Goal: Information Seeking & Learning: Check status

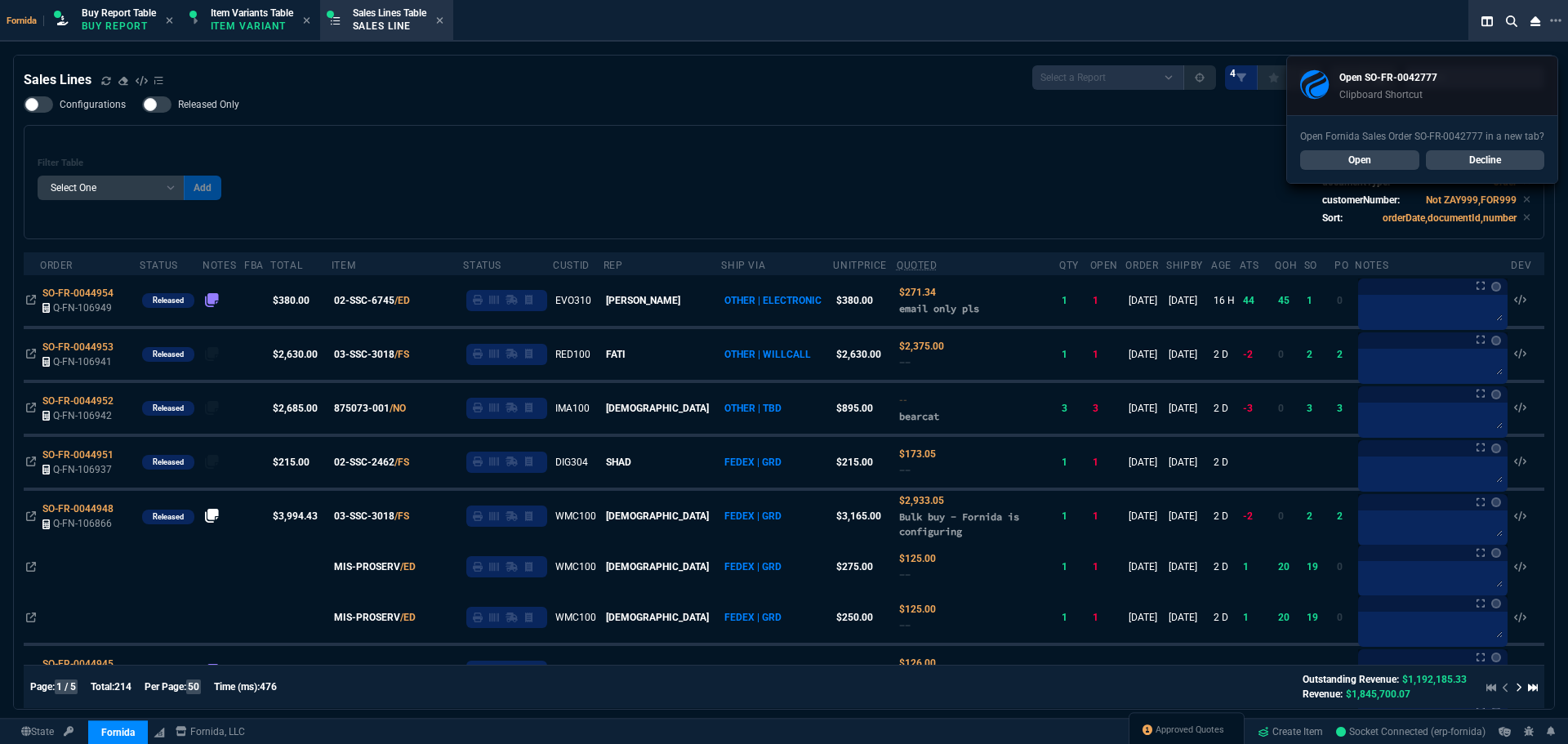
select select "1: BROV"
select select
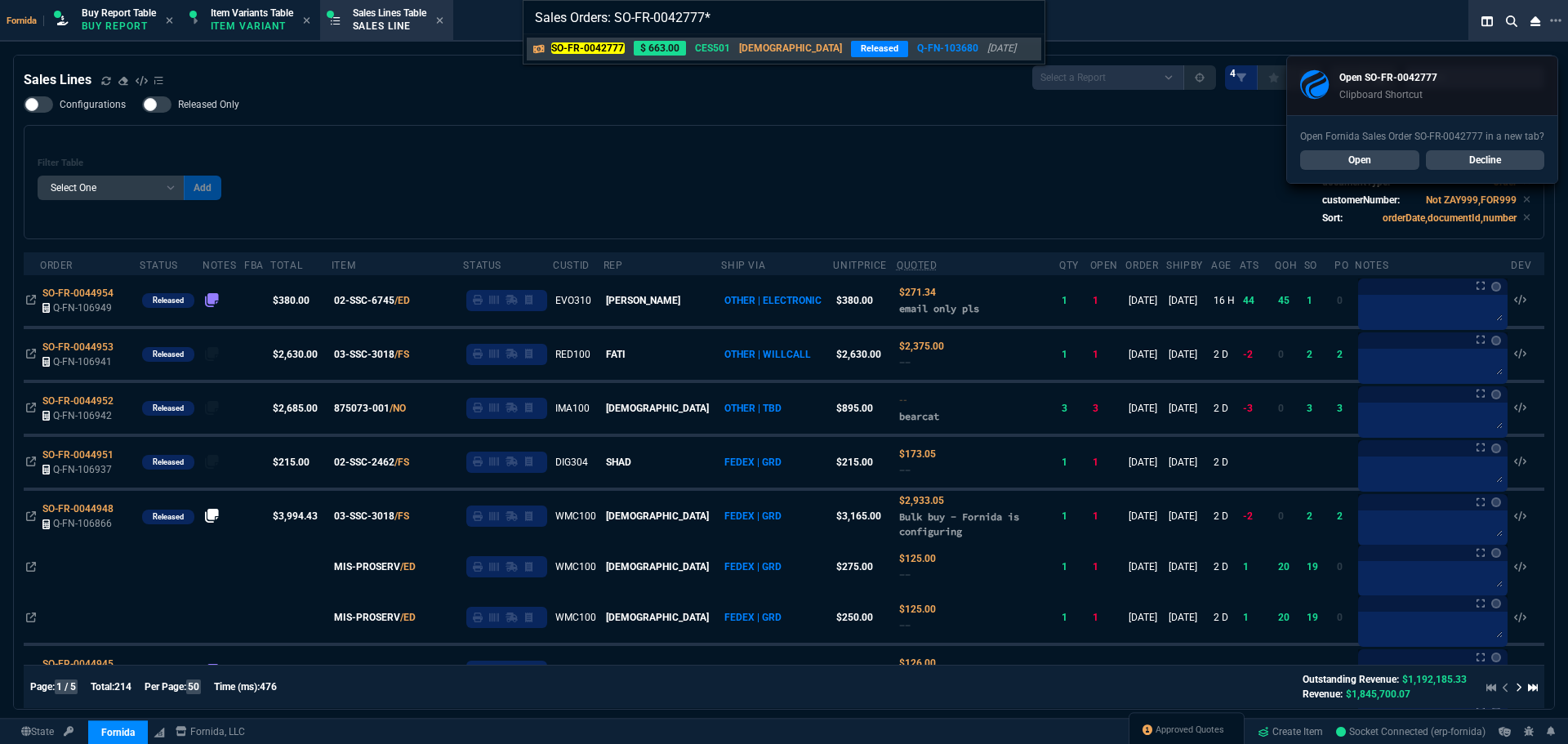
type input "Sales Orders: SO-FR-0042777"
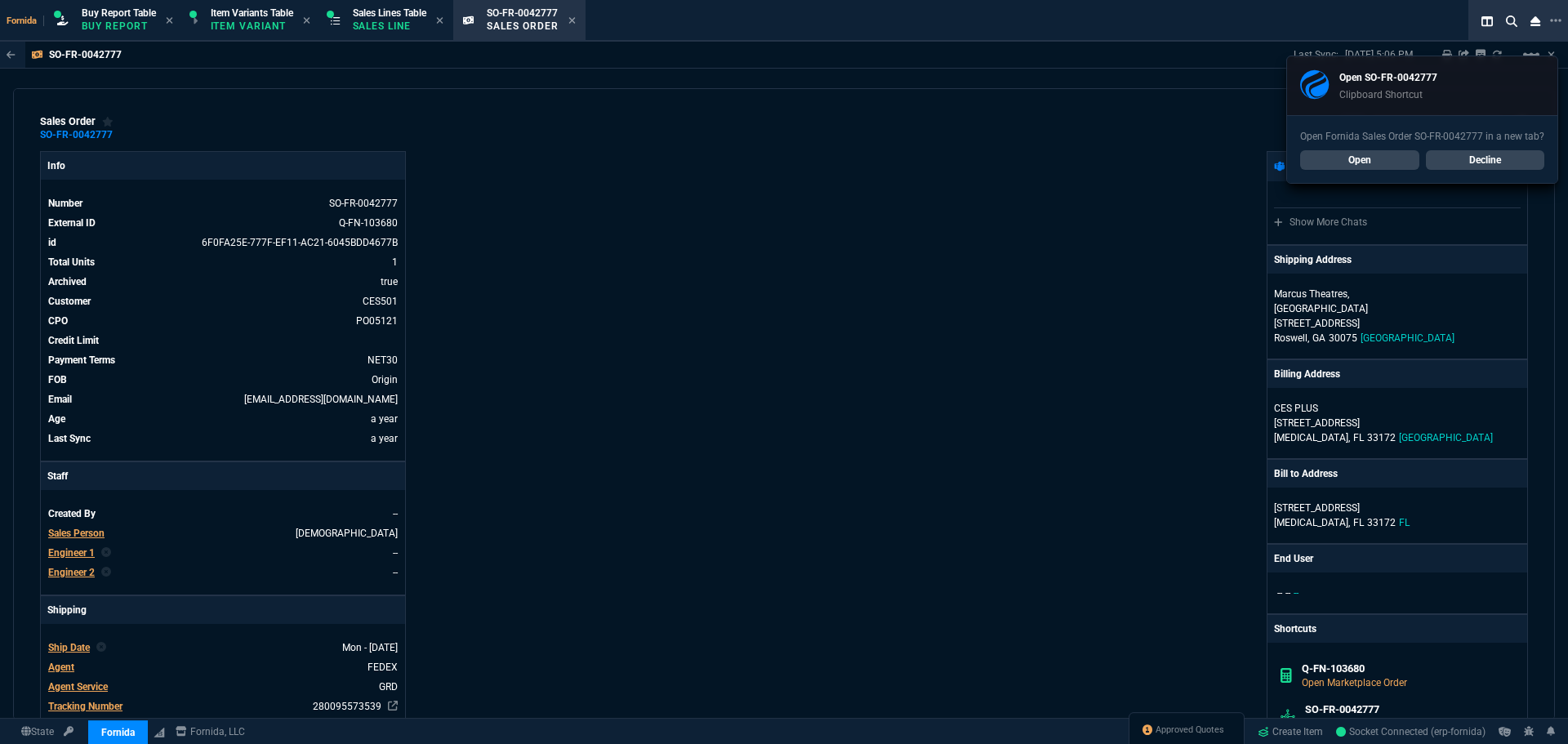
click at [1455, 154] on link "Decline" at bounding box center [1485, 160] width 119 height 20
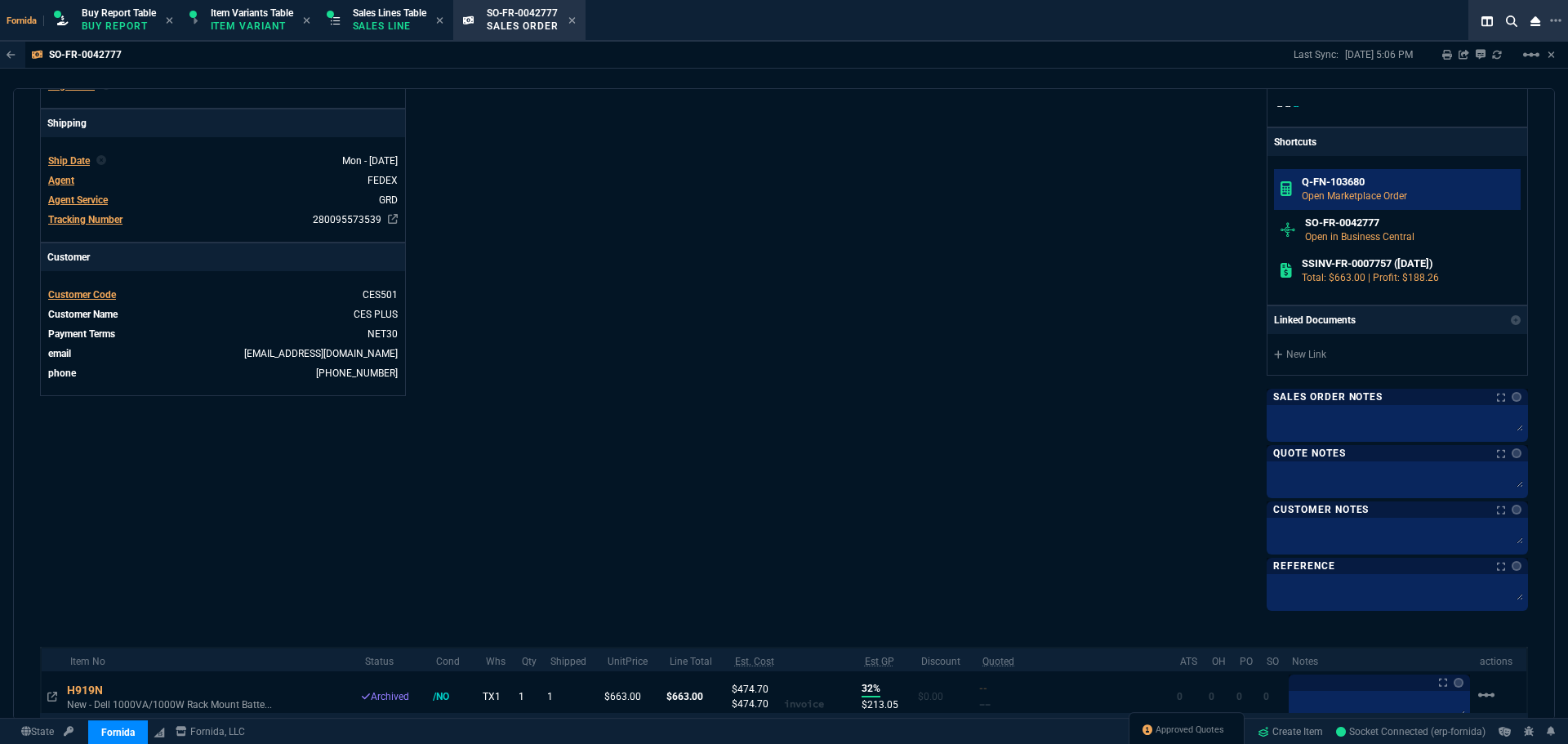
scroll to position [309, 0]
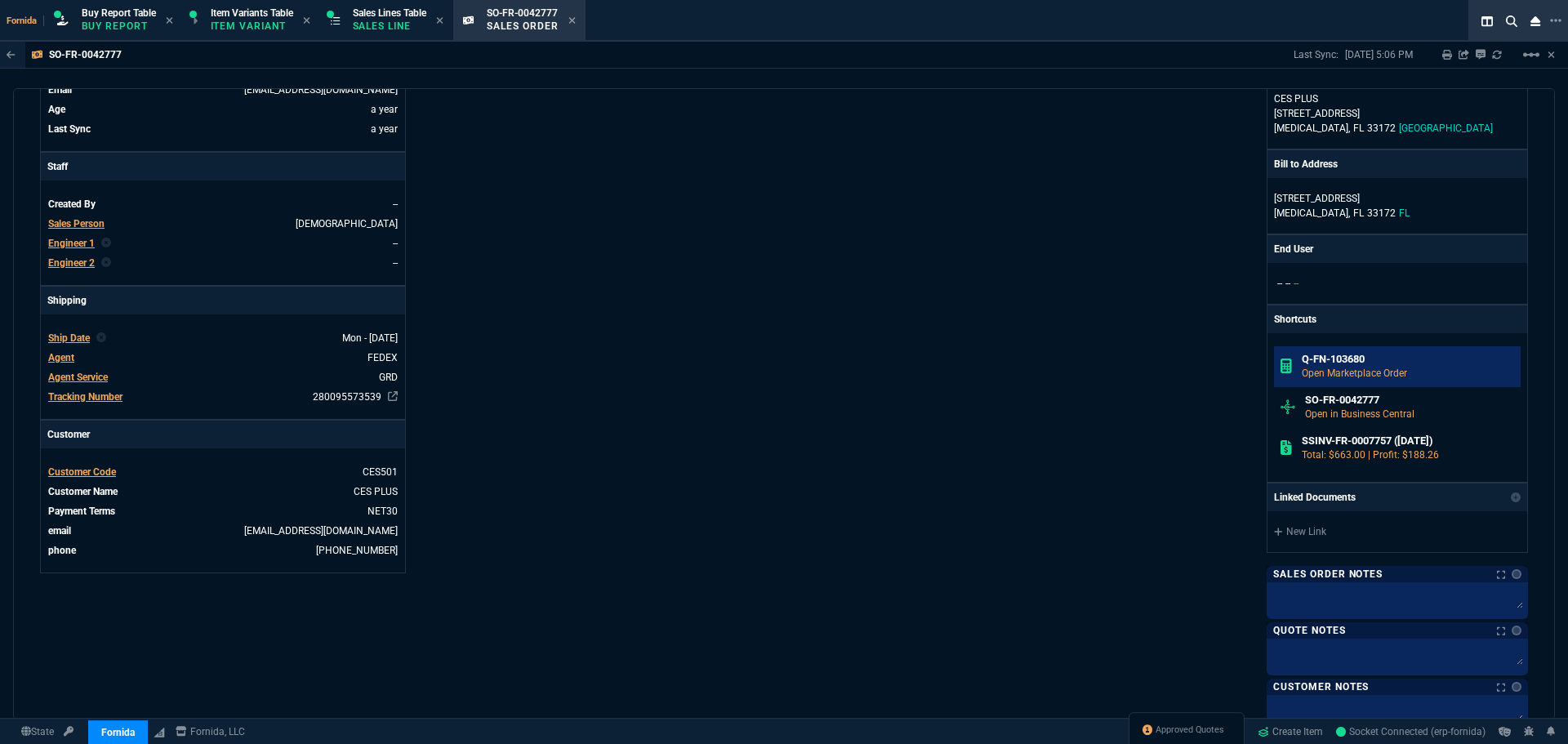
click at [1363, 373] on link "Q-FN-103680 Open Marketplace Order" at bounding box center [1397, 366] width 246 height 41
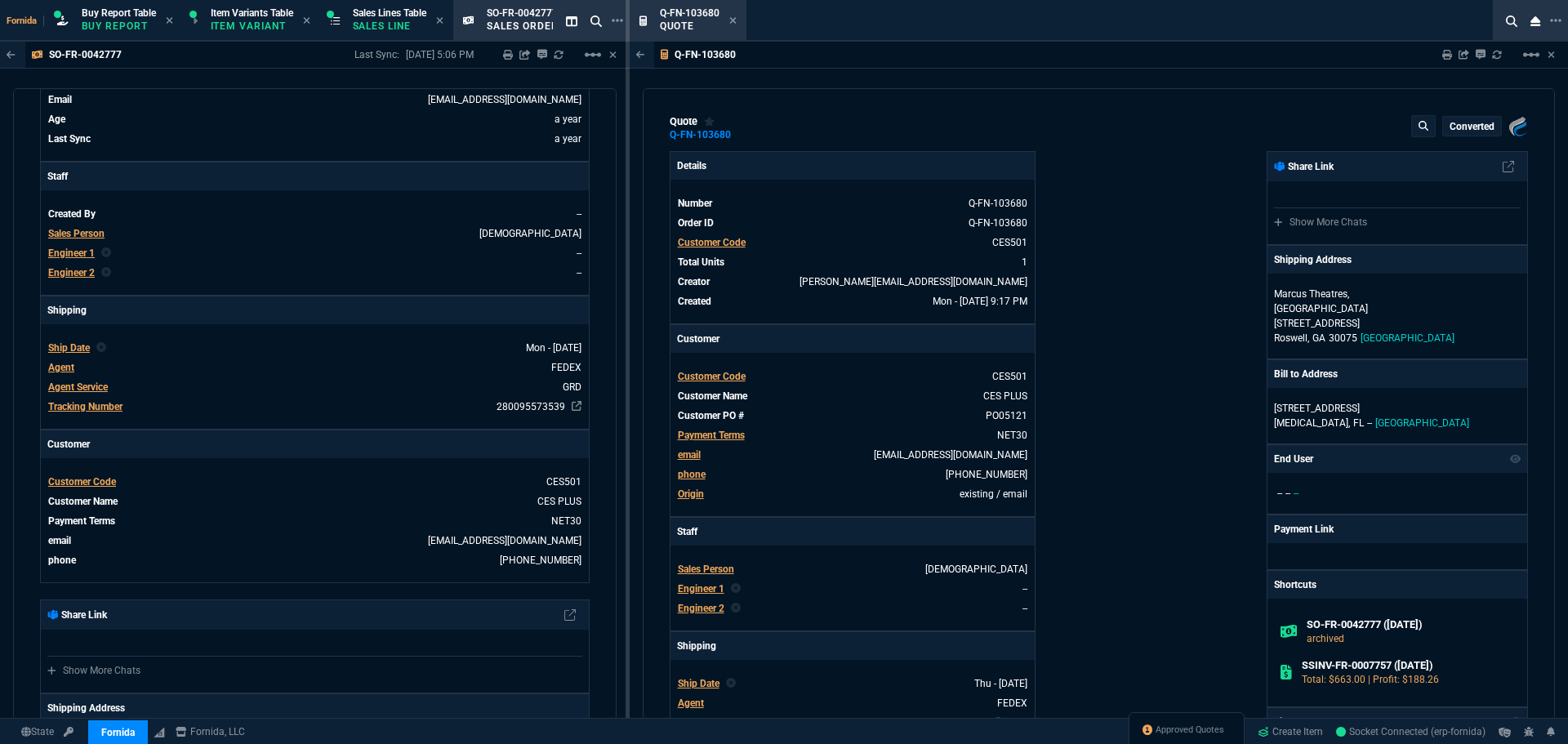
type input "32"
type input "213"
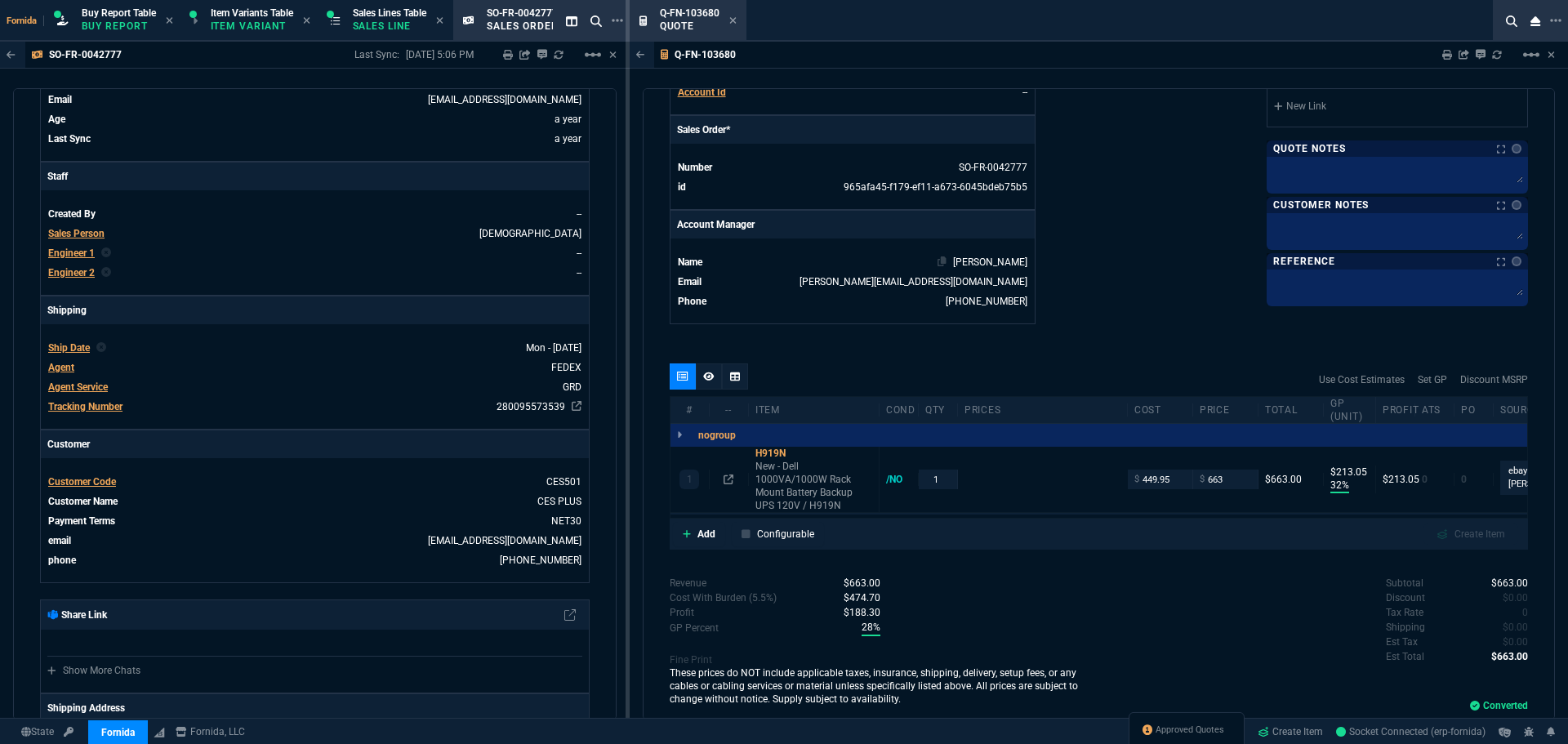
scroll to position [687, 0]
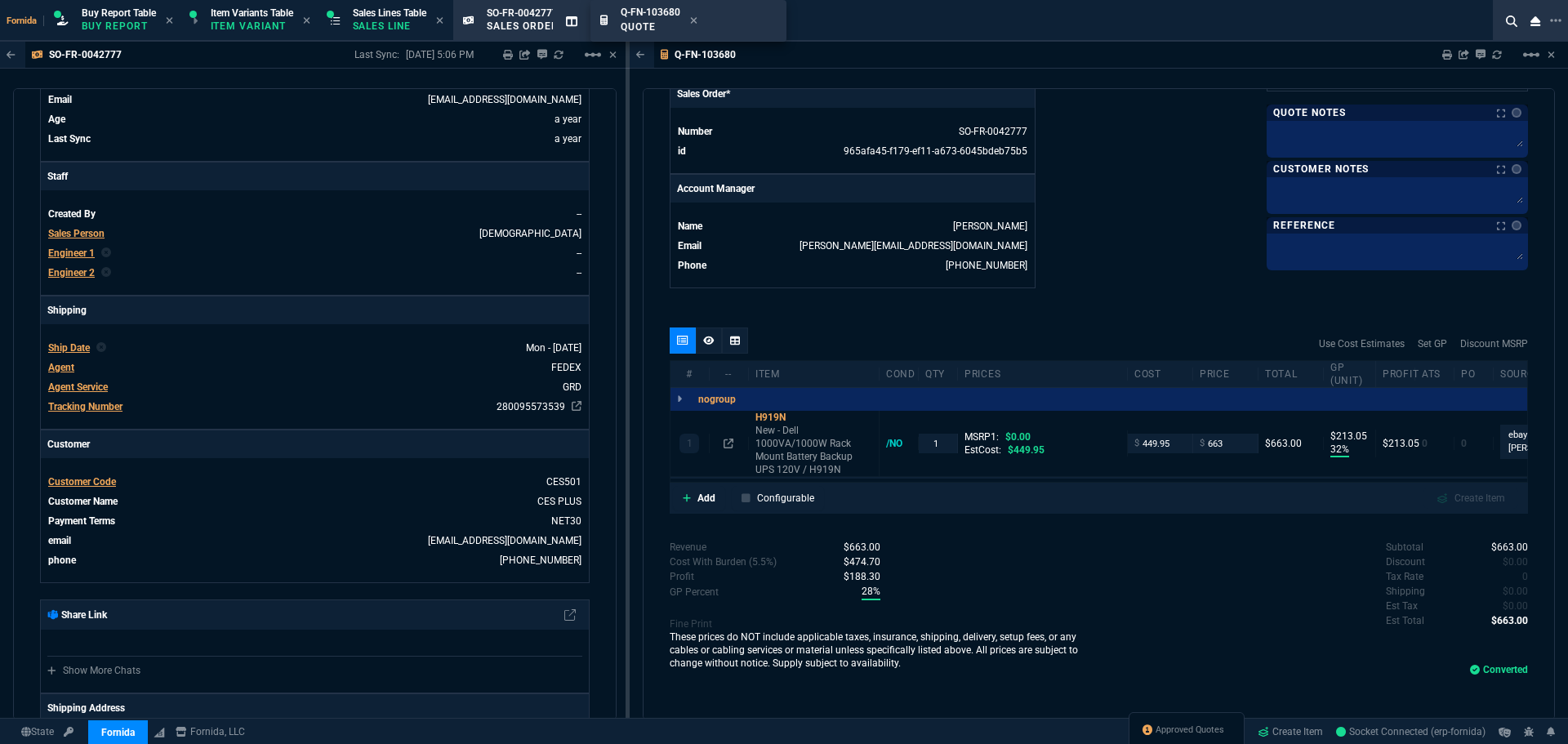
drag, startPoint x: 663, startPoint y: 19, endPoint x: 521, endPoint y: 17, distance: 142.0
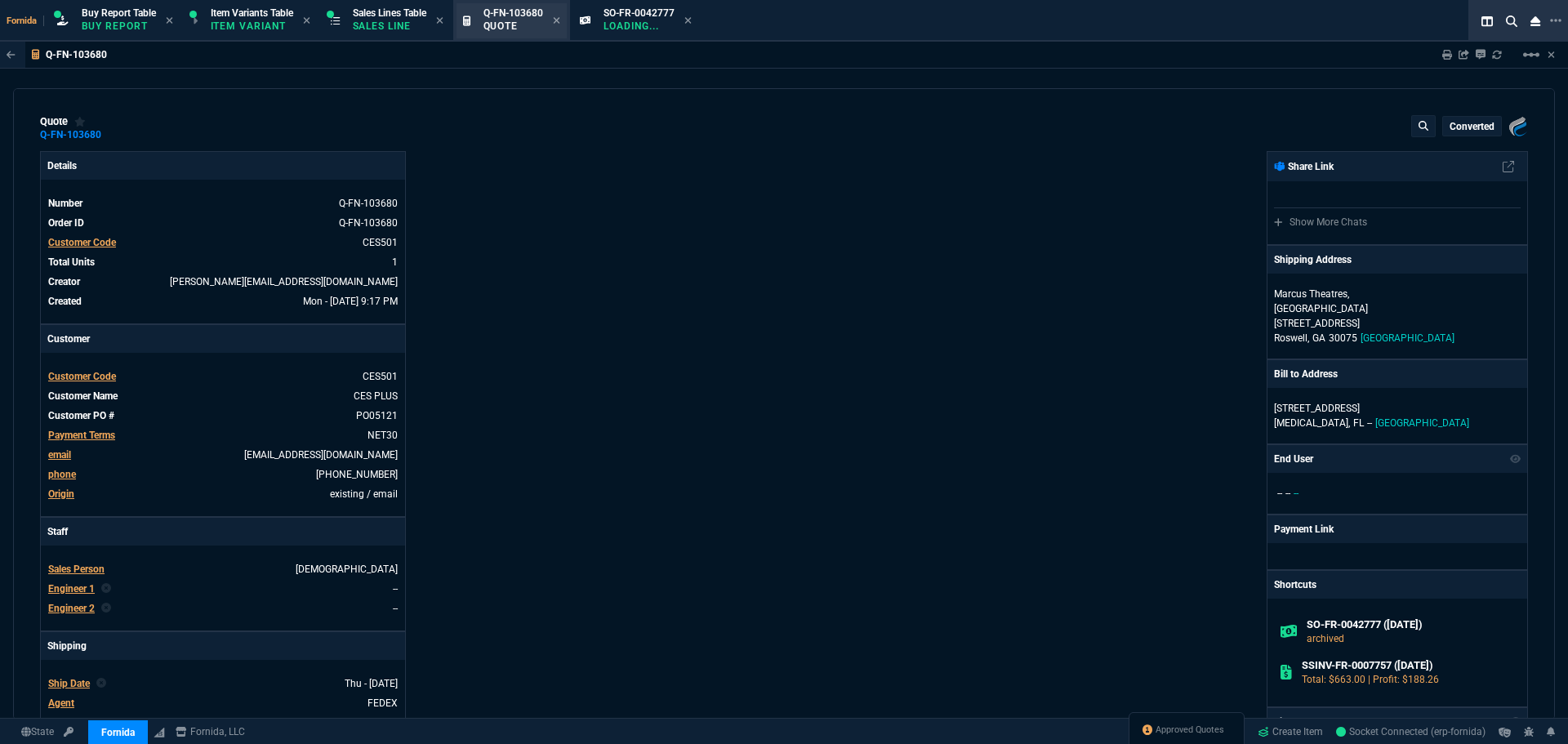
scroll to position [0, 0]
type input "32"
type input "213"
drag, startPoint x: 513, startPoint y: 22, endPoint x: 681, endPoint y: 29, distance: 168.1
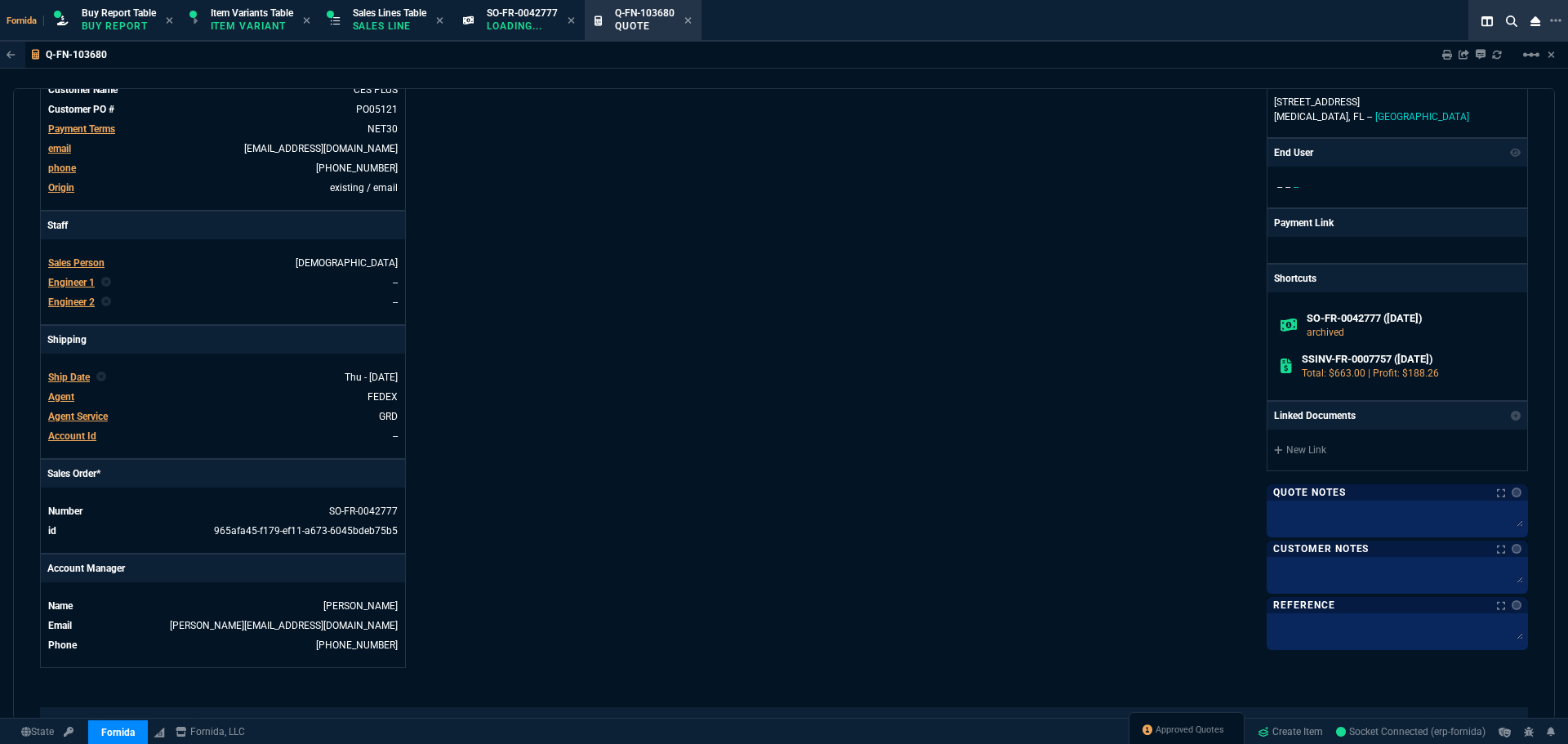
scroll to position [654, 0]
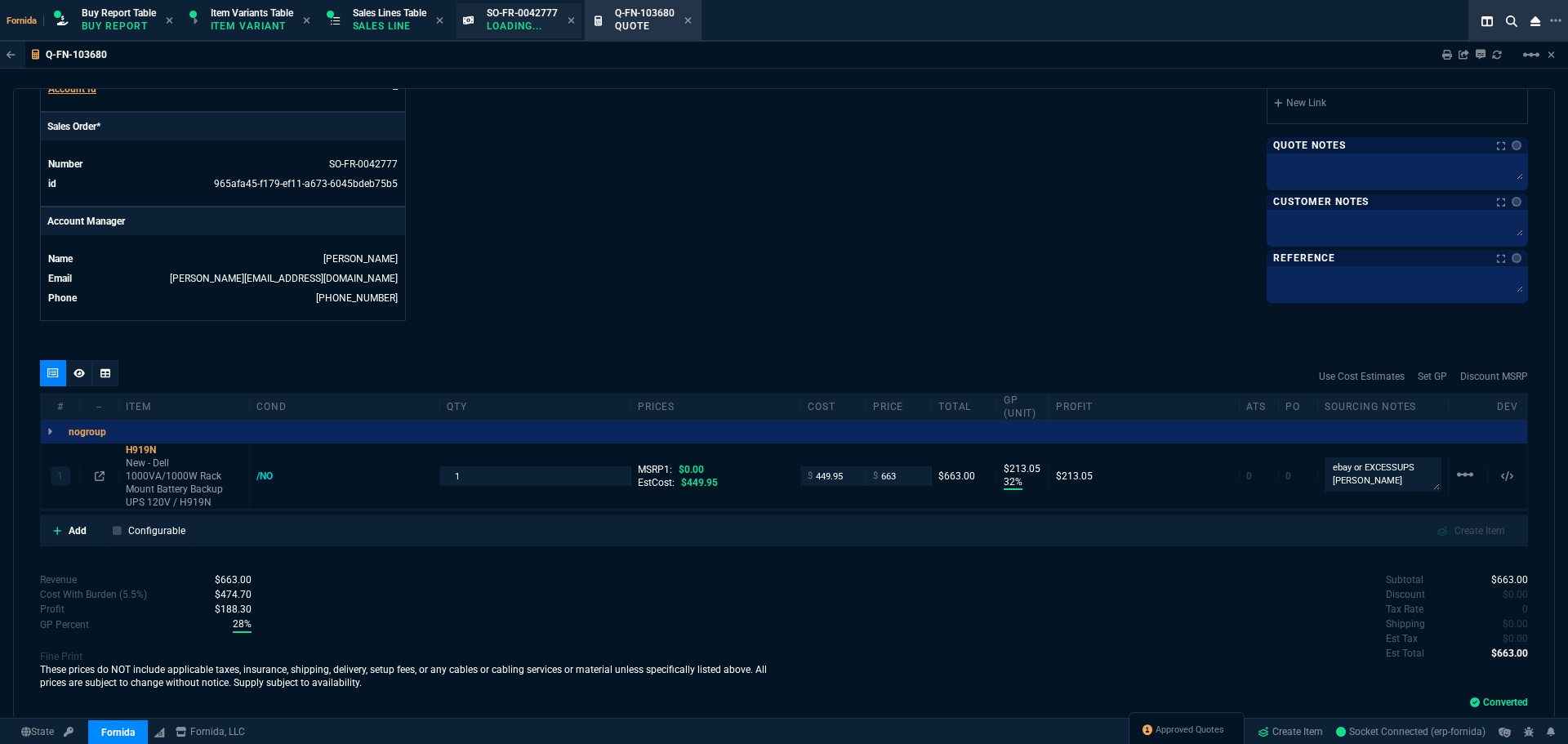
click at [494, 10] on span "SO-FR-0042777" at bounding box center [522, 13] width 71 height 11
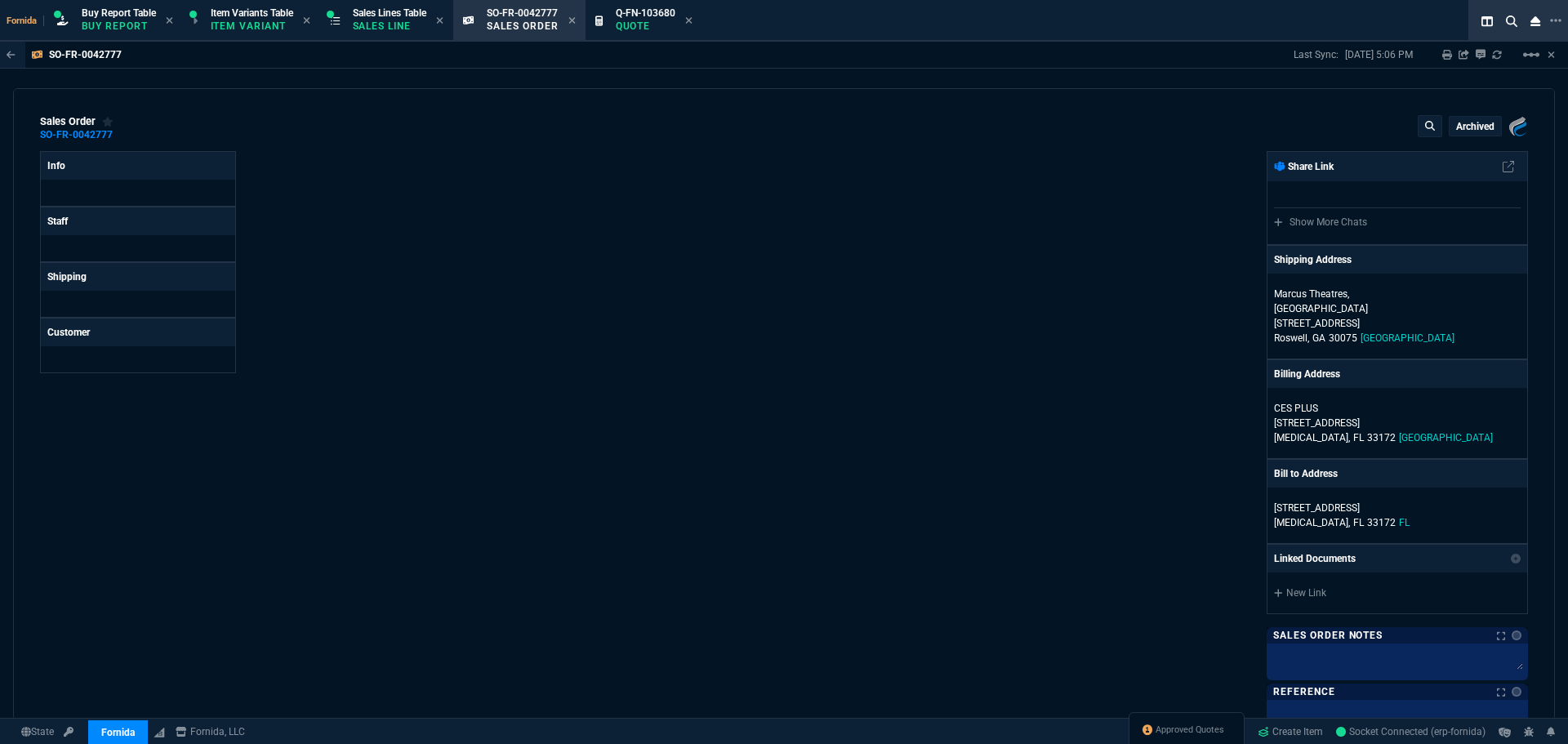
click at [414, 11] on span "Sales Lines Table" at bounding box center [389, 13] width 73 height 11
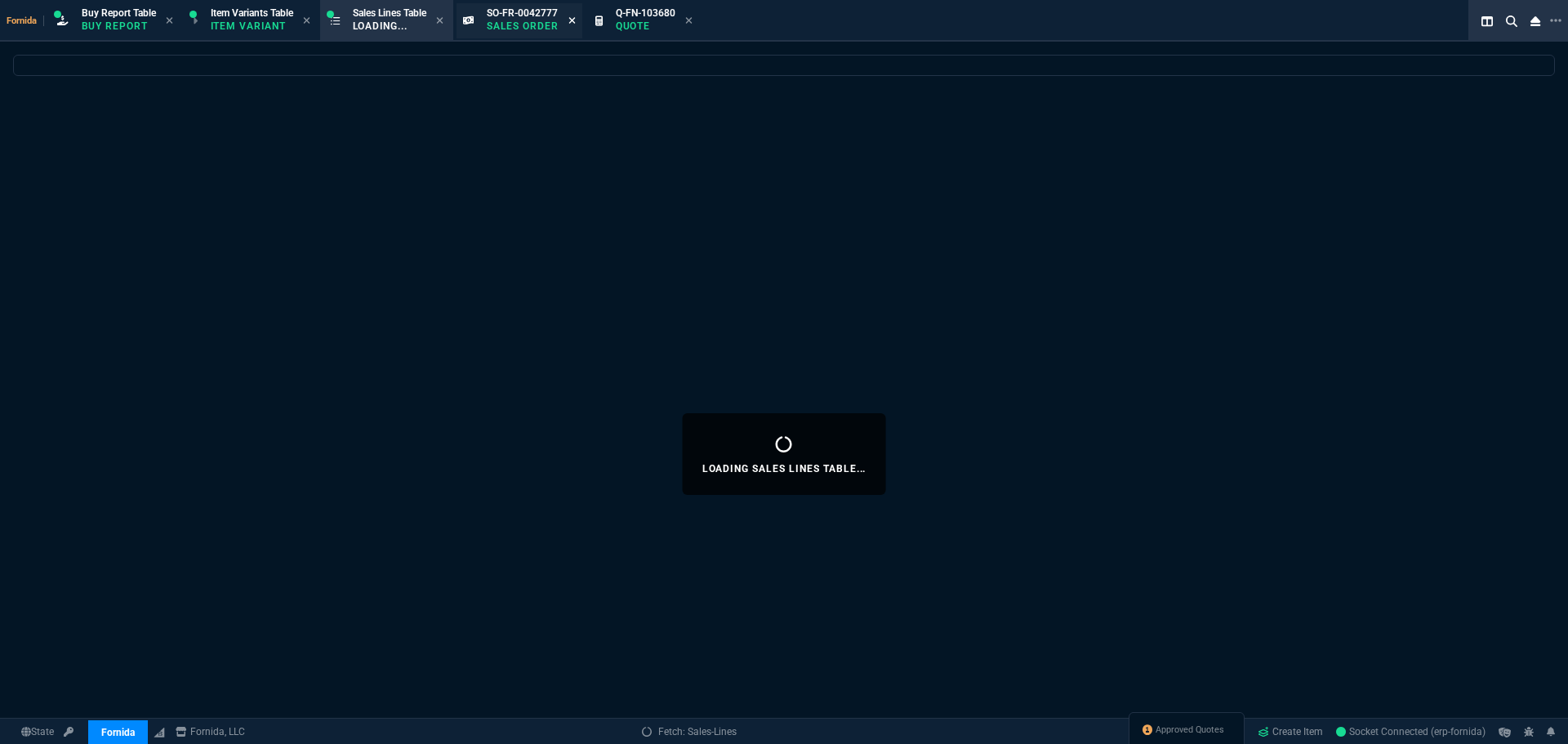
click at [575, 21] on icon at bounding box center [571, 20] width 7 height 7
click at [559, 20] on icon at bounding box center [555, 20] width 7 height 7
select select
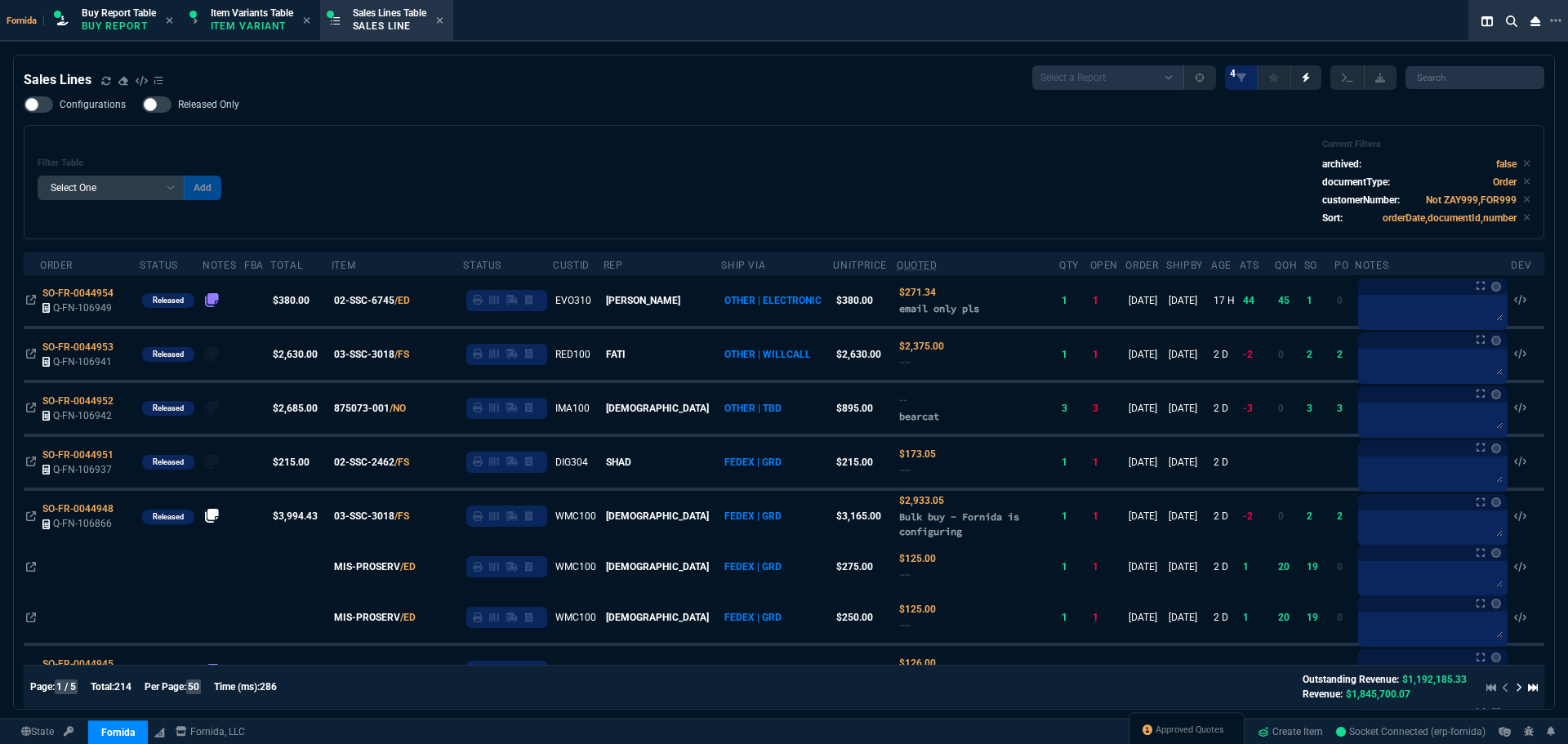
click at [633, 181] on div "Filter Table Select One Add Filter () Age () ATS () Cond (itemVariantCode) Cust…" at bounding box center [784, 182] width 1493 height 87
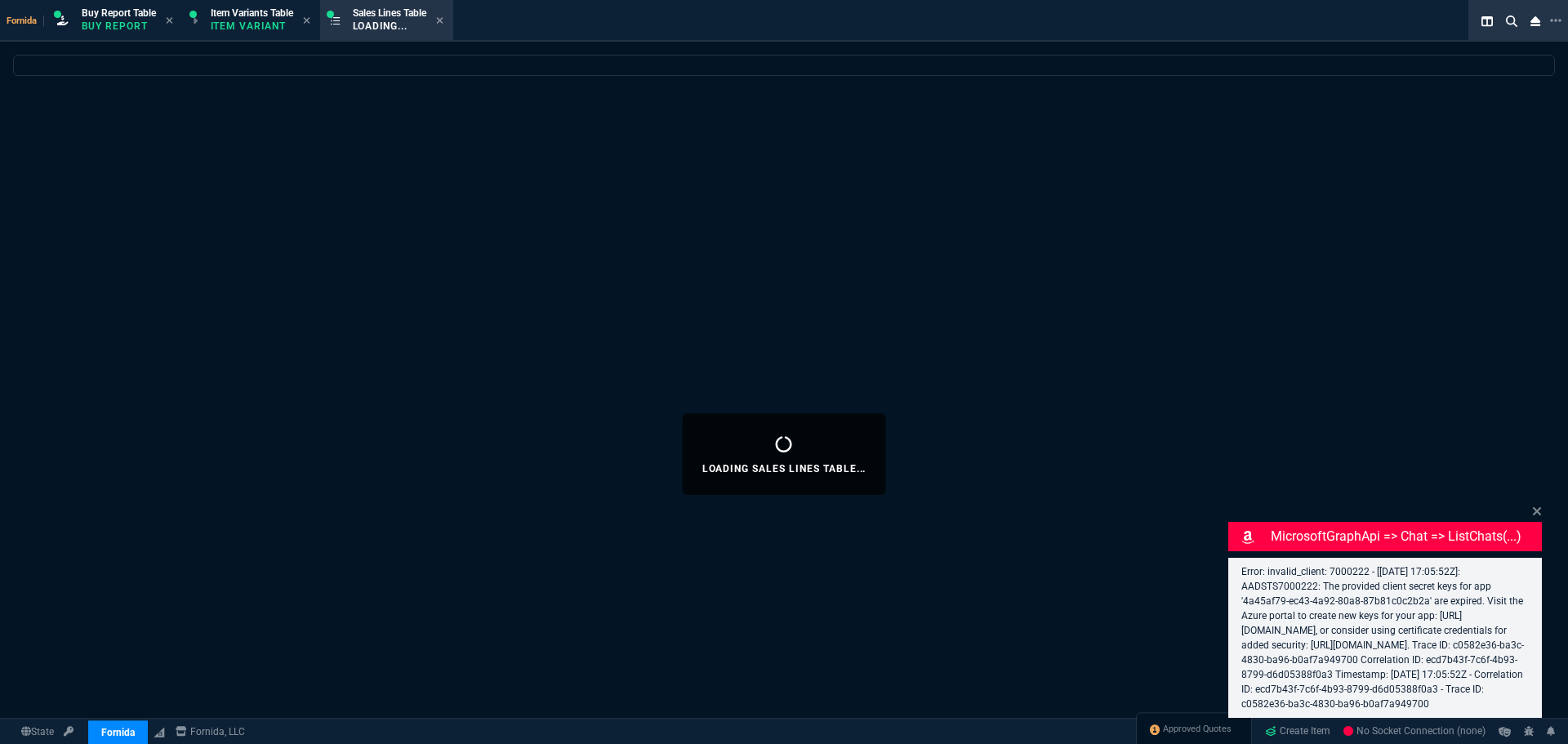
select select "1: BROV"
select select
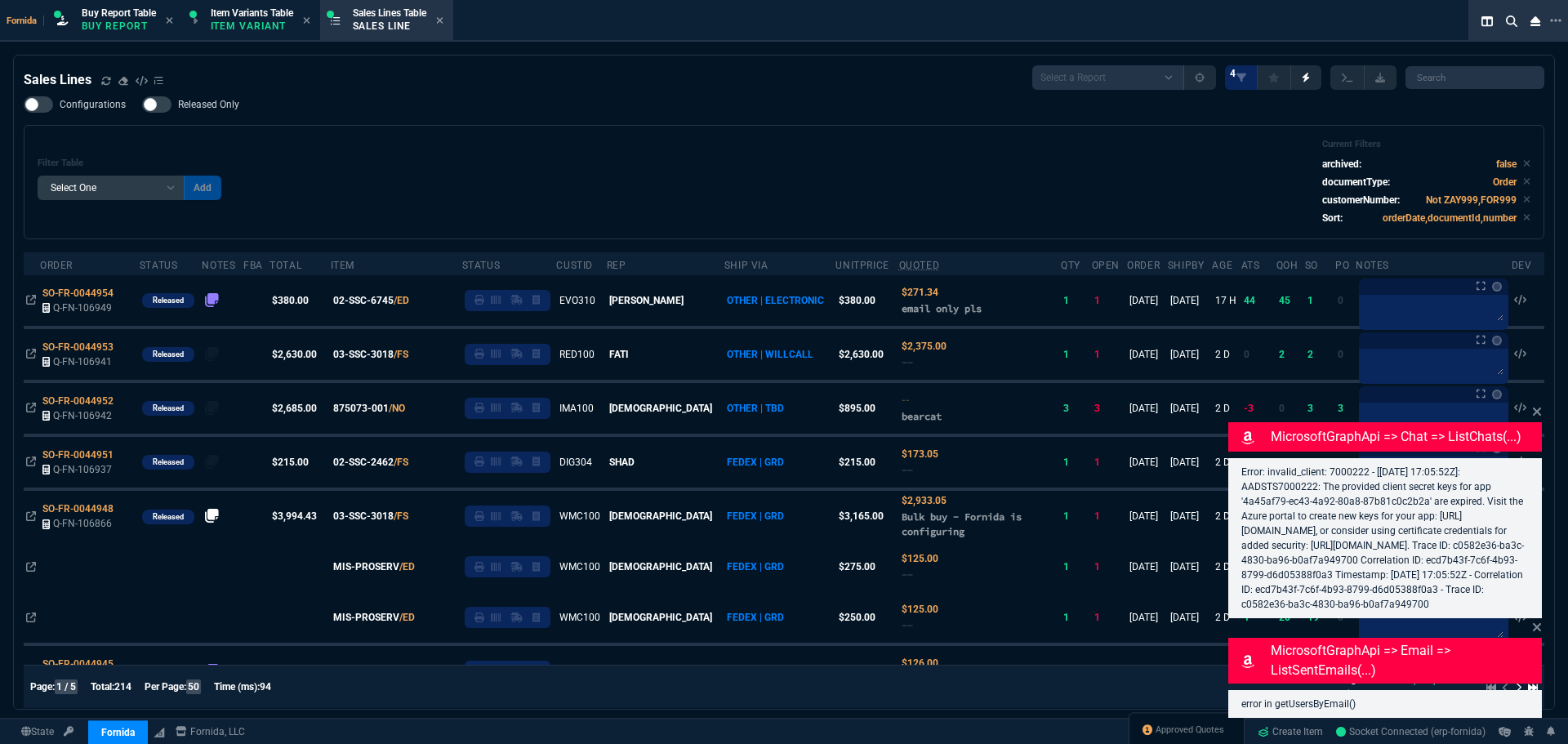
drag, startPoint x: 1459, startPoint y: 704, endPoint x: 1251, endPoint y: 427, distance: 346.4
click at [1251, 427] on div "MicrosoftGraphApi => chat => listChats(...) Error: invalid_client: 7000222 - [[…" at bounding box center [1385, 520] width 314 height 196
click at [1345, 519] on p "Error: invalid_client: 7000222 - [[DATE] 17:05:52Z]: AADSTS7000222: The provide…" at bounding box center [1384, 538] width 287 height 147
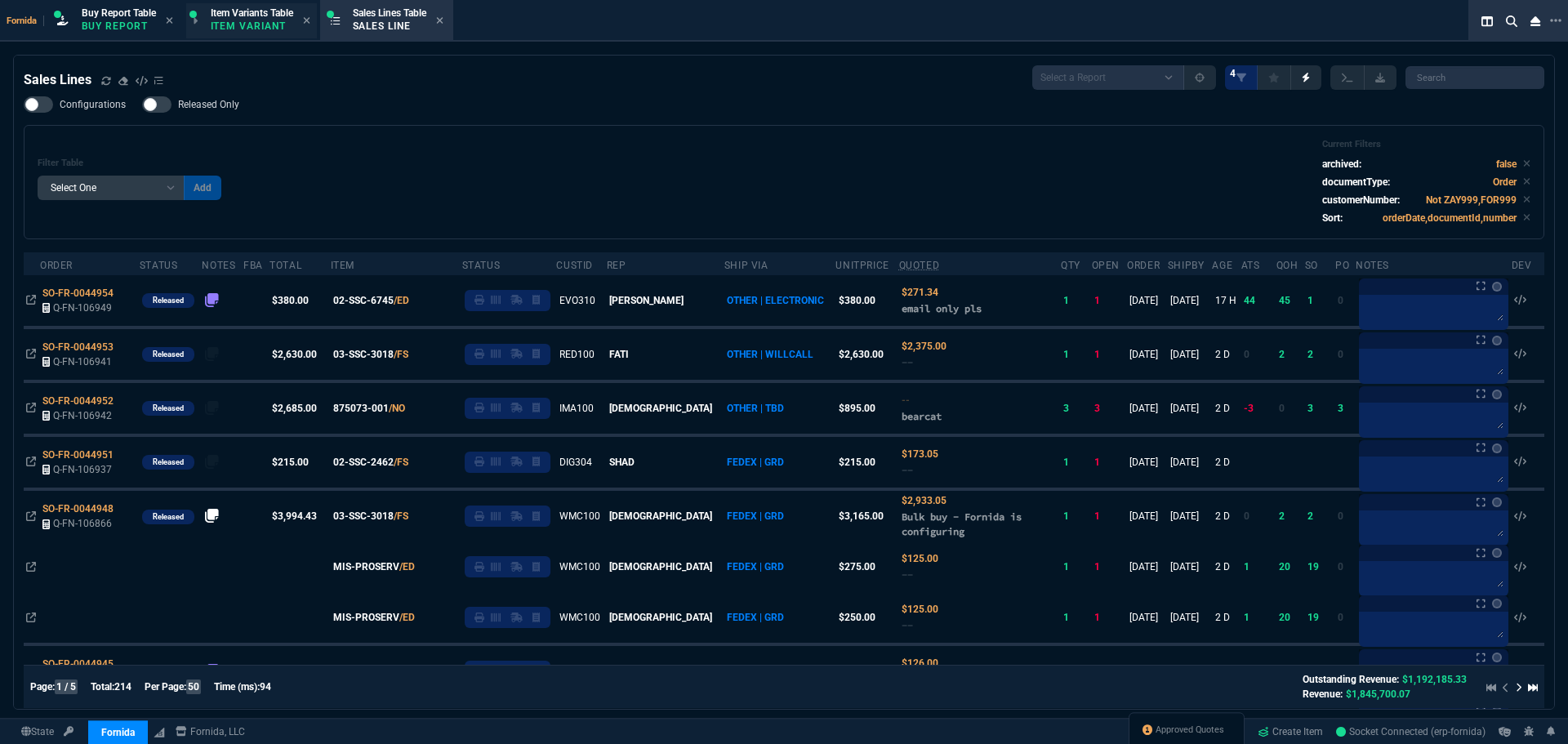
drag, startPoint x: 235, startPoint y: 181, endPoint x: 247, endPoint y: 9, distance: 172.4
click at [235, 181] on div "Filter Table Select One Add Filter () Age () ATS () Cond (itemVariantCode) Cust…" at bounding box center [784, 182] width 1493 height 87
click at [248, 8] on span "Item Variants Table" at bounding box center [252, 13] width 83 height 11
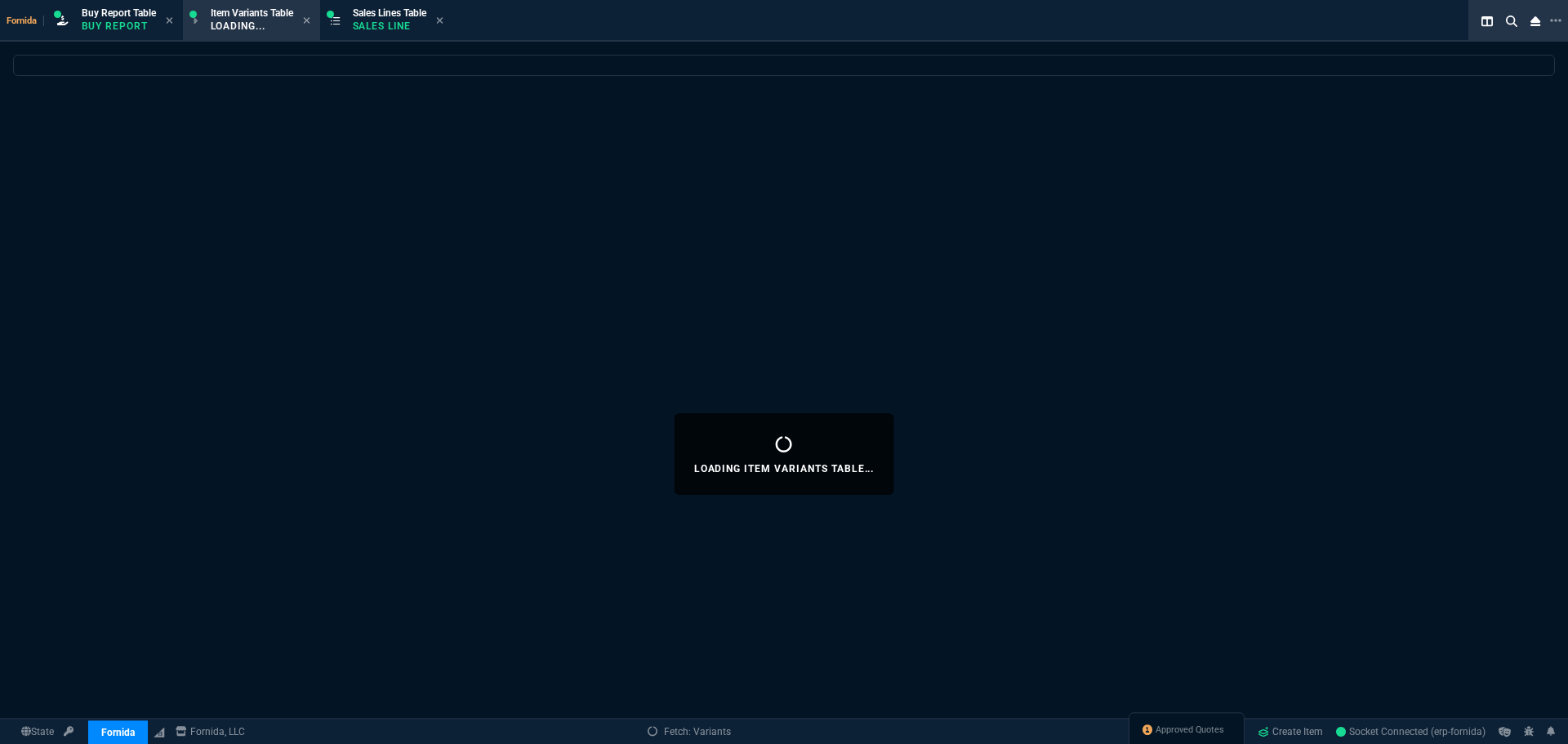
select select
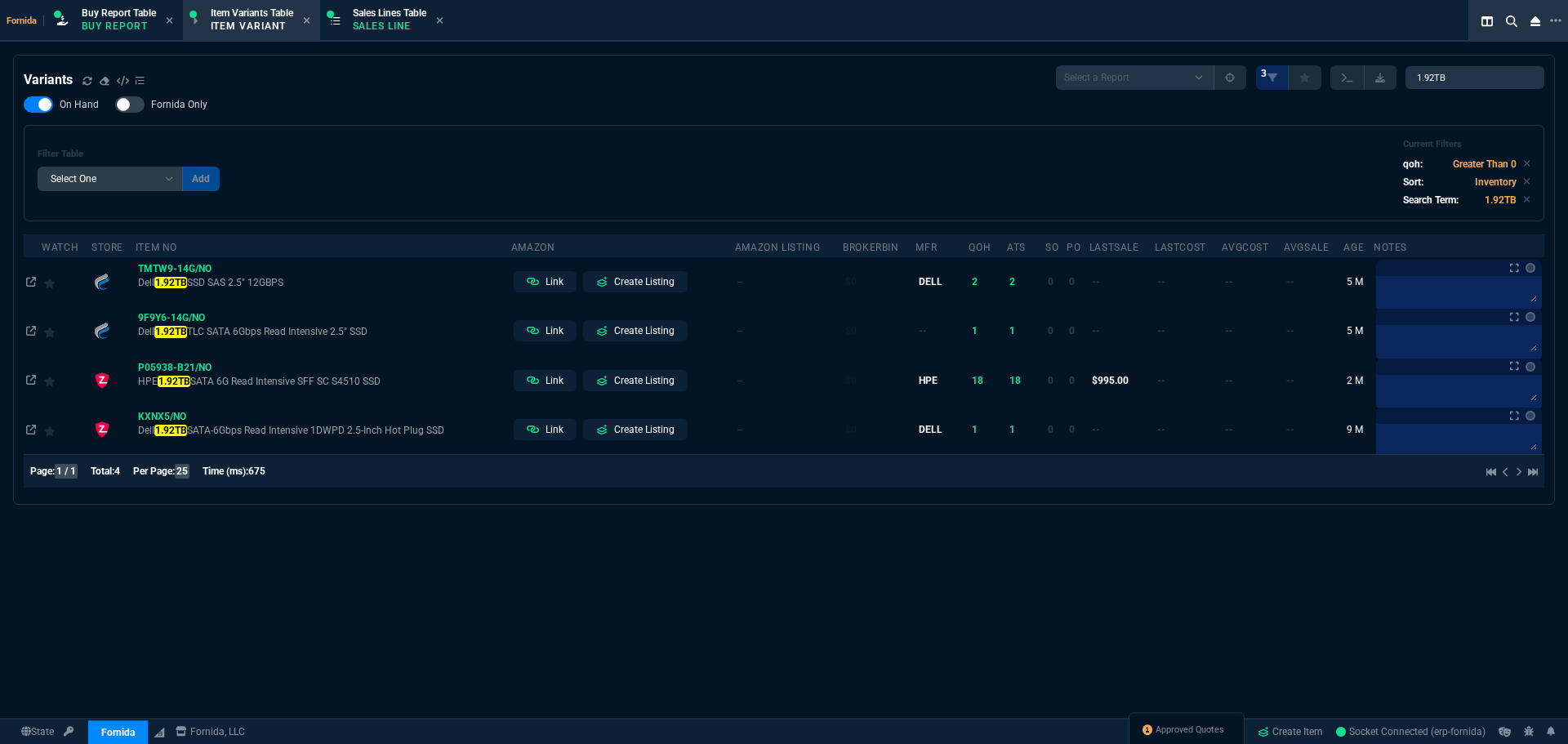
click at [435, 75] on div "Variants Select a Report ProblemInventory-7-17-23 BrokerBin22 Listed On Amazon …" at bounding box center [784, 78] width 1520 height 25
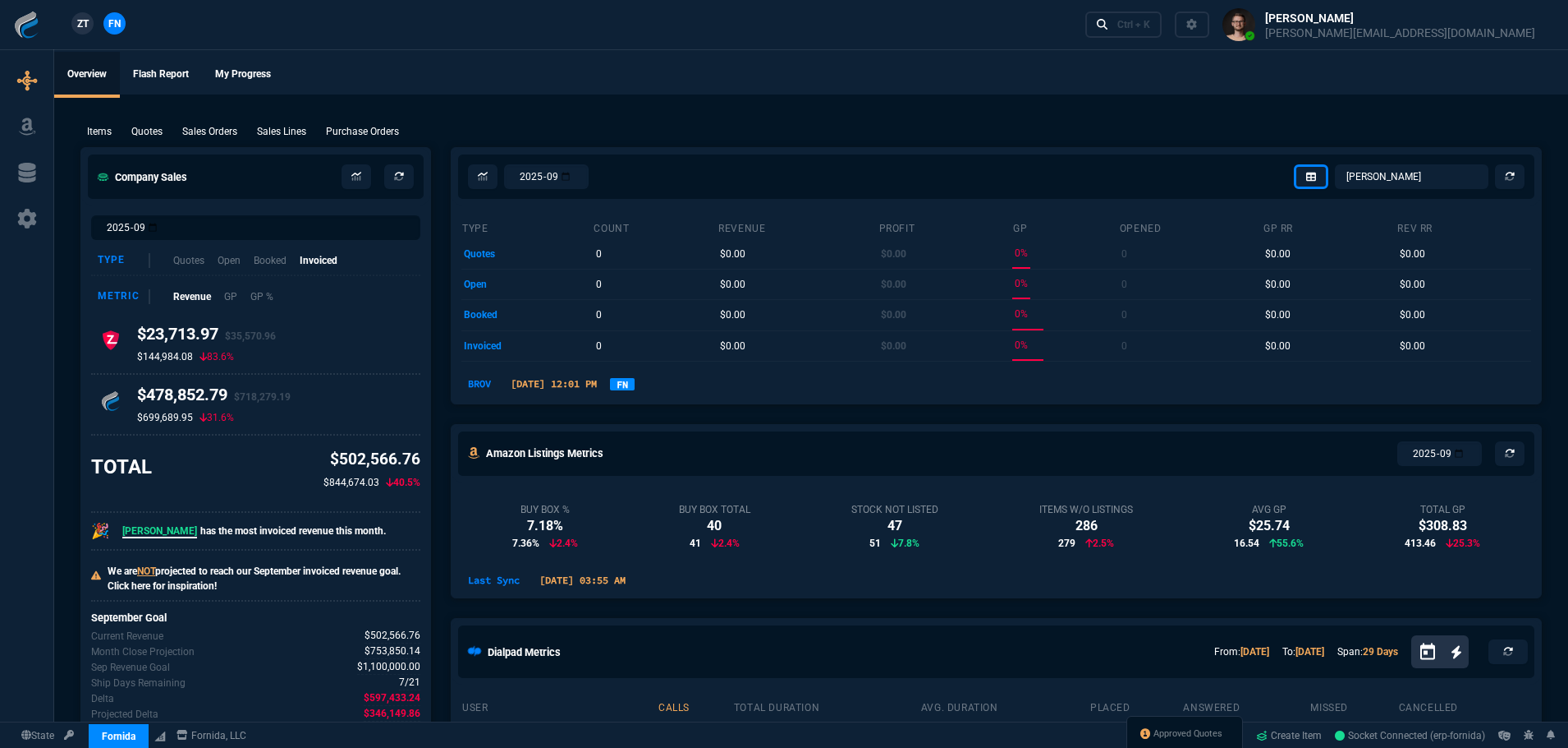
click at [26, 238] on div at bounding box center [27, 407] width 54 height 718
drag, startPoint x: 30, startPoint y: 226, endPoint x: 79, endPoint y: 239, distance: 50.7
click at [30, 226] on icon at bounding box center [27, 218] width 25 height 20
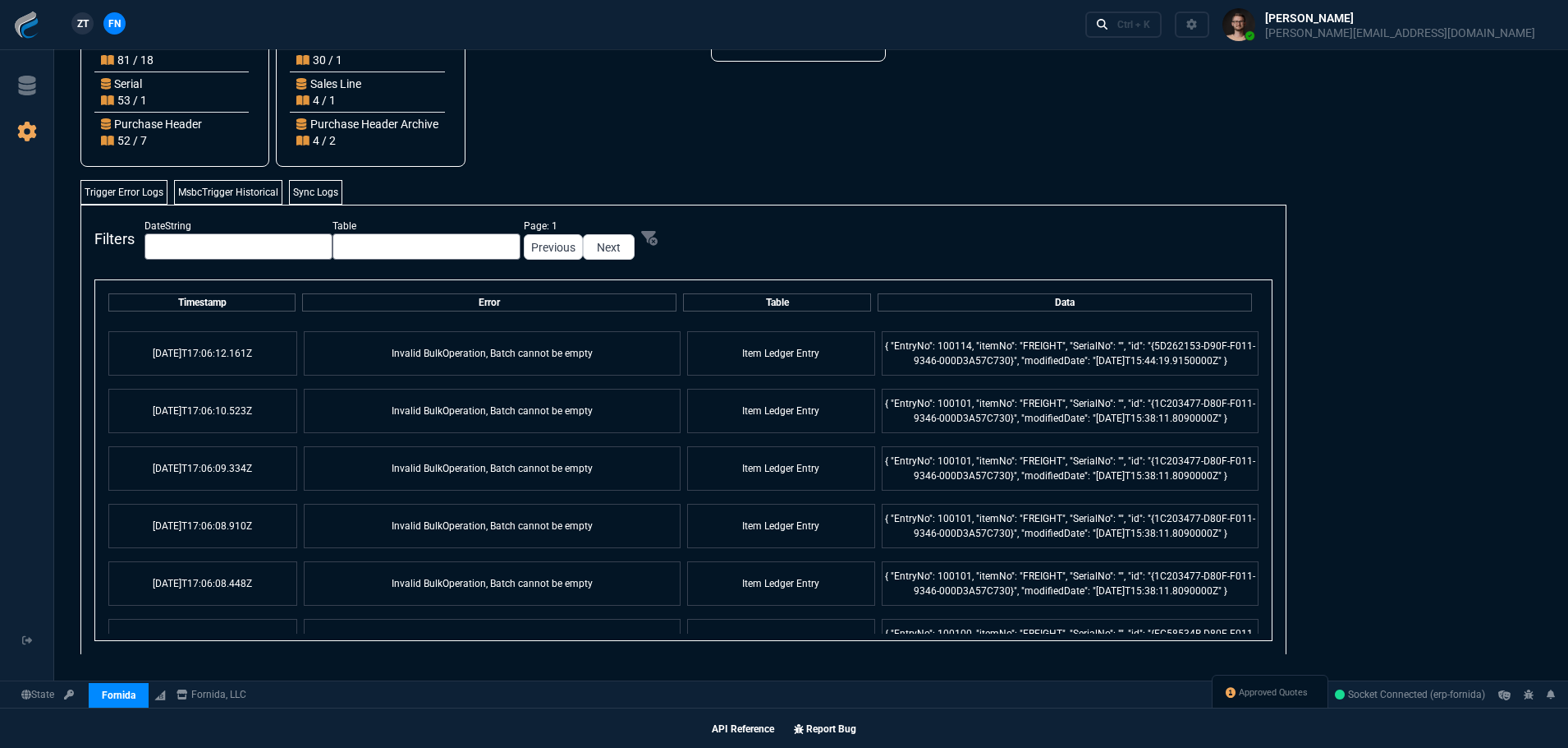
scroll to position [575, 0]
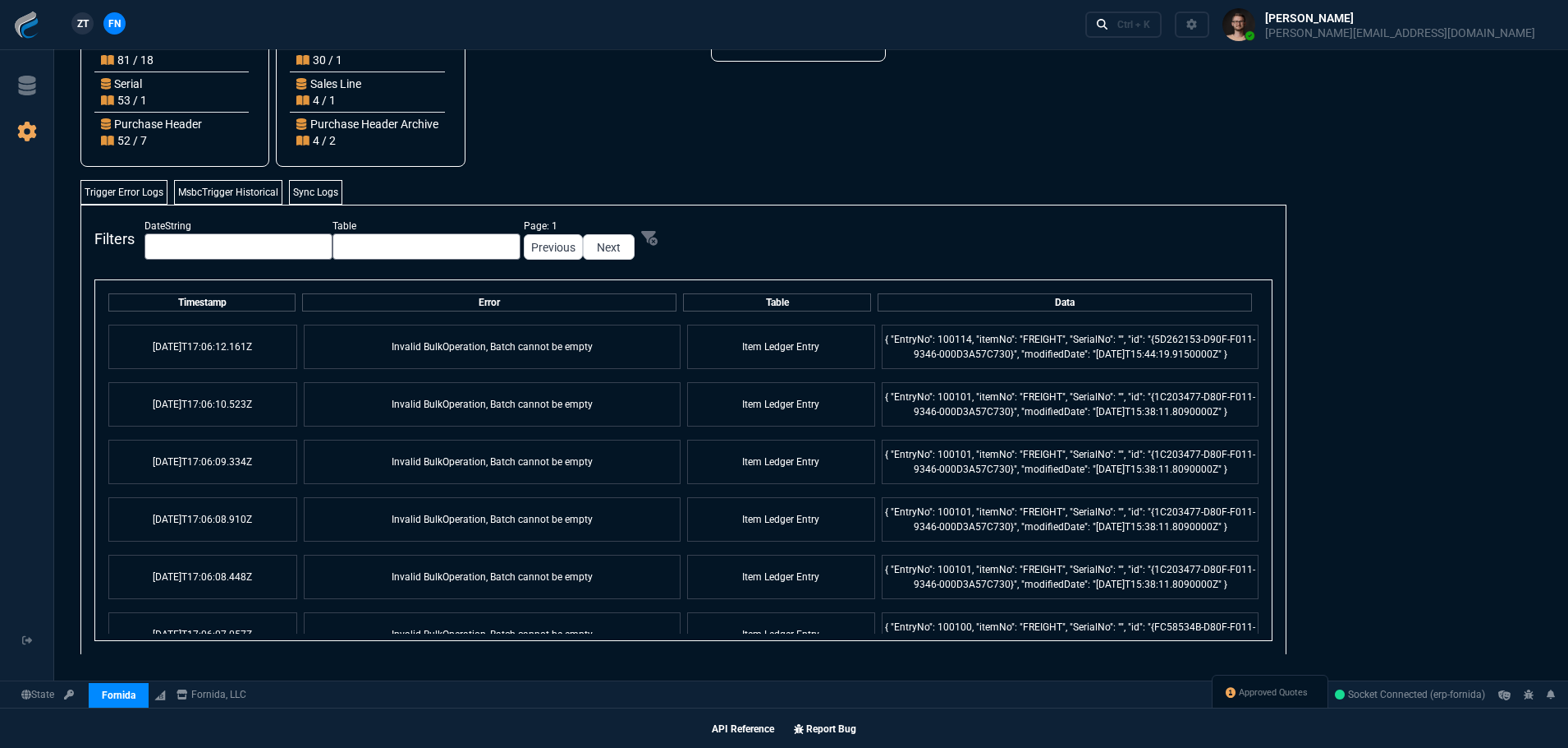
click at [1040, 399] on td "{ "EntryNo": 100101, "itemNo": "FREIGHT", "SerialNo": "", "id": "{1C203477-D80F…" at bounding box center [1070, 404] width 377 height 44
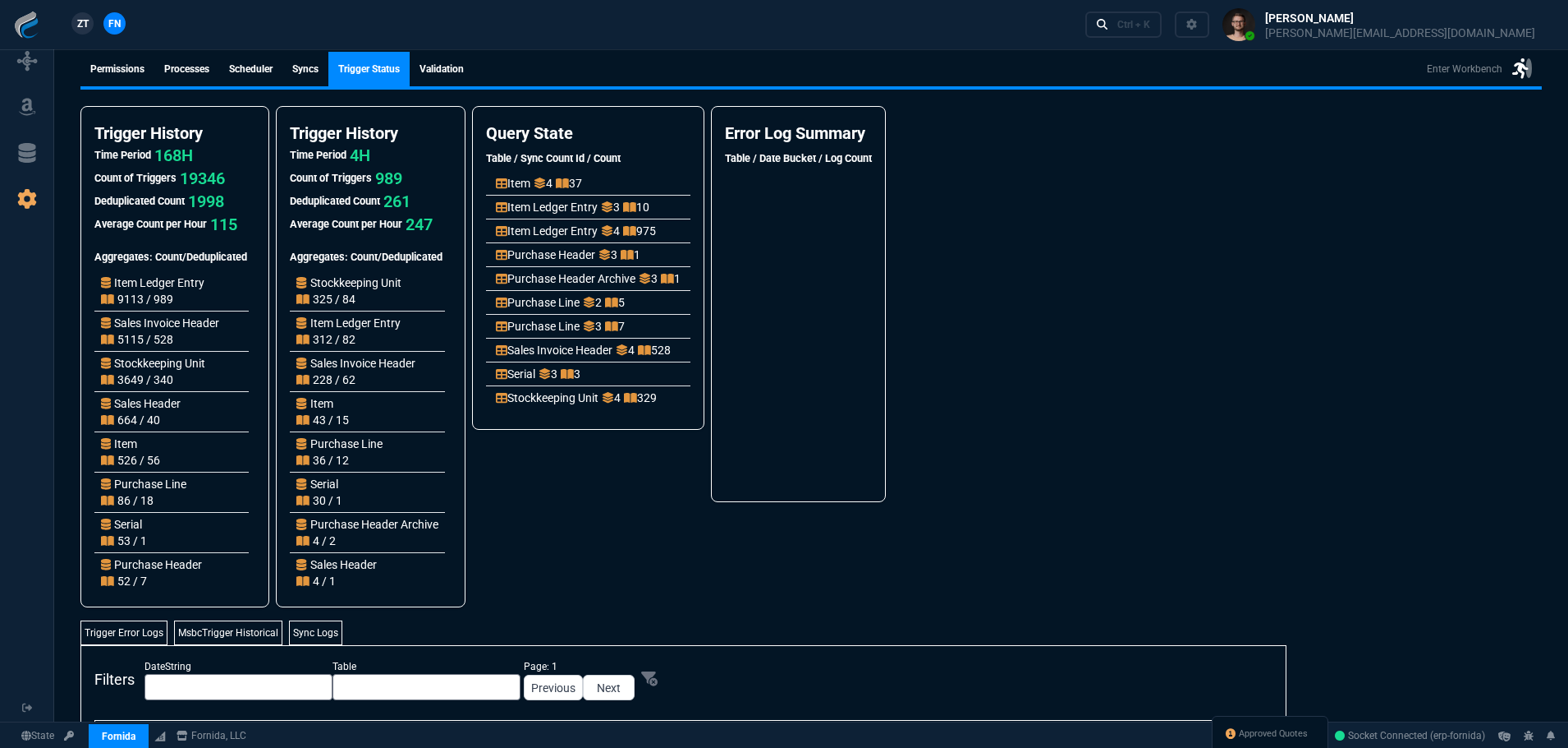
scroll to position [0, 0]
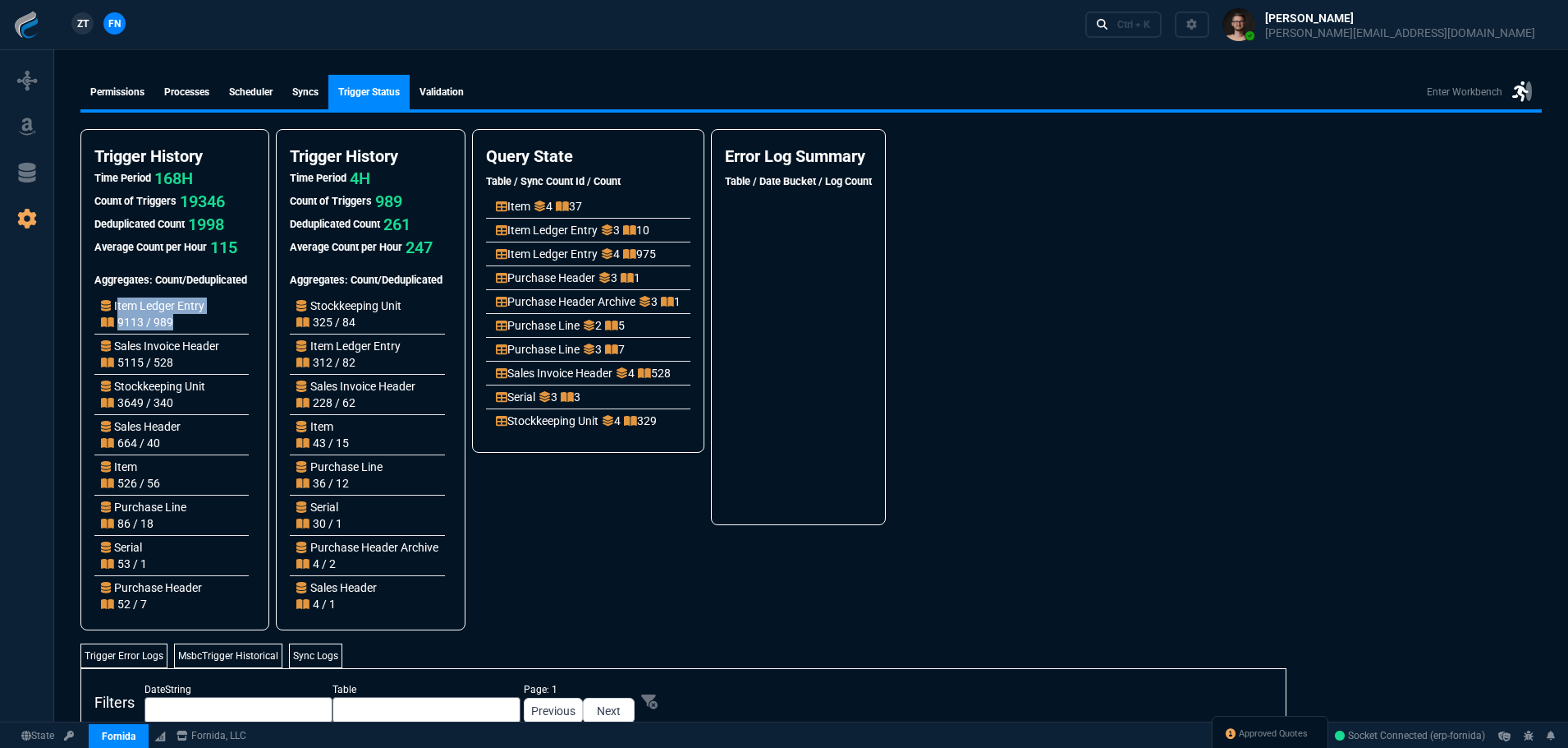
drag, startPoint x: 174, startPoint y: 324, endPoint x: 119, endPoint y: 308, distance: 57.3
click at [119, 308] on div "Item Ledger Entry 9113 / 989" at bounding box center [153, 314] width 117 height 33
click at [660, 544] on nx-fornida-query-state "Query State Table / Sync Count Id / Count Contact 4 1 Item 2 6 Item 3 7 Item 4 …" at bounding box center [589, 380] width 233 height 501
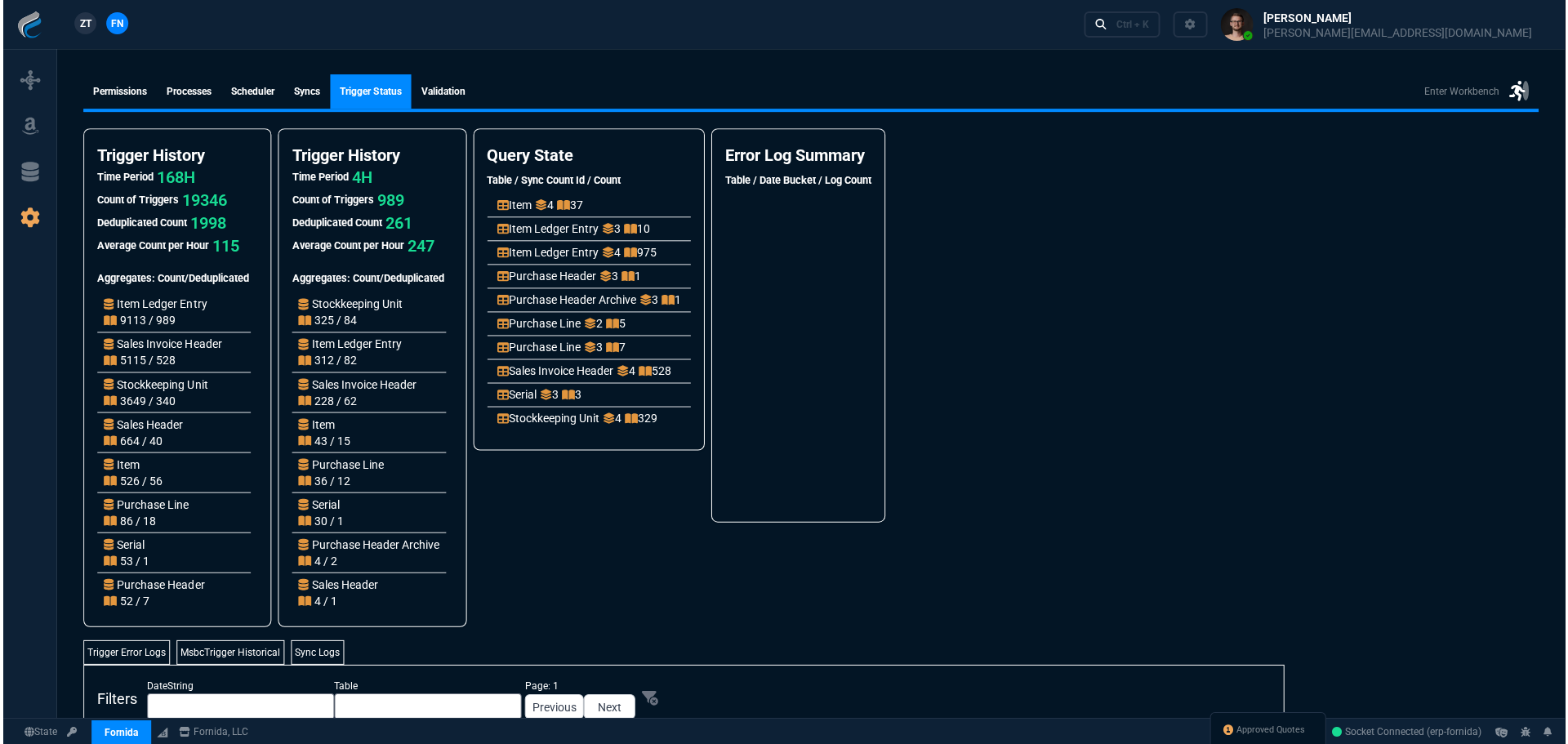
scroll to position [49, 0]
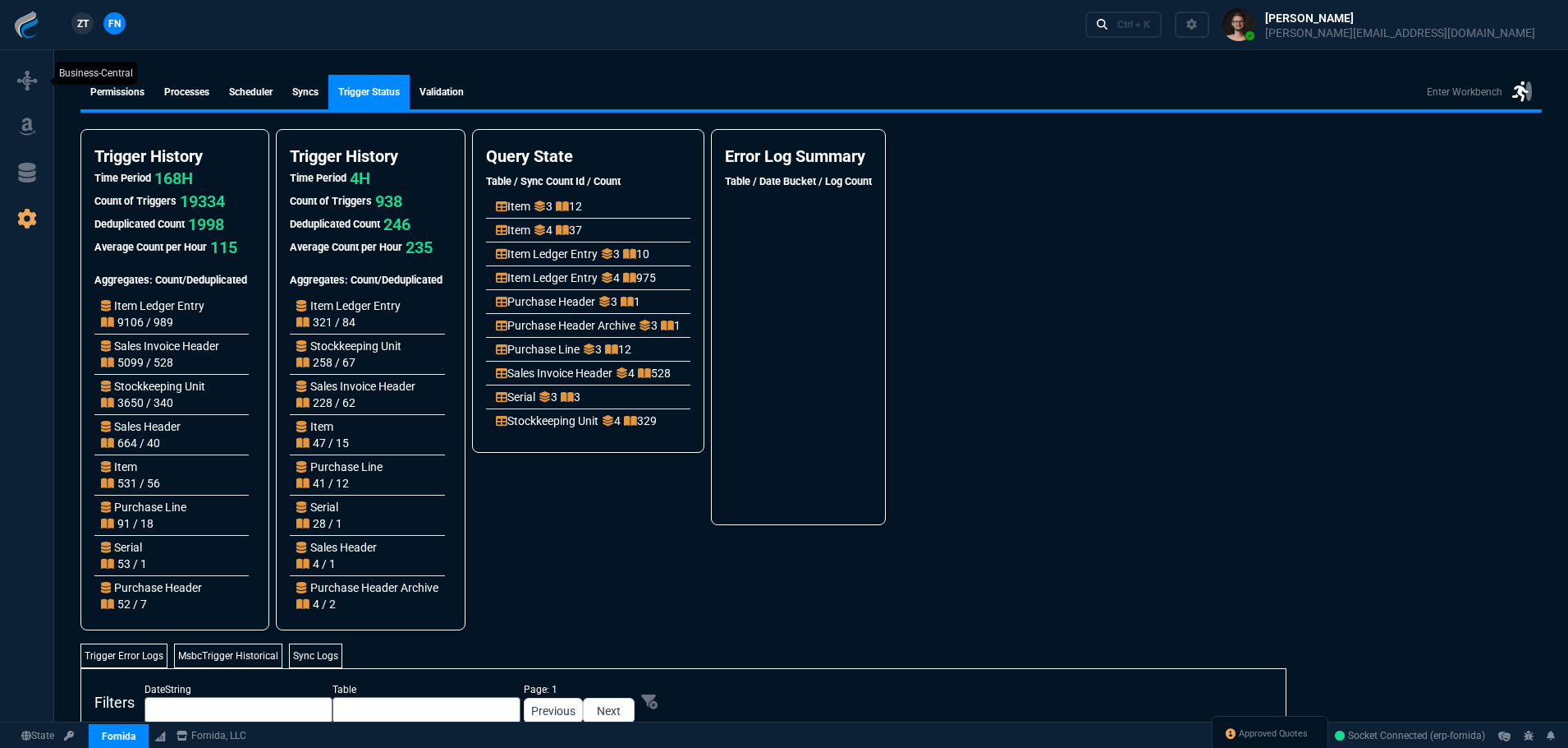
click at [38, 87] on link at bounding box center [27, 80] width 40 height 26
select select "1: BROV"
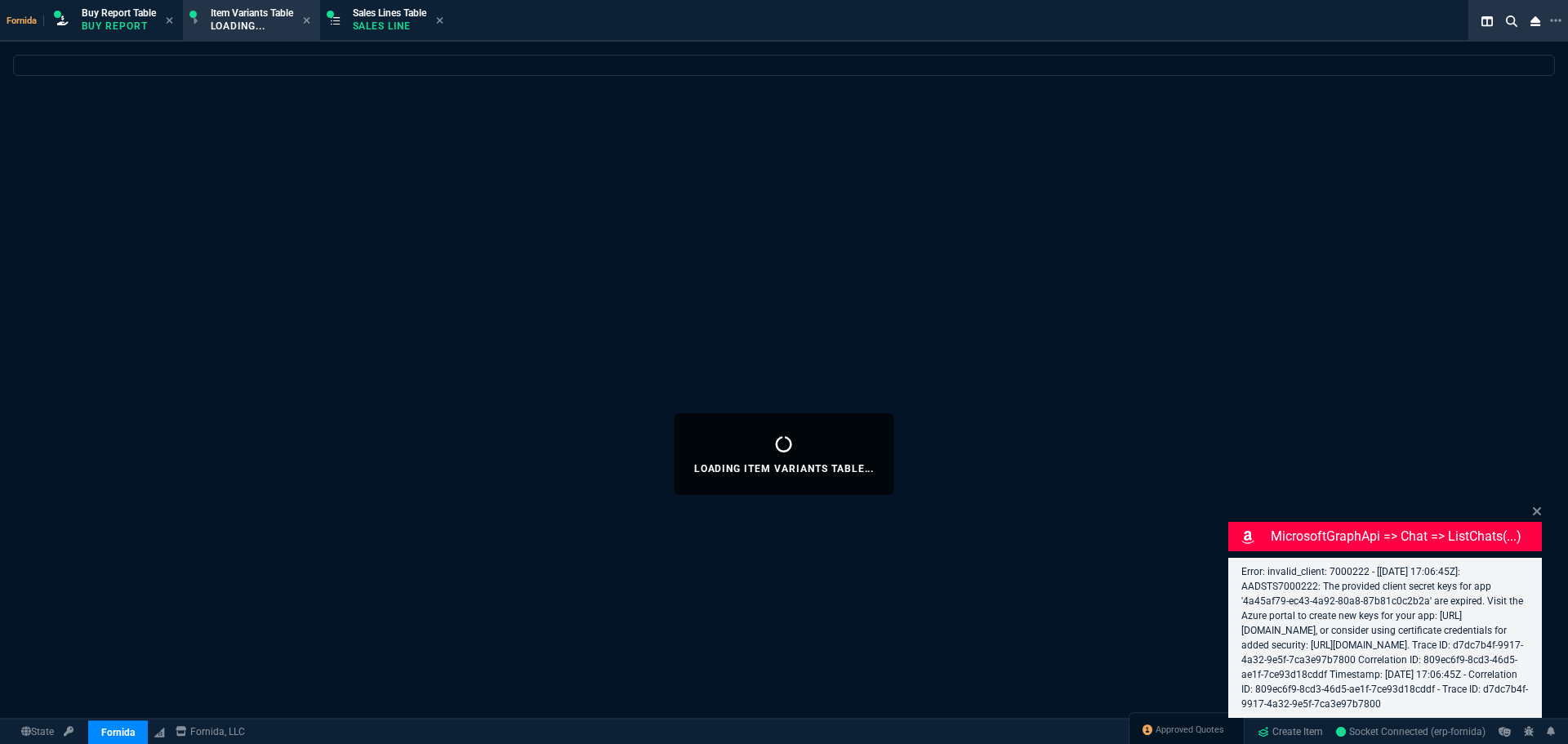
select select
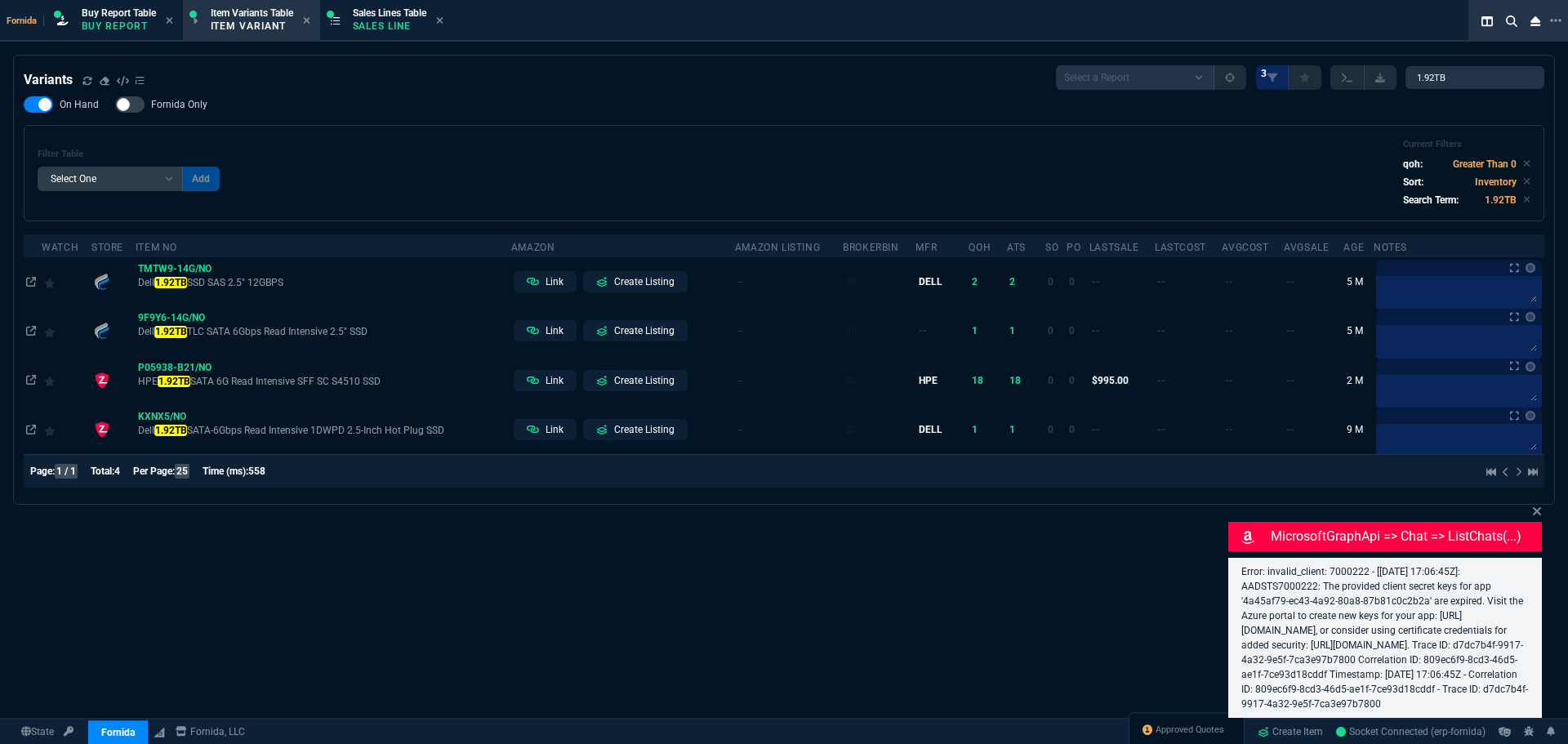
drag, startPoint x: 1432, startPoint y: 714, endPoint x: 1249, endPoint y: 555, distance: 242.4
click at [1249, 558] on div "Error: invalid_client: 7000222 - [[DATE] 17:06:45Z]: AADSTS7000222: The provide…" at bounding box center [1385, 638] width 314 height 160
click at [870, 622] on div "Variants Select a Report ProblemInventory-7-17-23 BrokerBin22 Listed On Amazon …" at bounding box center [784, 455] width 1568 height 799
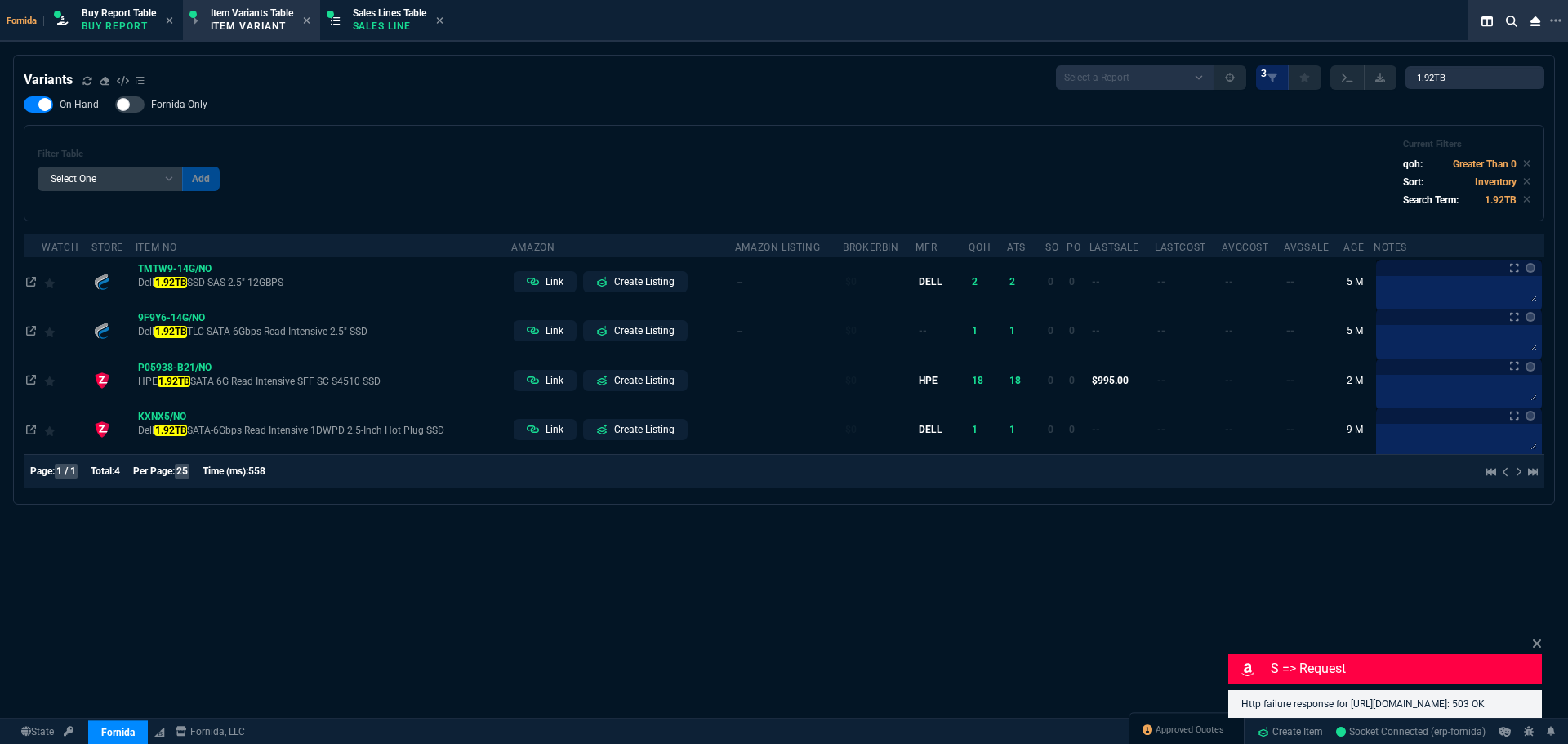
click at [1308, 132] on div "Filter Table Select One Add Filter () Age (daysAgo) Amazon (asin) Amazon Listin…" at bounding box center [784, 172] width 1520 height 96
drag, startPoint x: 560, startPoint y: 141, endPoint x: 370, endPoint y: 47, distance: 212.0
click at [544, 139] on div "Filter Table Select One Add Filter () Age (daysAgo) Amazon (asin) Amazon Listin…" at bounding box center [784, 172] width 1520 height 96
click at [395, 16] on span "Sales Lines Table" at bounding box center [389, 13] width 73 height 11
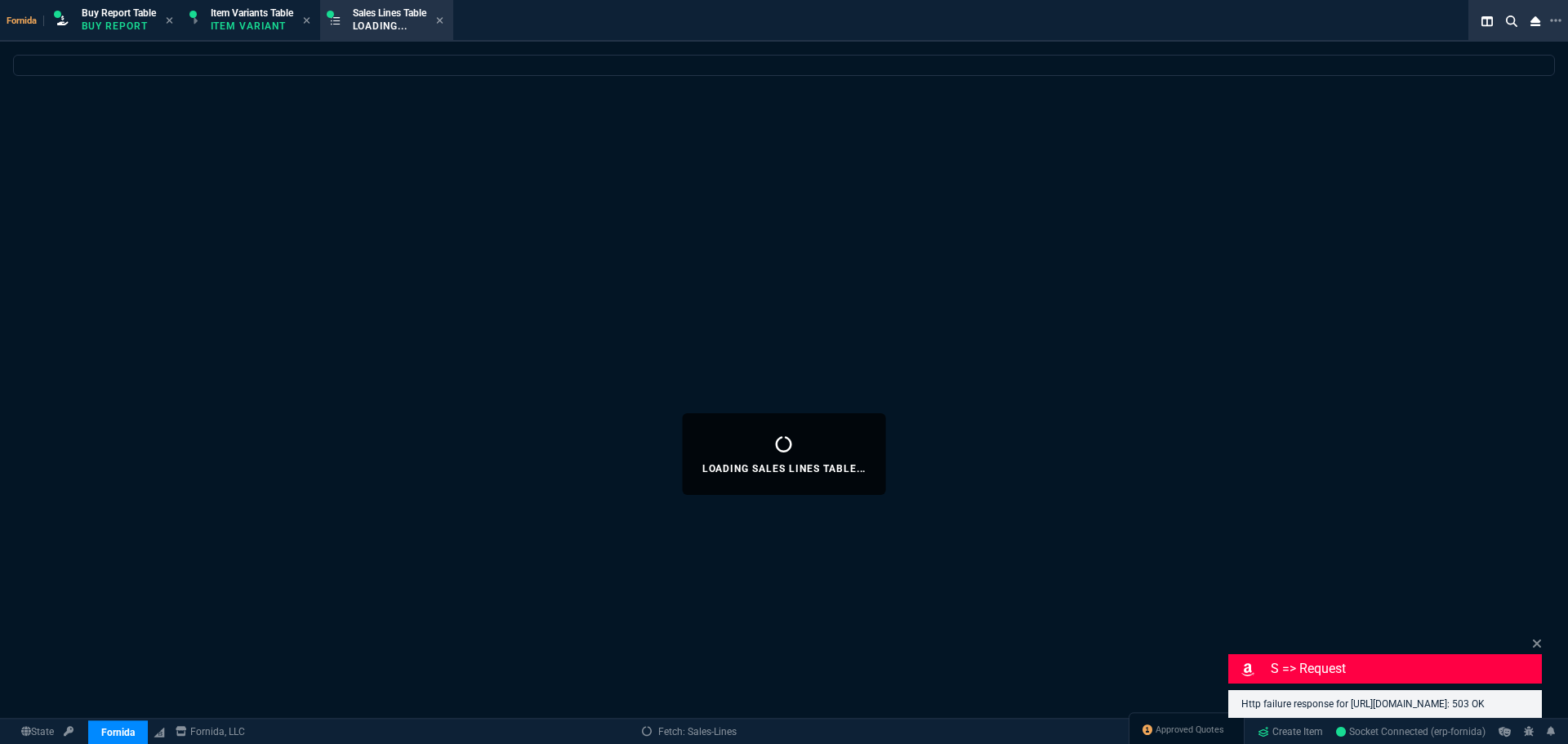
click at [687, 166] on div "Loading Sales Lines Table..." at bounding box center [784, 455] width 1568 height 799
select select
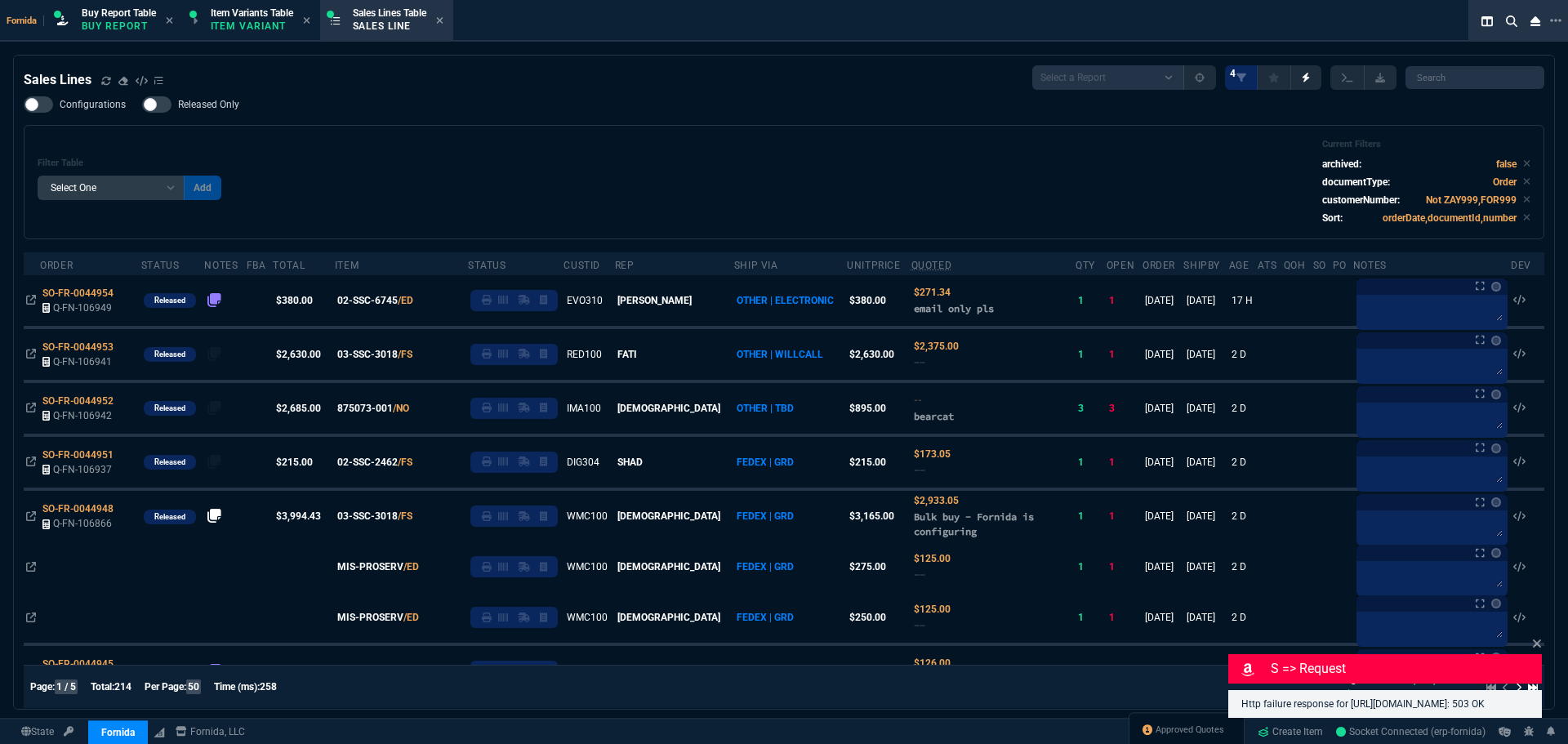
drag, startPoint x: 1288, startPoint y: 129, endPoint x: 87, endPoint y: 295, distance: 1212.4
click at [1288, 129] on div "Filter Table Select One Add Filter () Age () ATS () Cond (itemVariantCode) Cust…" at bounding box center [784, 182] width 1520 height 114
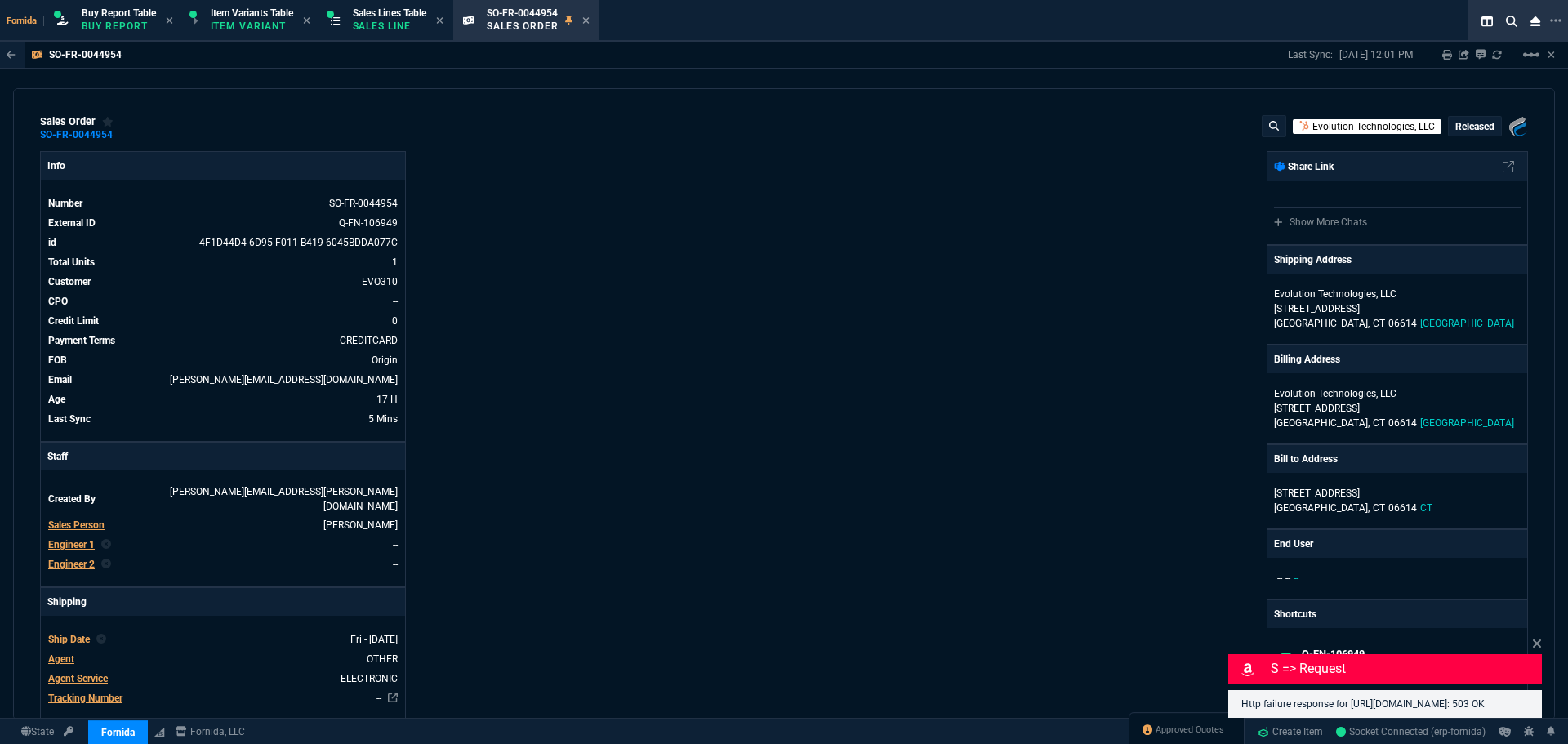
click at [1327, 122] on p "Evolution Technologies, LLC" at bounding box center [1373, 126] width 123 height 14
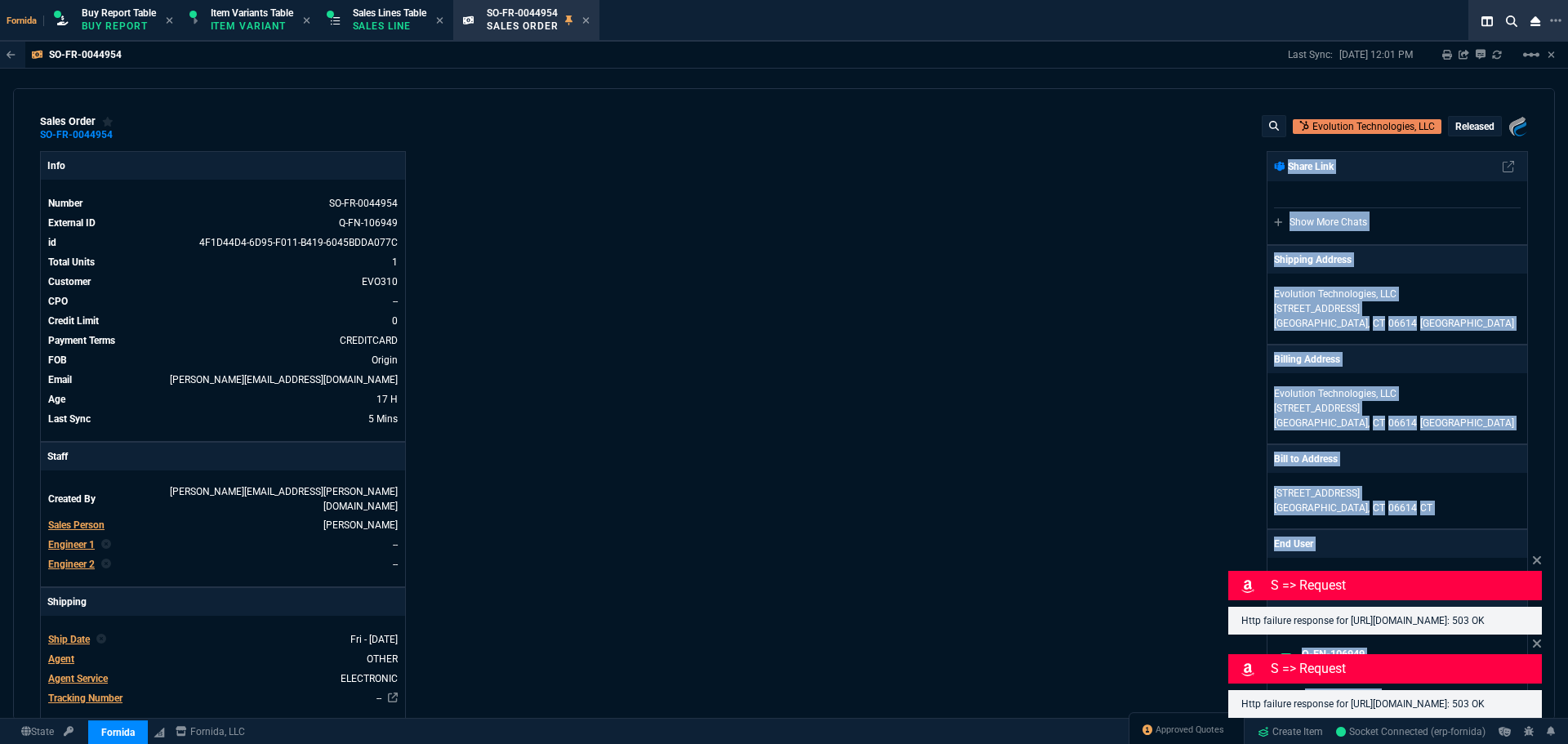
drag, startPoint x: 1238, startPoint y: 160, endPoint x: 1529, endPoint y: 228, distance: 298.8
click at [1529, 228] on div "sales order SO-FR-0044954 Evolution Technologies, LLC Released Fornida, LLC [ST…" at bounding box center [784, 404] width 1541 height 633
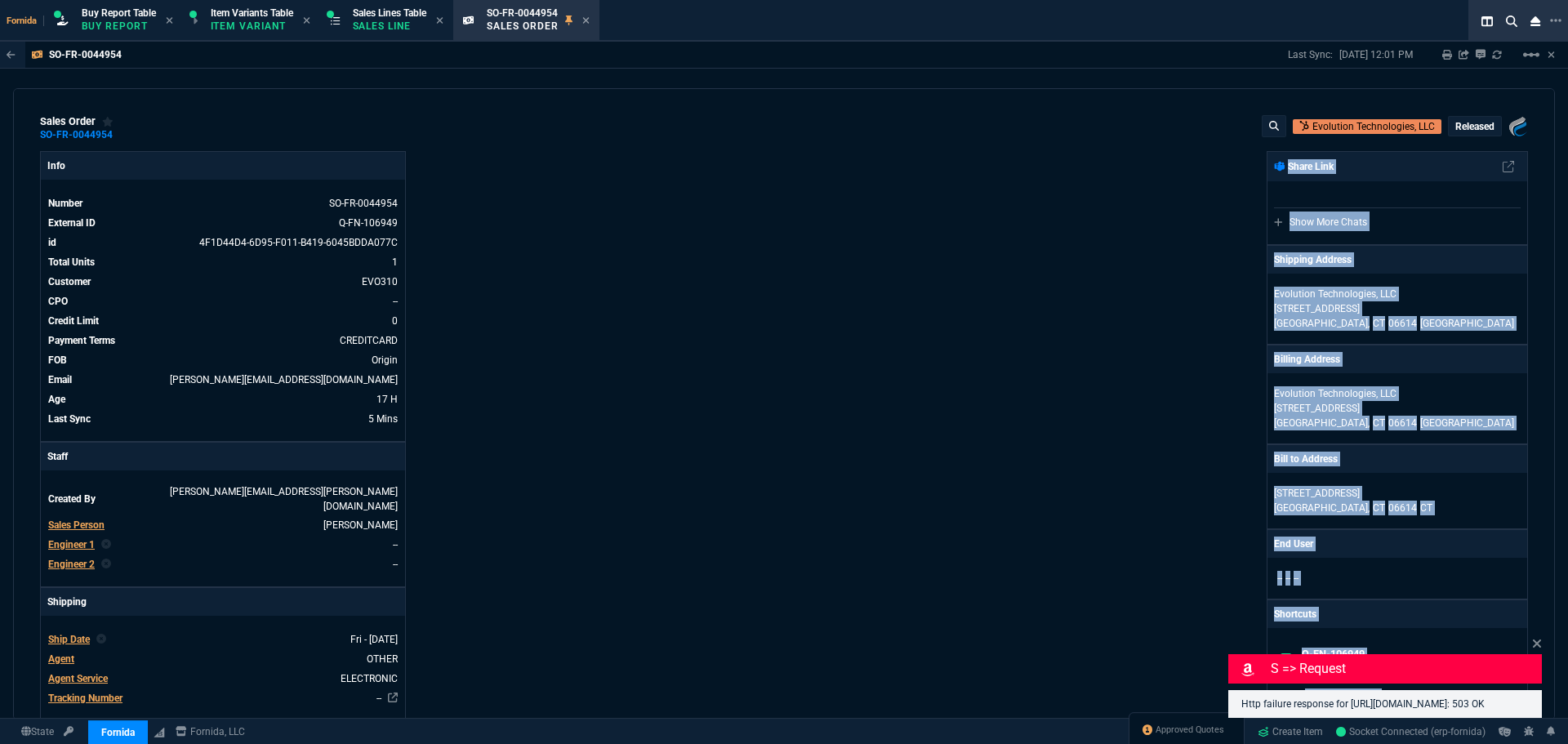
click at [929, 313] on div "Fornida, LLC [STREET_ADDRESS] Share Link Show More Chats Shipping Address Evolu…" at bounding box center [1155, 596] width 744 height 889
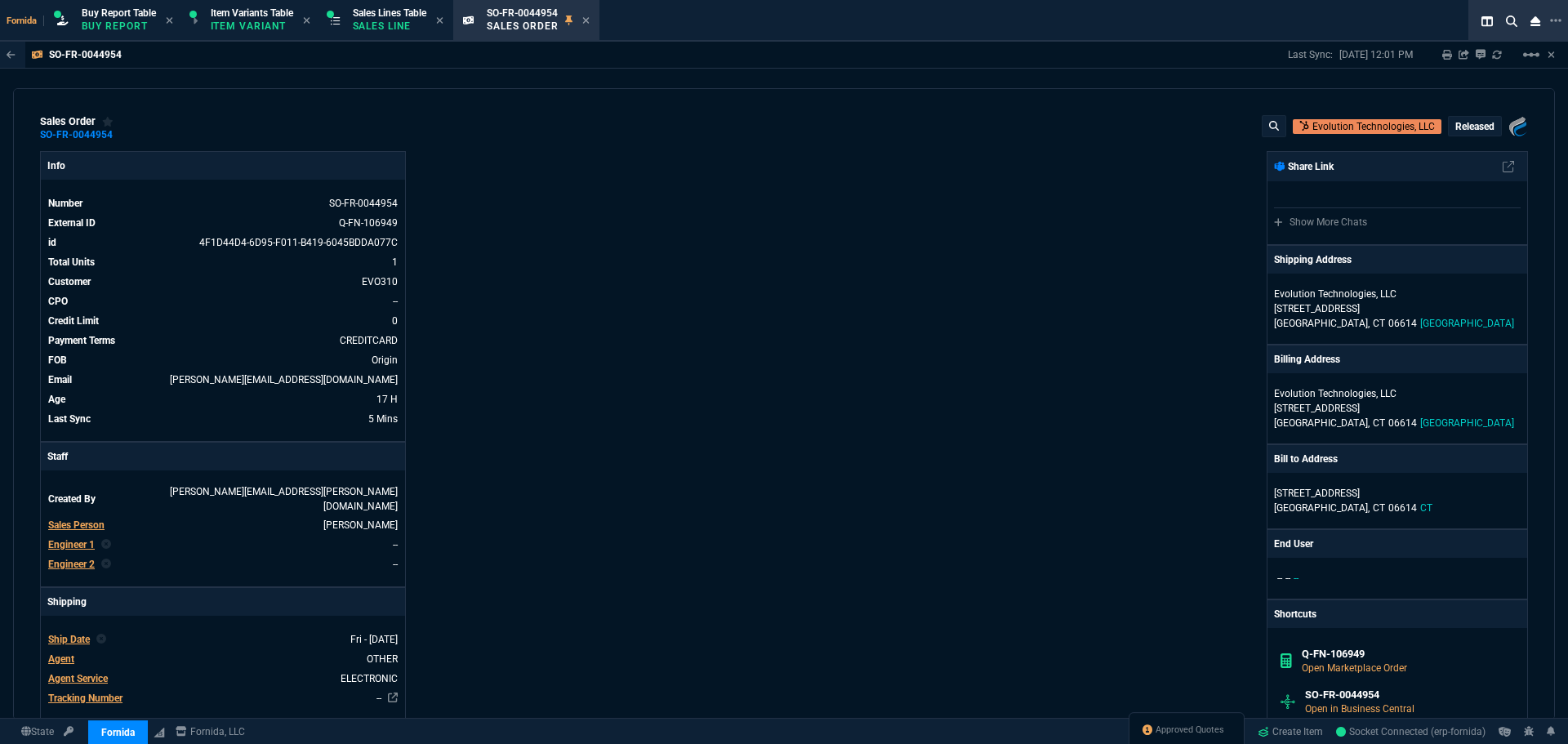
click at [532, 228] on div "Info Number SO-FR-0044954 External ID Q-FN-106949 id 4F1D44D4-6D95-F011-B419-60…" at bounding box center [412, 596] width 744 height 889
click at [254, 17] on span "Item Variants Table" at bounding box center [252, 13] width 83 height 11
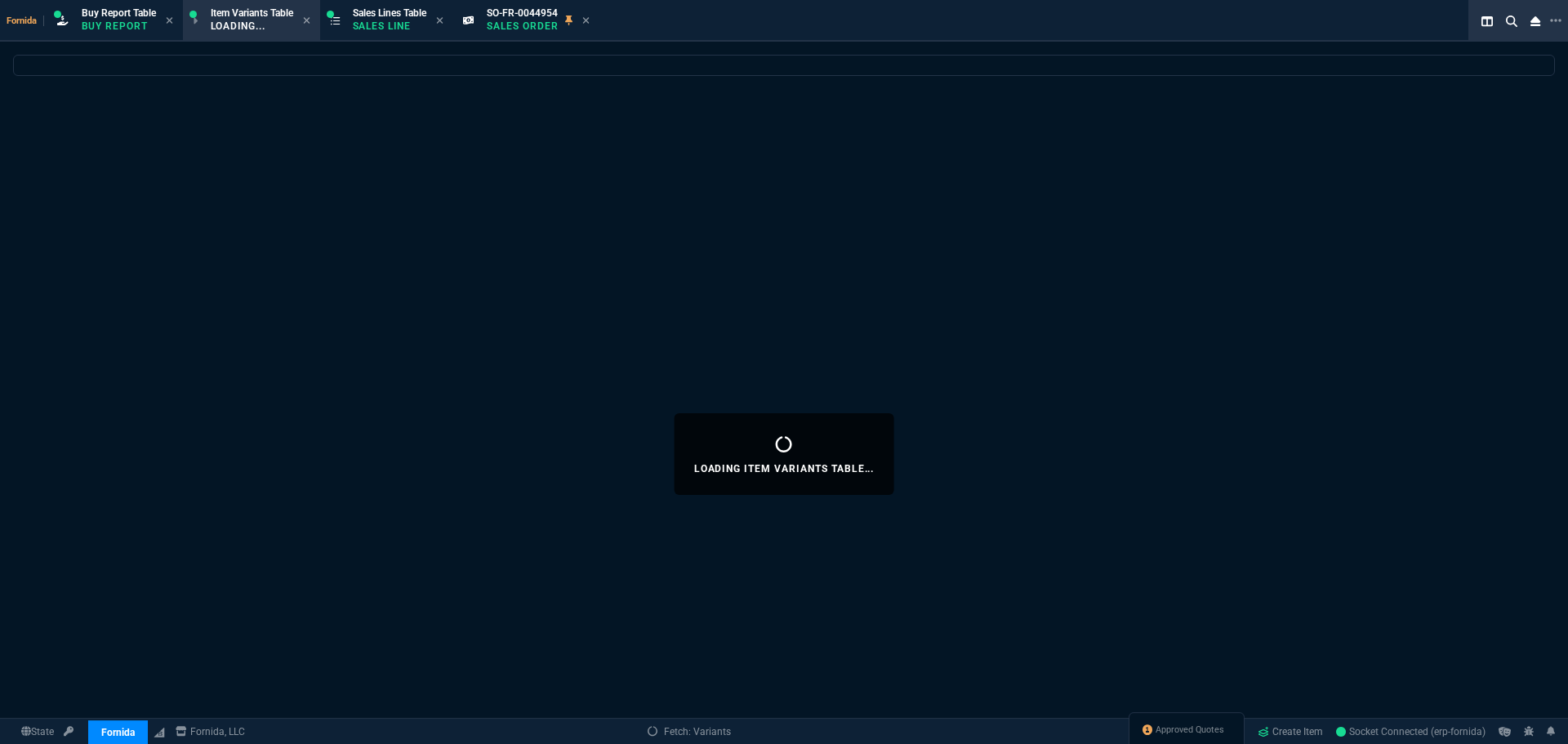
select select
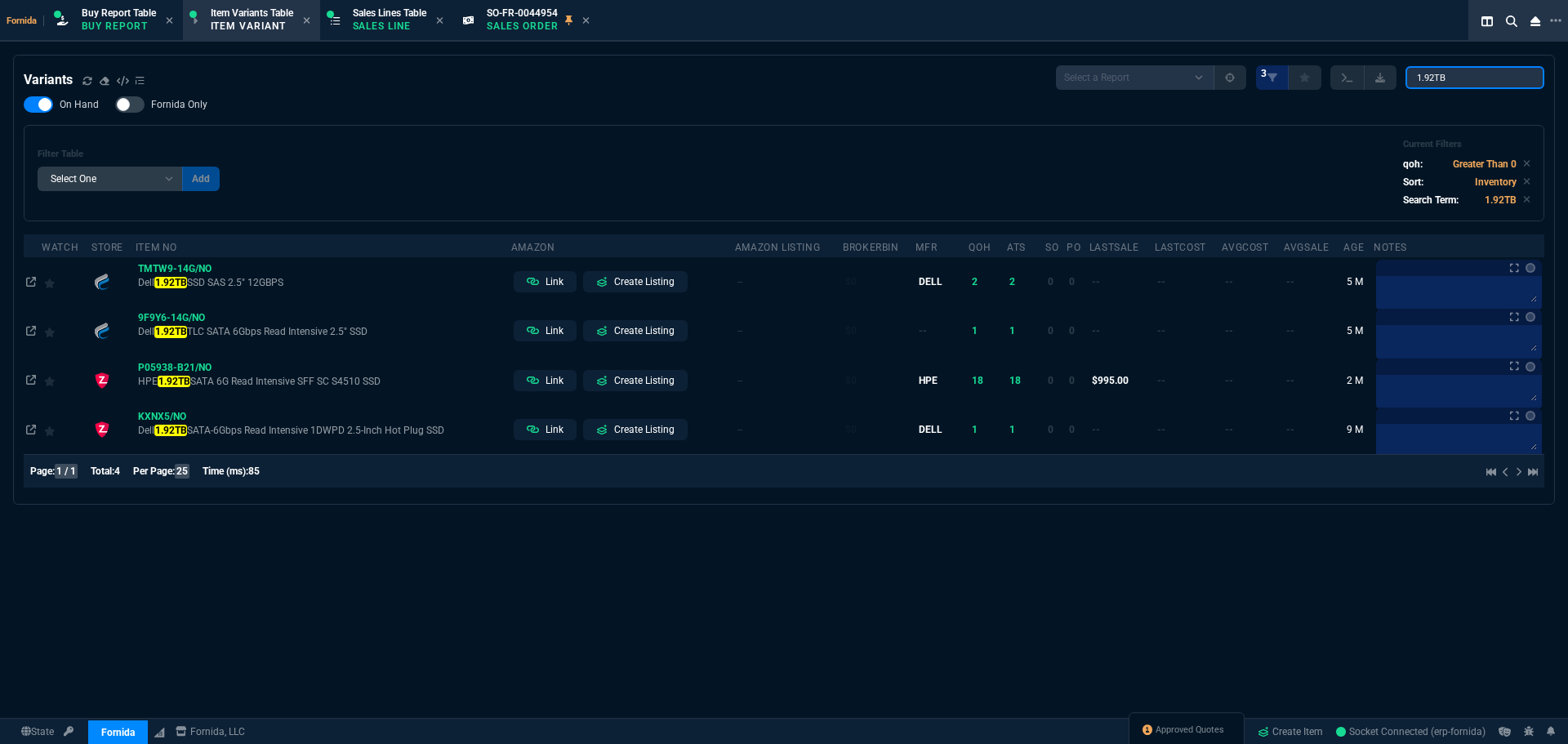
click at [1305, 78] on div "Select a Report ProblemInventory-7-17-23 BrokerBin22 Listed On Amazon Stock not…" at bounding box center [1300, 78] width 489 height 25
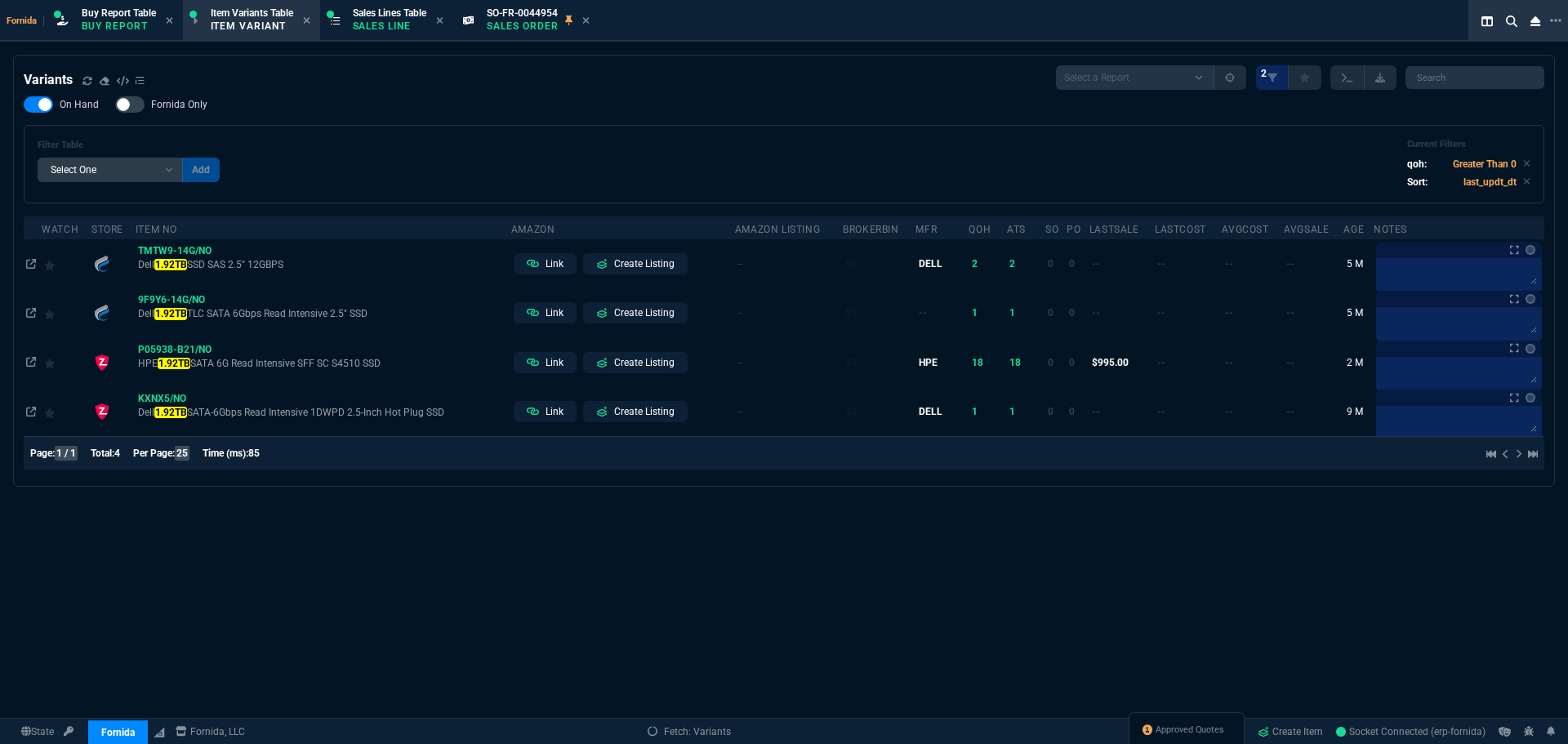
click at [907, 81] on div "Variants Select a Report ProblemInventory-7-17-23 BrokerBin22 Listed On Amazon …" at bounding box center [784, 78] width 1520 height 25
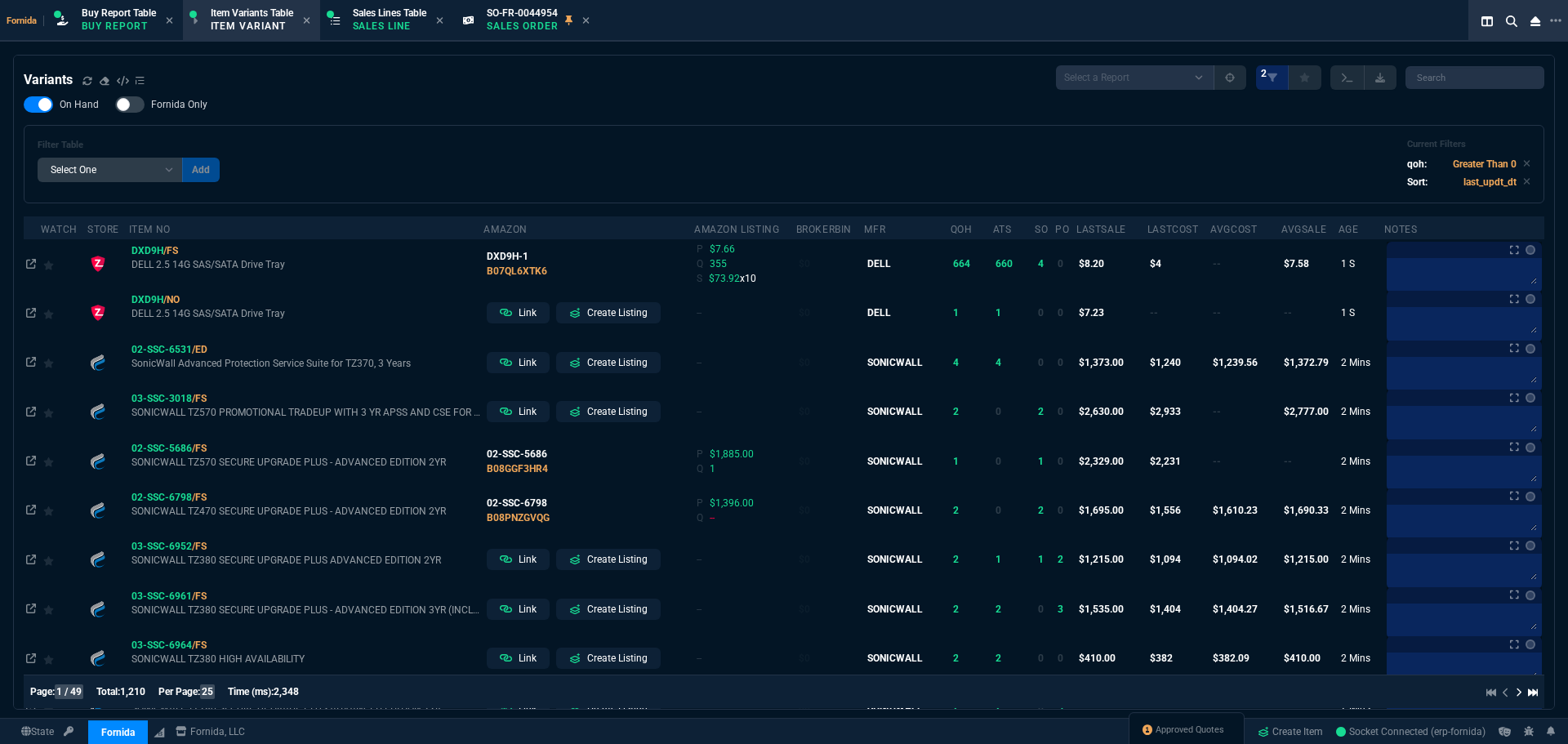
click at [905, 89] on div "Variants Select a Report ProblemInventory-7-17-23 BrokerBin22 Listed On Amazon …" at bounding box center [784, 78] width 1520 height 25
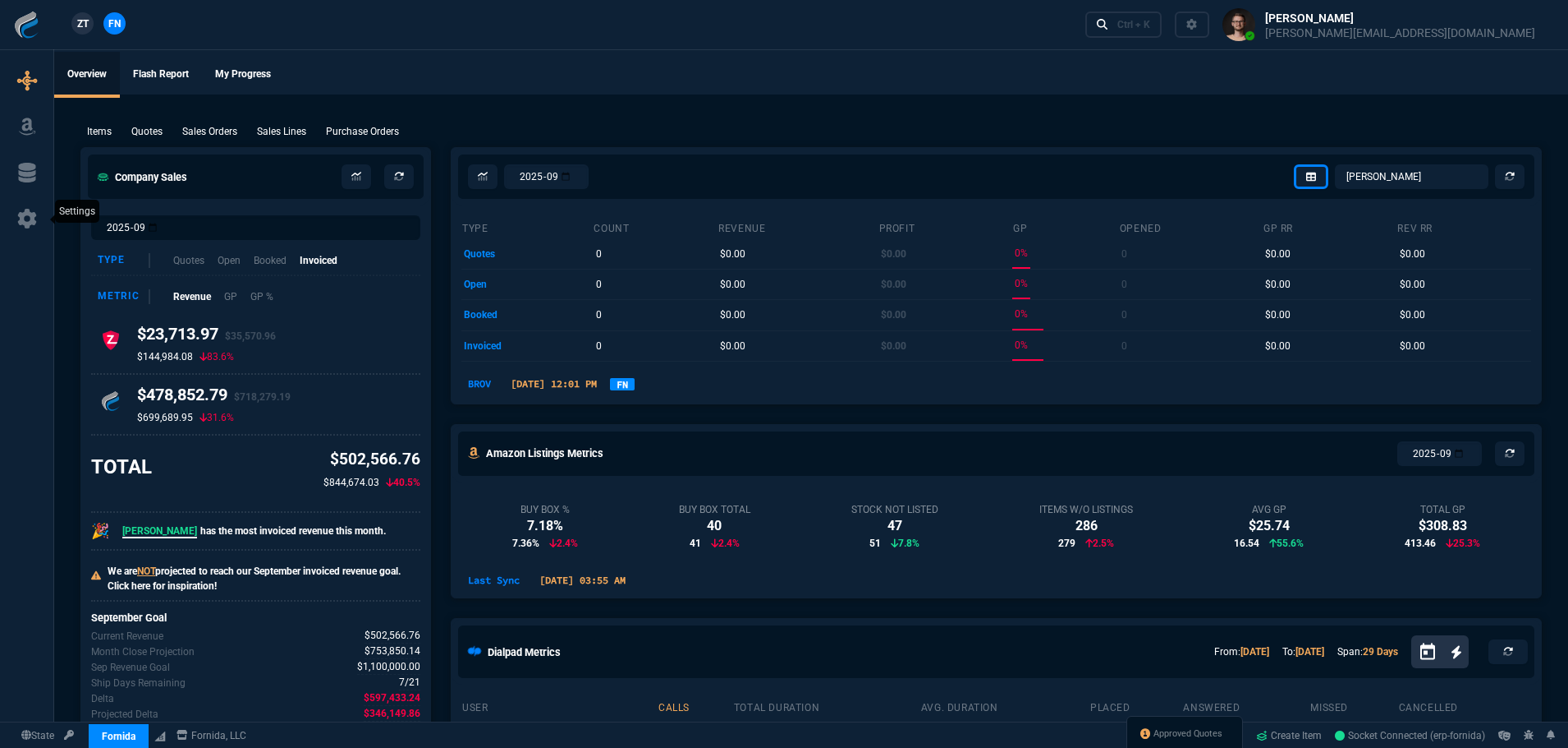
click at [31, 227] on icon at bounding box center [27, 218] width 25 height 20
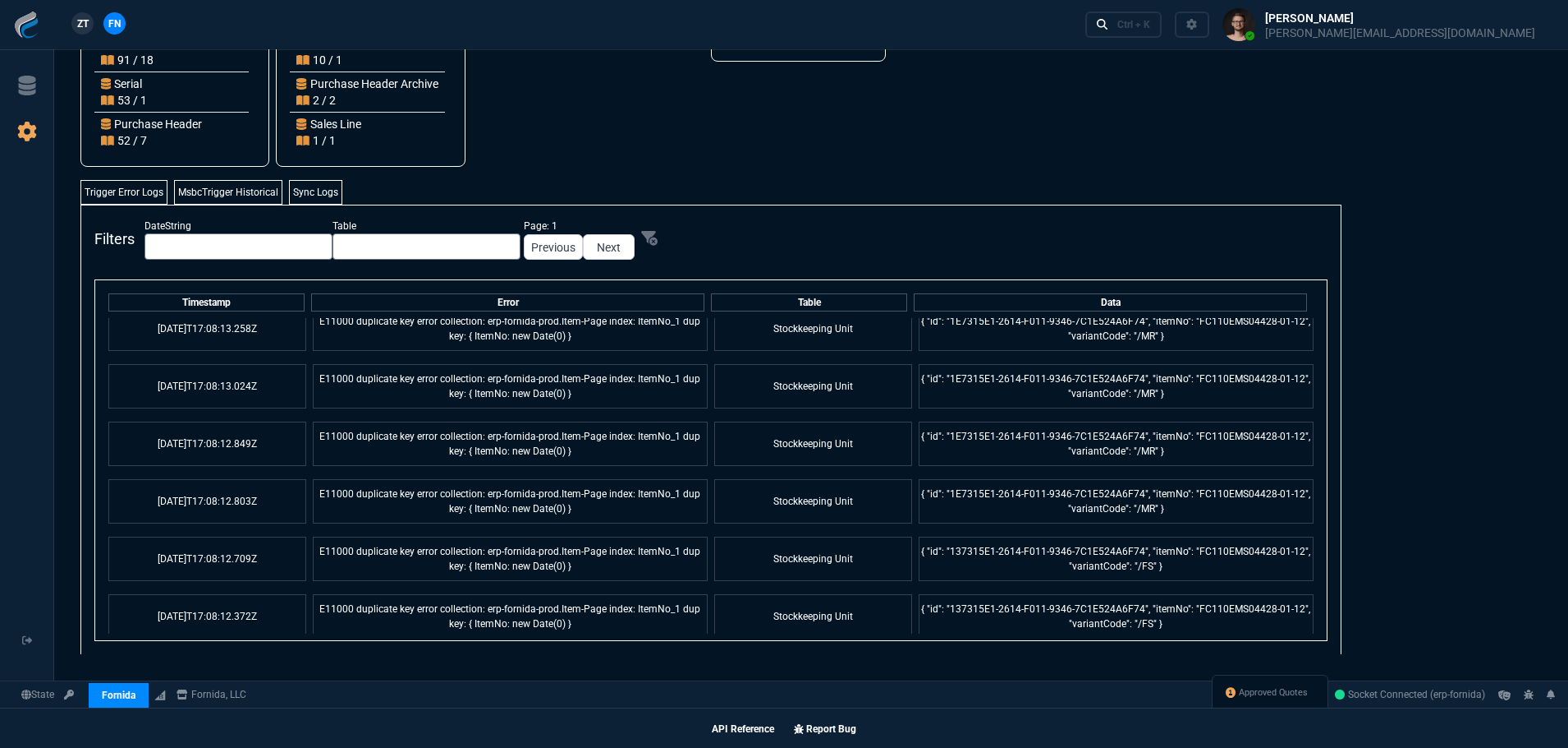
scroll to position [2560, 0]
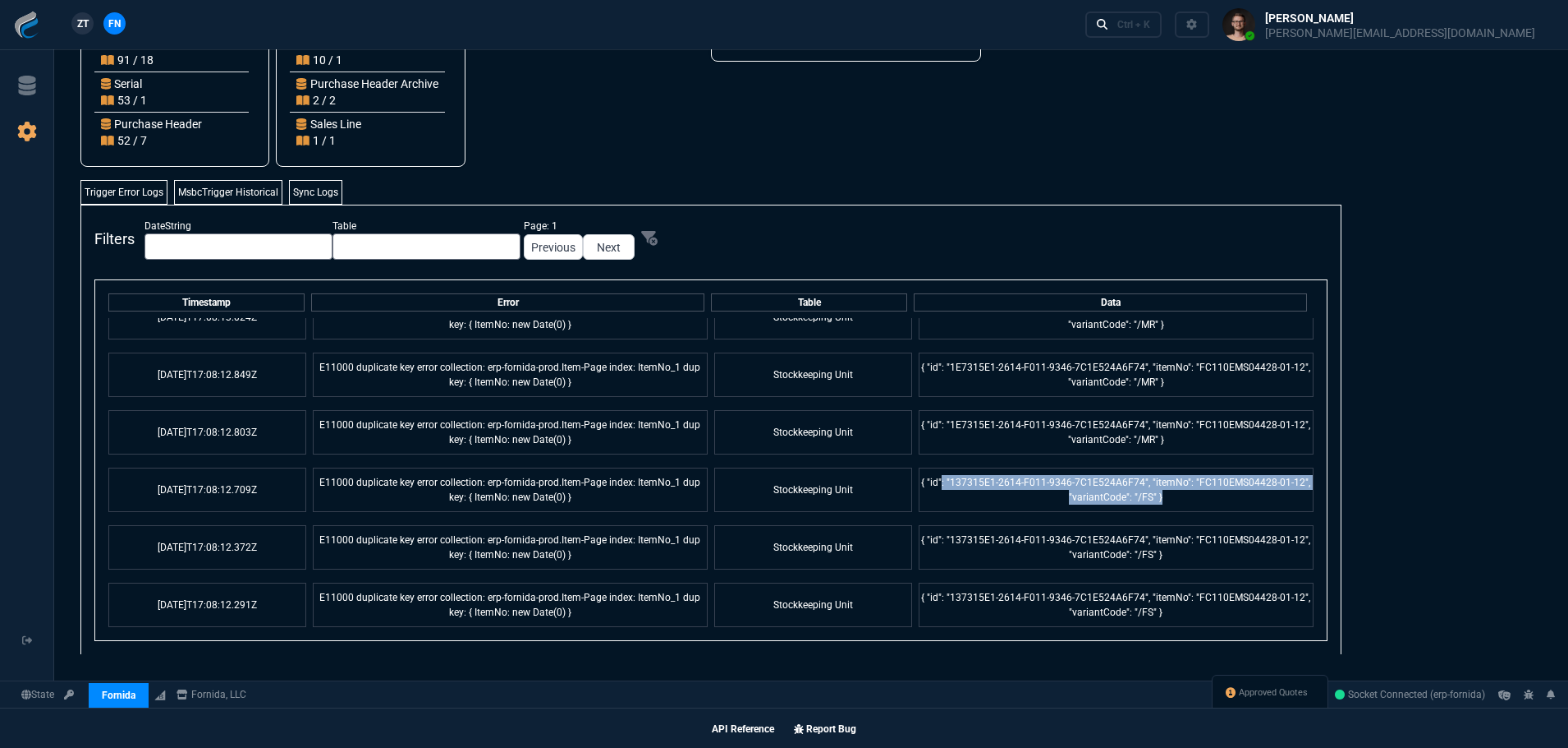
drag, startPoint x: 942, startPoint y: 478, endPoint x: 1244, endPoint y: 510, distance: 303.7
click at [1244, 510] on td "{ "id": "137315E1-2614-F011-9346-7C1E524A6F74", "itemNo": "FC110EMS04428-01-12"…" at bounding box center [1116, 490] width 395 height 44
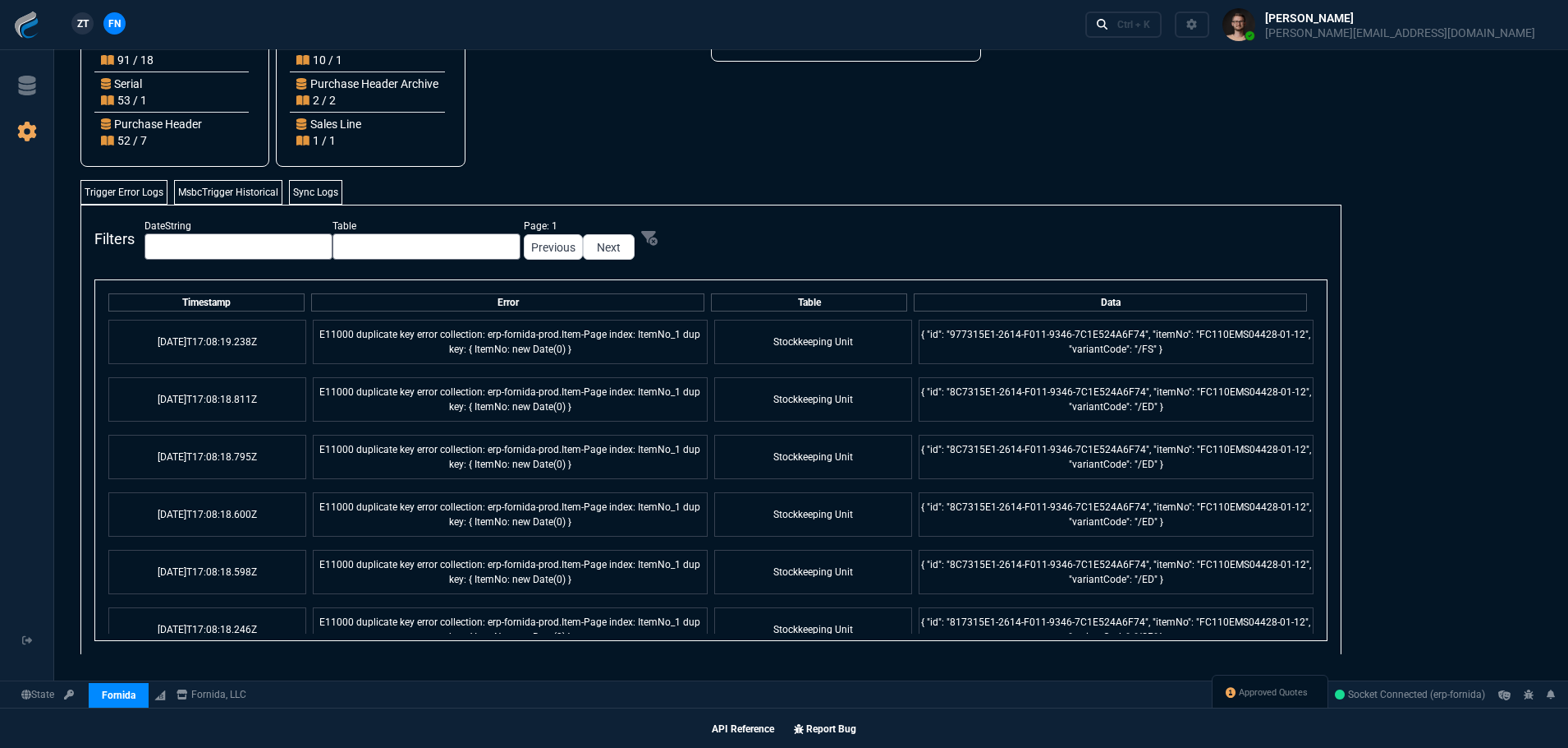
scroll to position [0, 0]
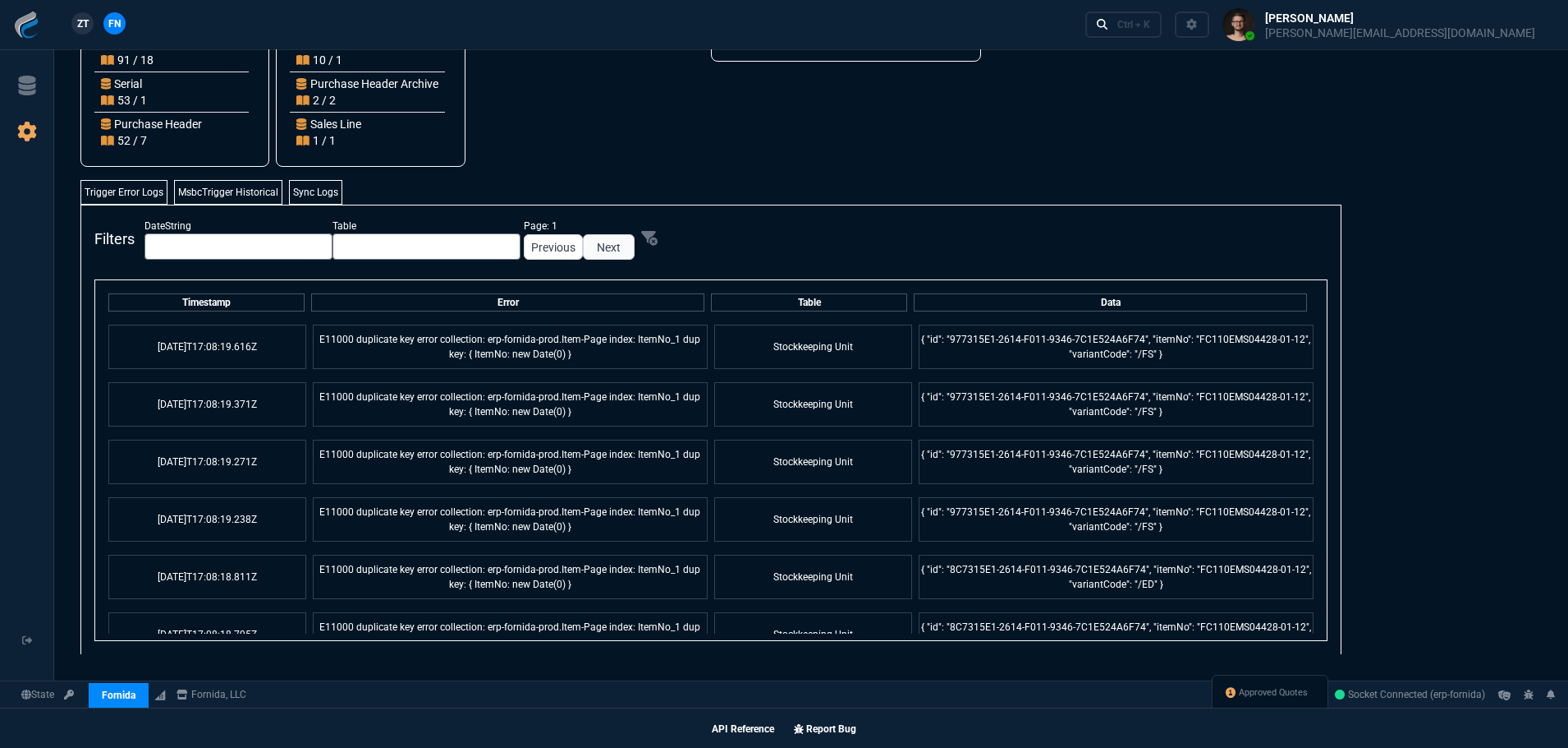
click at [583, 243] on link "Next" at bounding box center [609, 247] width 52 height 26
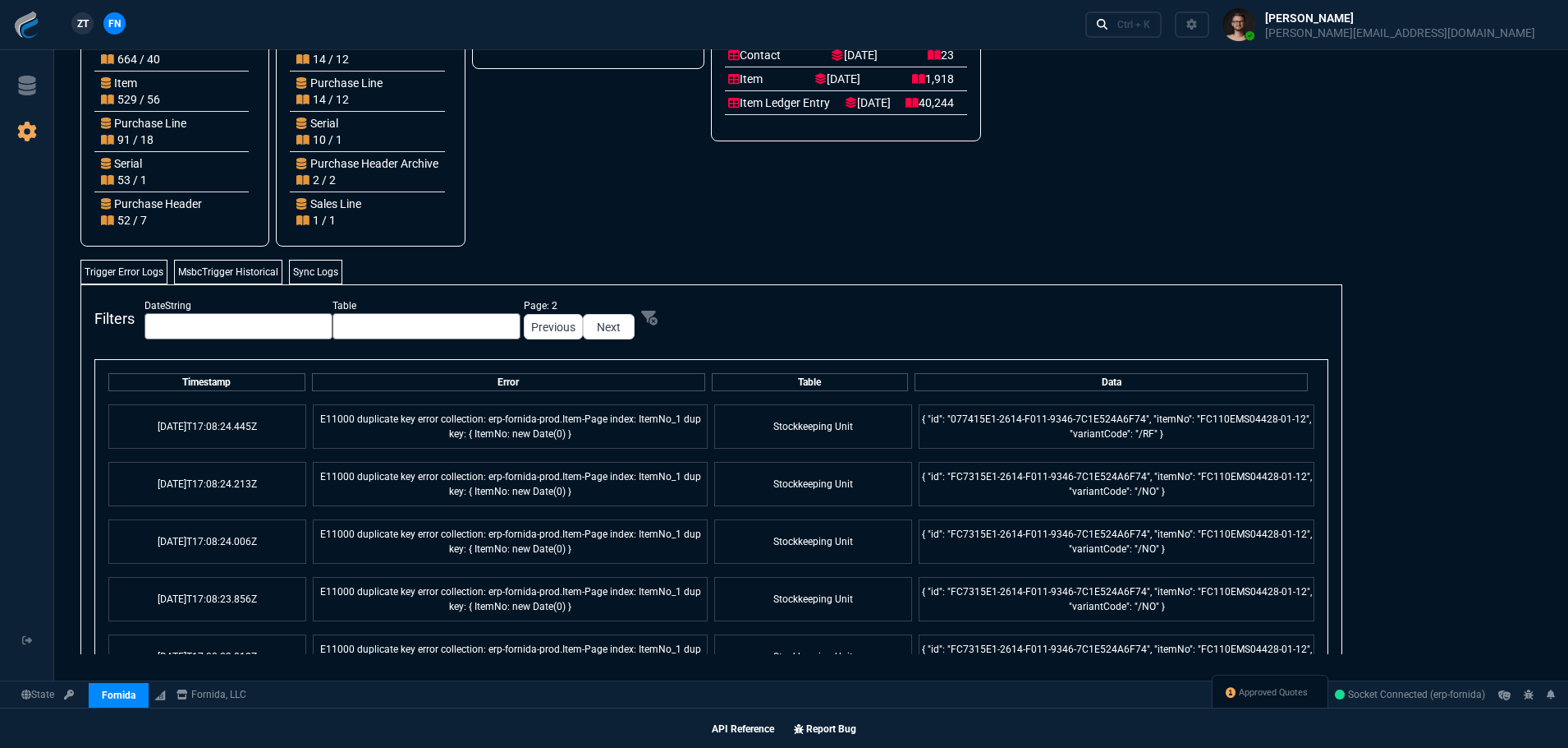
scroll to position [241, 0]
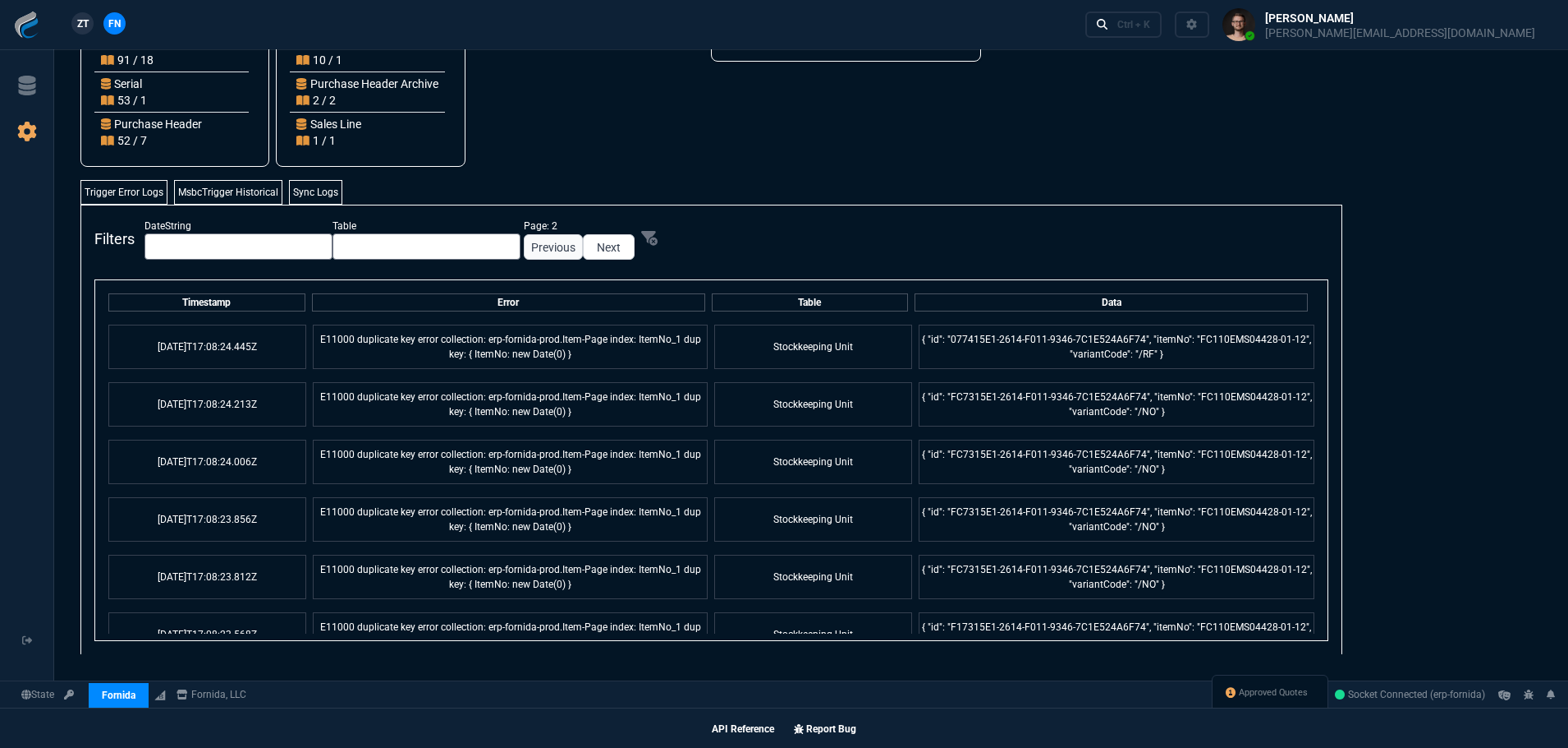
click at [524, 257] on link "Previous" at bounding box center [554, 247] width 59 height 26
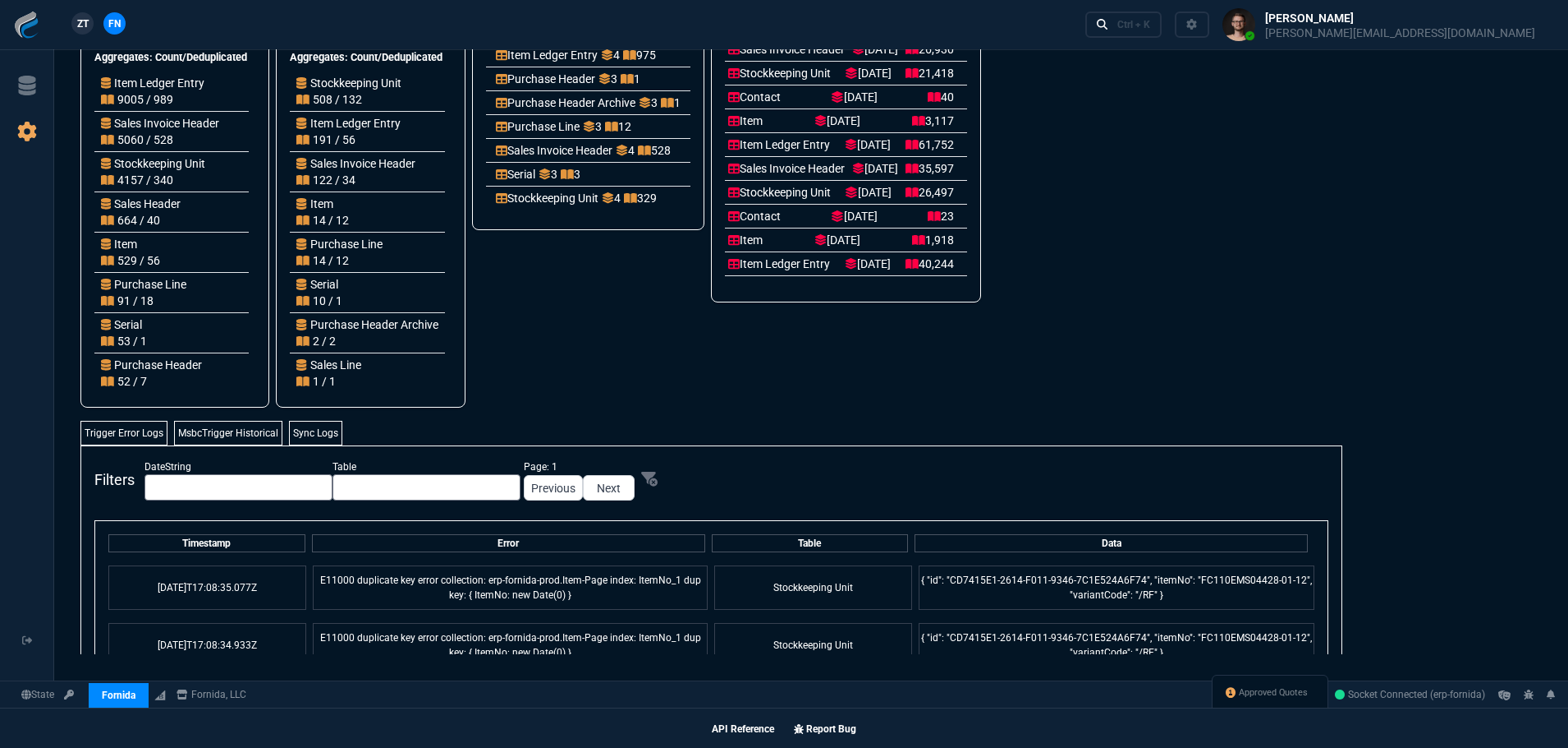
scroll to position [59, 0]
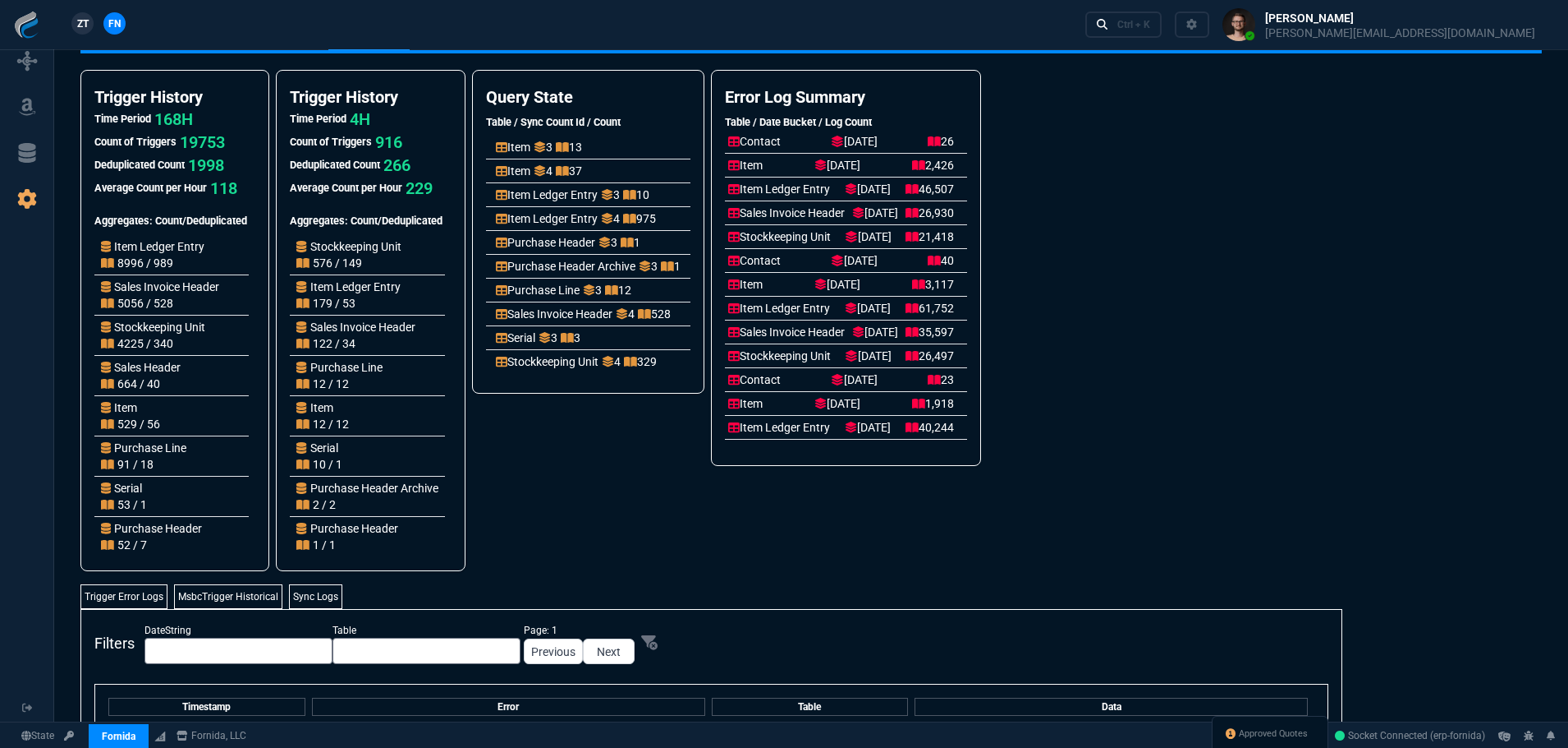
drag, startPoint x: 760, startPoint y: 184, endPoint x: 1057, endPoint y: 451, distance: 399.4
click at [981, 444] on div "Error Log Summary Table / Date Bucket / Log Count Contact [DATE] 26 Item [DATE]…" at bounding box center [846, 268] width 271 height 396
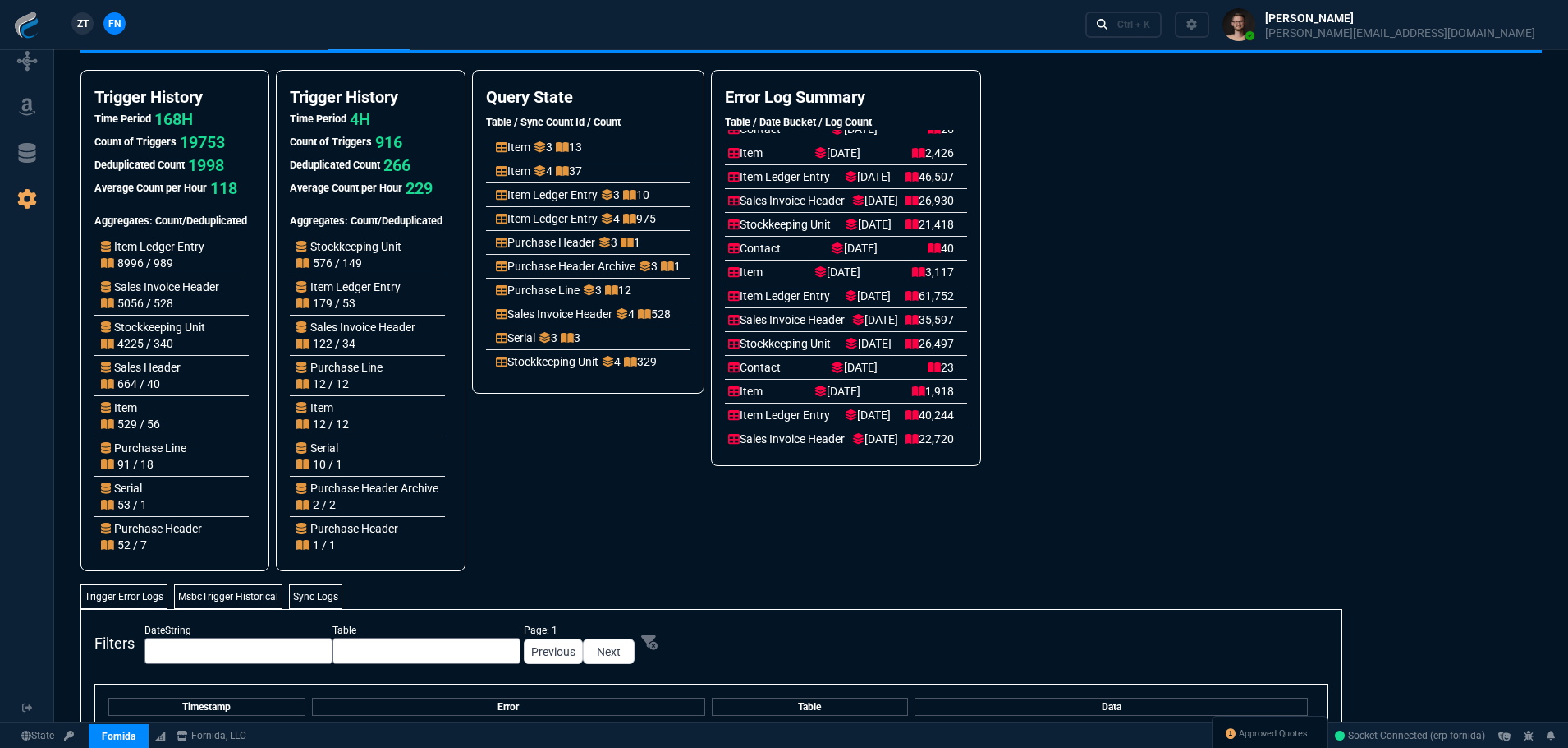
click at [1174, 353] on div "Trigger History Time Period 168H Count of Triggers 19753 Deduplicated Count 199…" at bounding box center [811, 320] width 1462 height 501
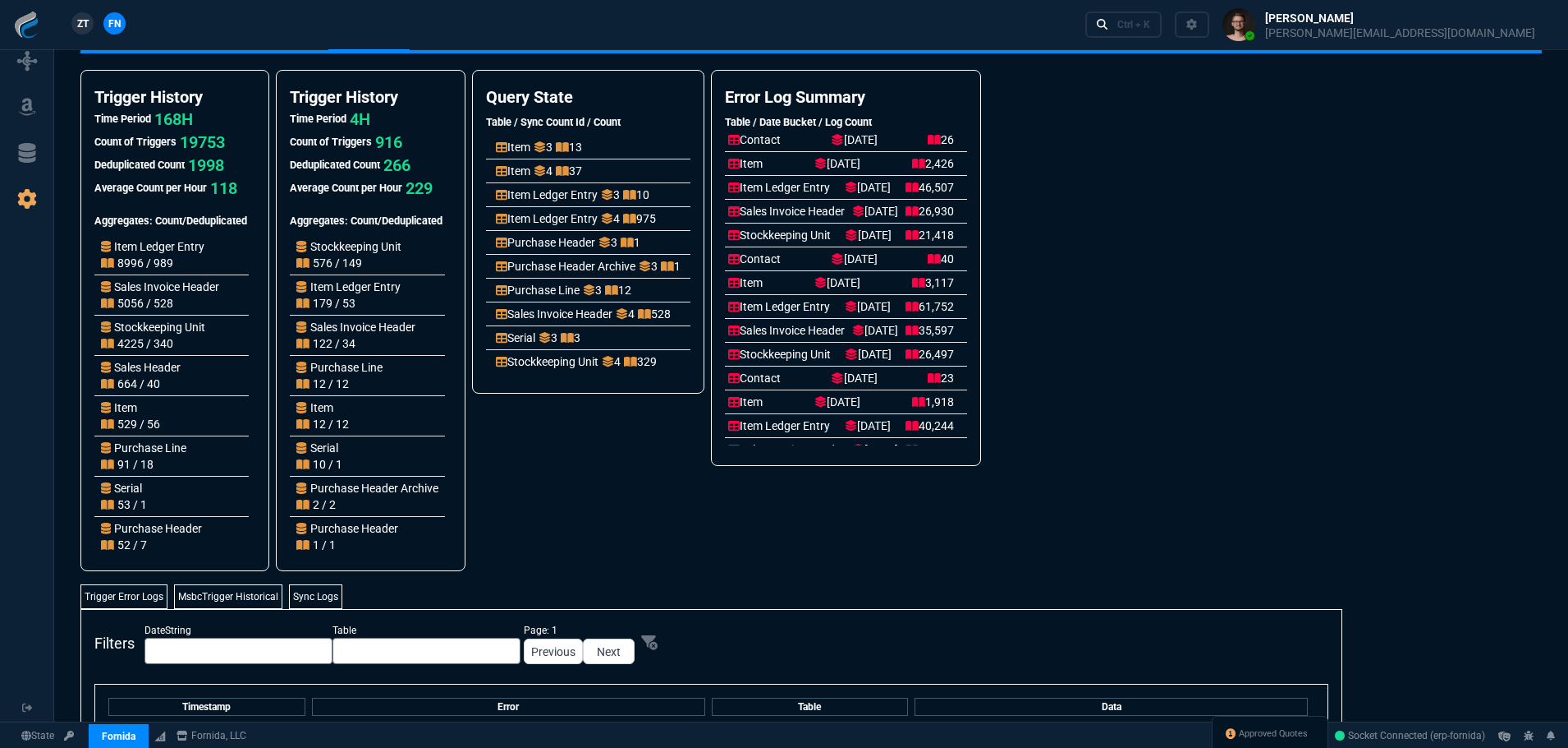
scroll to position [0, 0]
drag, startPoint x: 980, startPoint y: 194, endPoint x: 906, endPoint y: 194, distance: 74.0
click at [906, 194] on div "Item Ledger Entry [DATE] 46,507" at bounding box center [841, 188] width 226 height 16
click at [1259, 366] on div "Trigger History Time Period 168H Count of Triggers 19753 Deduplicated Count 199…" at bounding box center [811, 320] width 1462 height 501
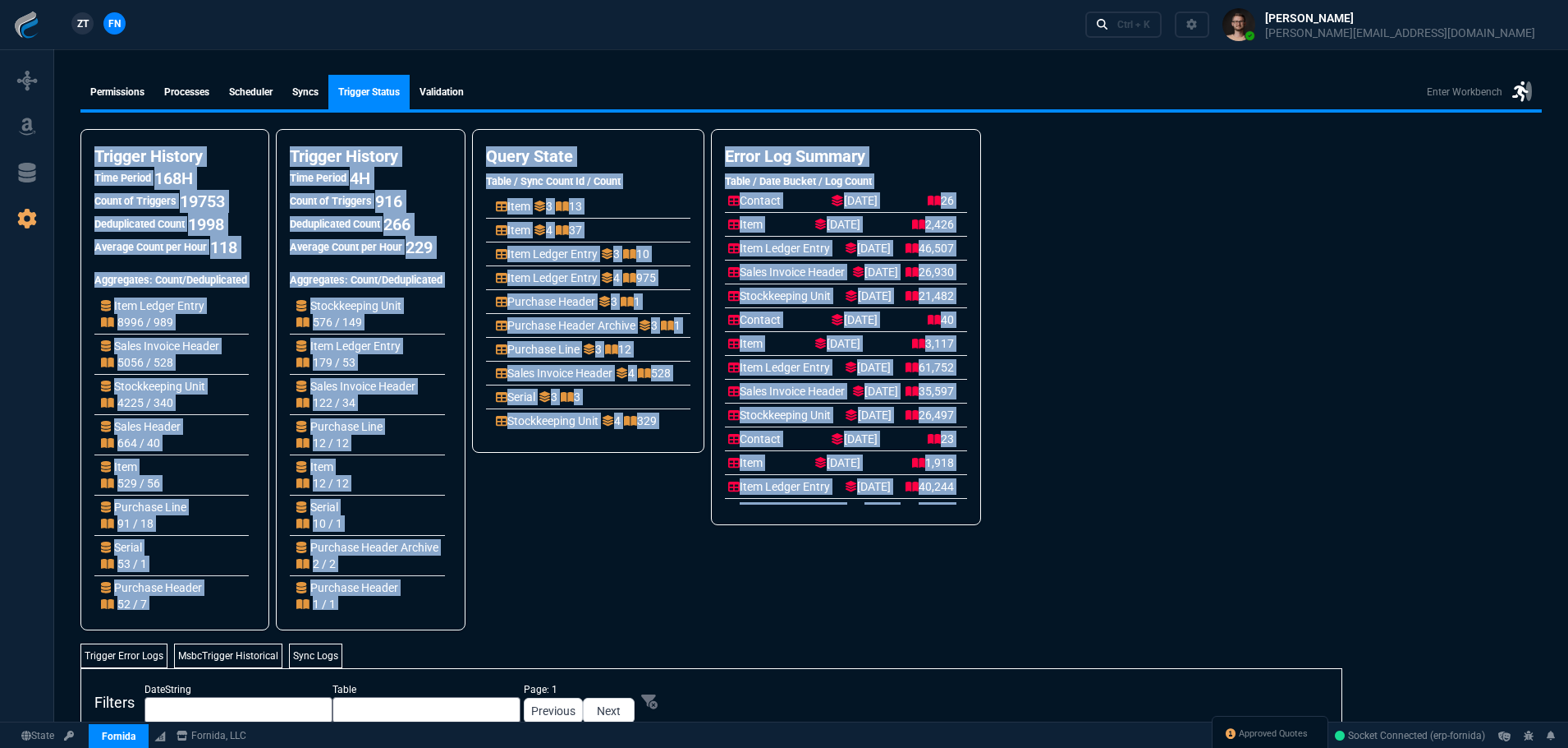
drag, startPoint x: 722, startPoint y: 289, endPoint x: 1013, endPoint y: 570, distance: 404.5
click at [1018, 580] on div "Trigger History Time Period 168H Count of Triggers 19753 Deduplicated Count 199…" at bounding box center [811, 380] width 1462 height 501
click at [981, 560] on nx-fornida-error-logs-summary "Error Log Summary Table / Date Bucket / Log Count Contact [DATE] 26 Item [DATE]…" at bounding box center [846, 380] width 271 height 501
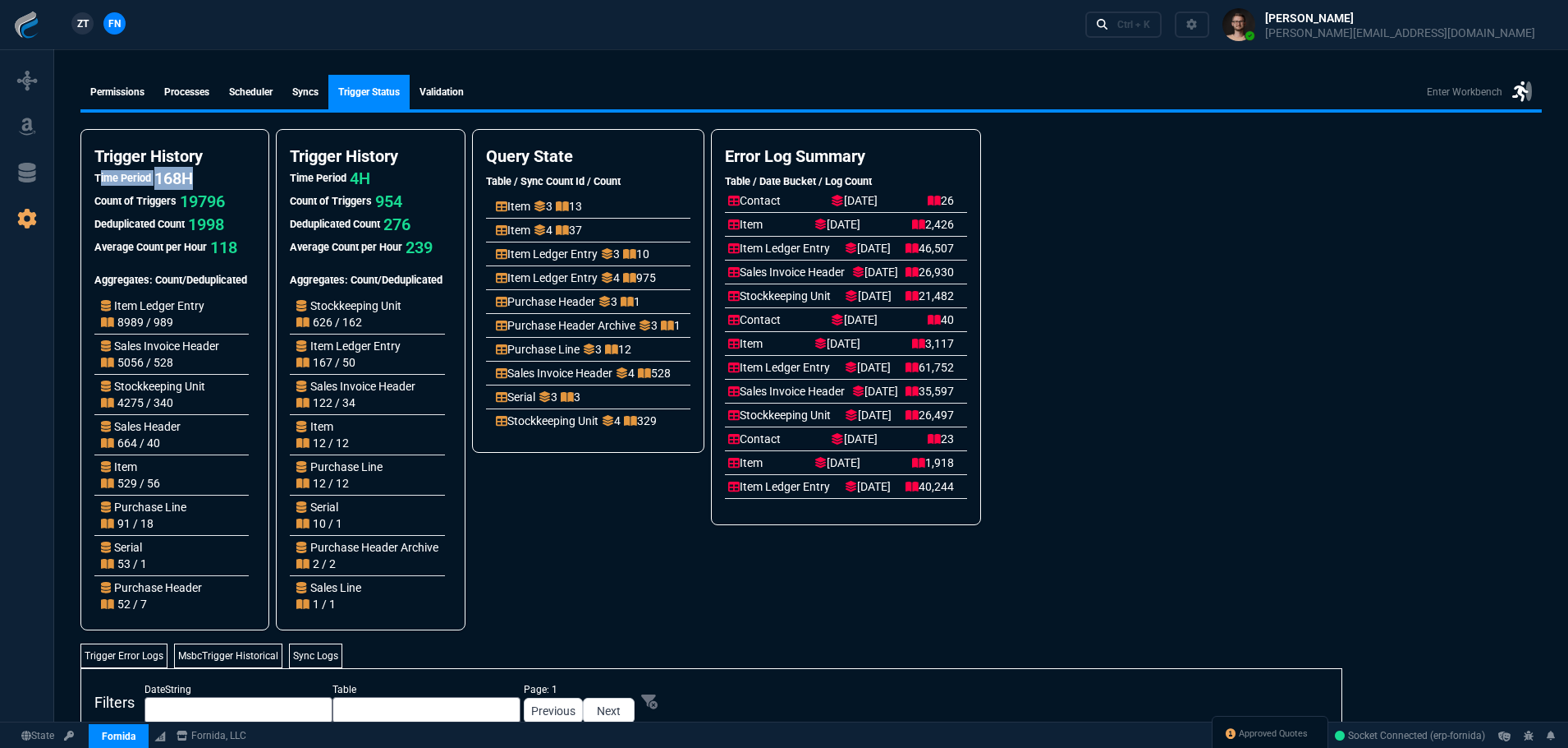
drag, startPoint x: 177, startPoint y: 175, endPoint x: 185, endPoint y: 182, distance: 10.6
click at [115, 175] on div "Time Period 168H" at bounding box center [175, 178] width 161 height 23
click at [186, 182] on p "168H" at bounding box center [173, 178] width 38 height 23
drag, startPoint x: 169, startPoint y: 176, endPoint x: 151, endPoint y: 176, distance: 18.0
click at [151, 176] on div "Time Period 168H" at bounding box center [175, 178] width 161 height 23
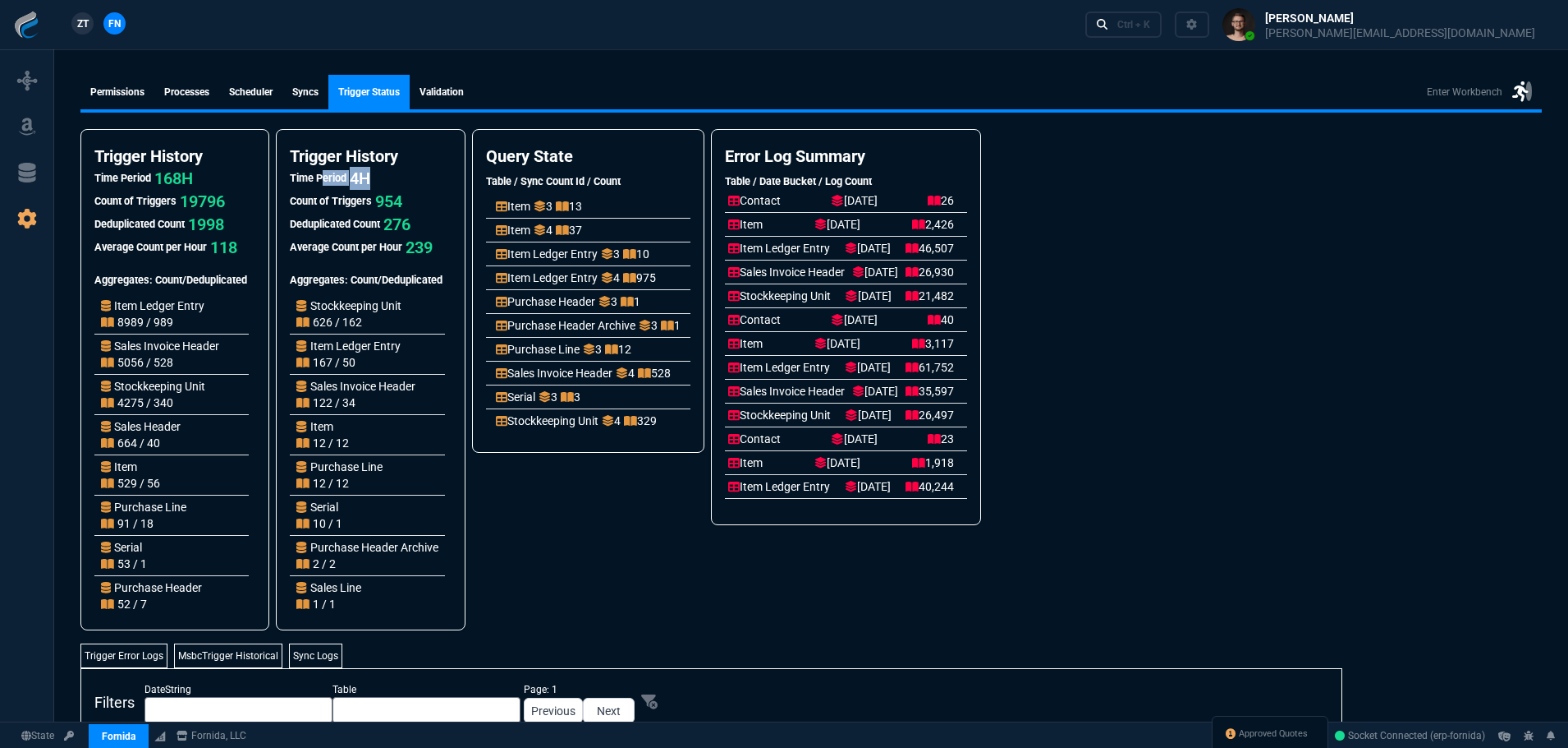
drag, startPoint x: 358, startPoint y: 172, endPoint x: 347, endPoint y: 185, distance: 17.0
click at [335, 171] on div "Time Period 4H" at bounding box center [370, 178] width 161 height 23
drag, startPoint x: 627, startPoint y: 498, endPoint x: 650, endPoint y: 498, distance: 23.0
click at [630, 498] on nx-fornida-query-state "Query State Table / Sync Count Id / Count Contact 4 1 Item 3 13 Item 4 37 Item …" at bounding box center [589, 380] width 233 height 501
drag, startPoint x: 782, startPoint y: 139, endPoint x: 1041, endPoint y: 501, distance: 445.1
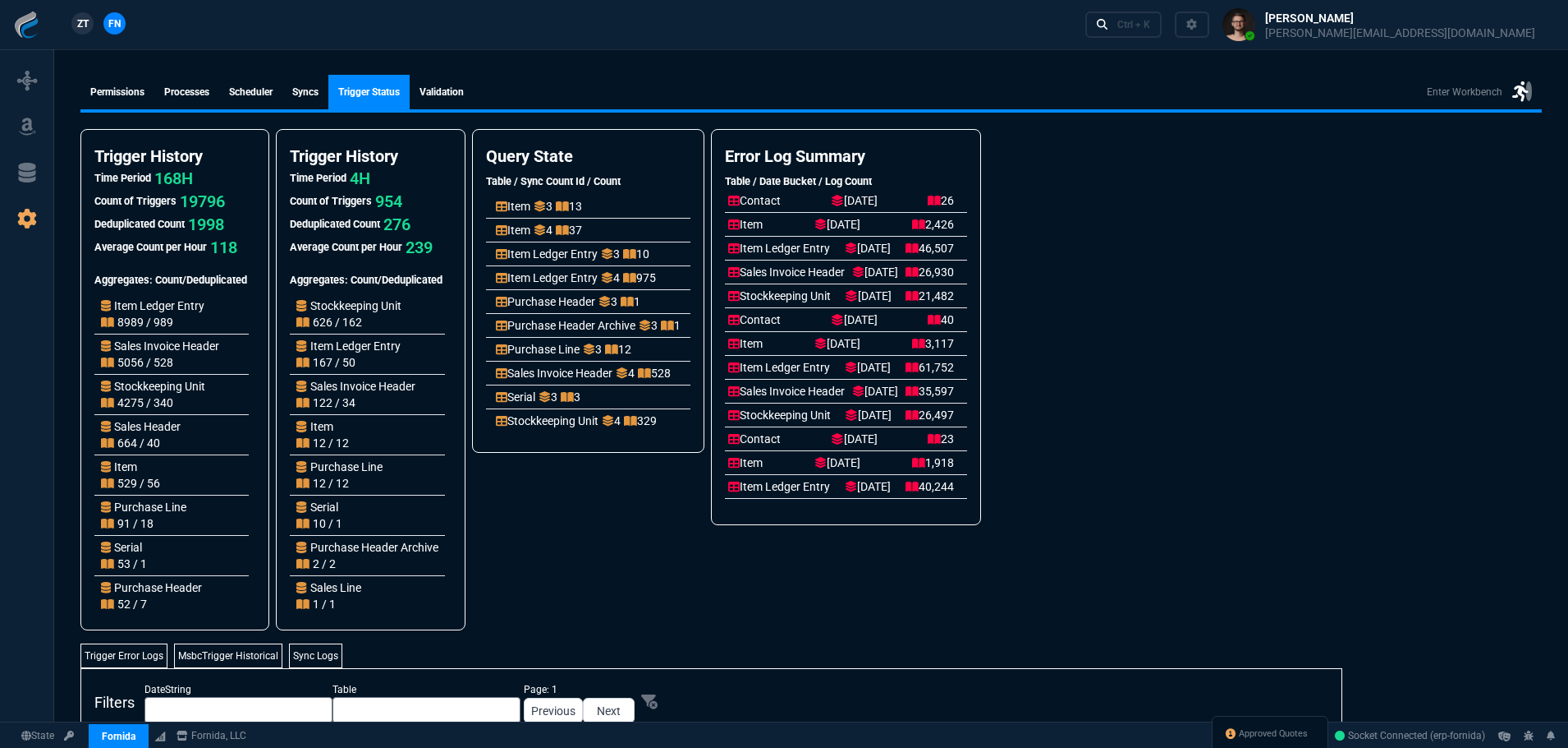
click at [981, 507] on div "Error Log Summary Table / Date Bucket / Log Count Contact [DATE] 26 Item [DATE]…" at bounding box center [846, 327] width 271 height 396
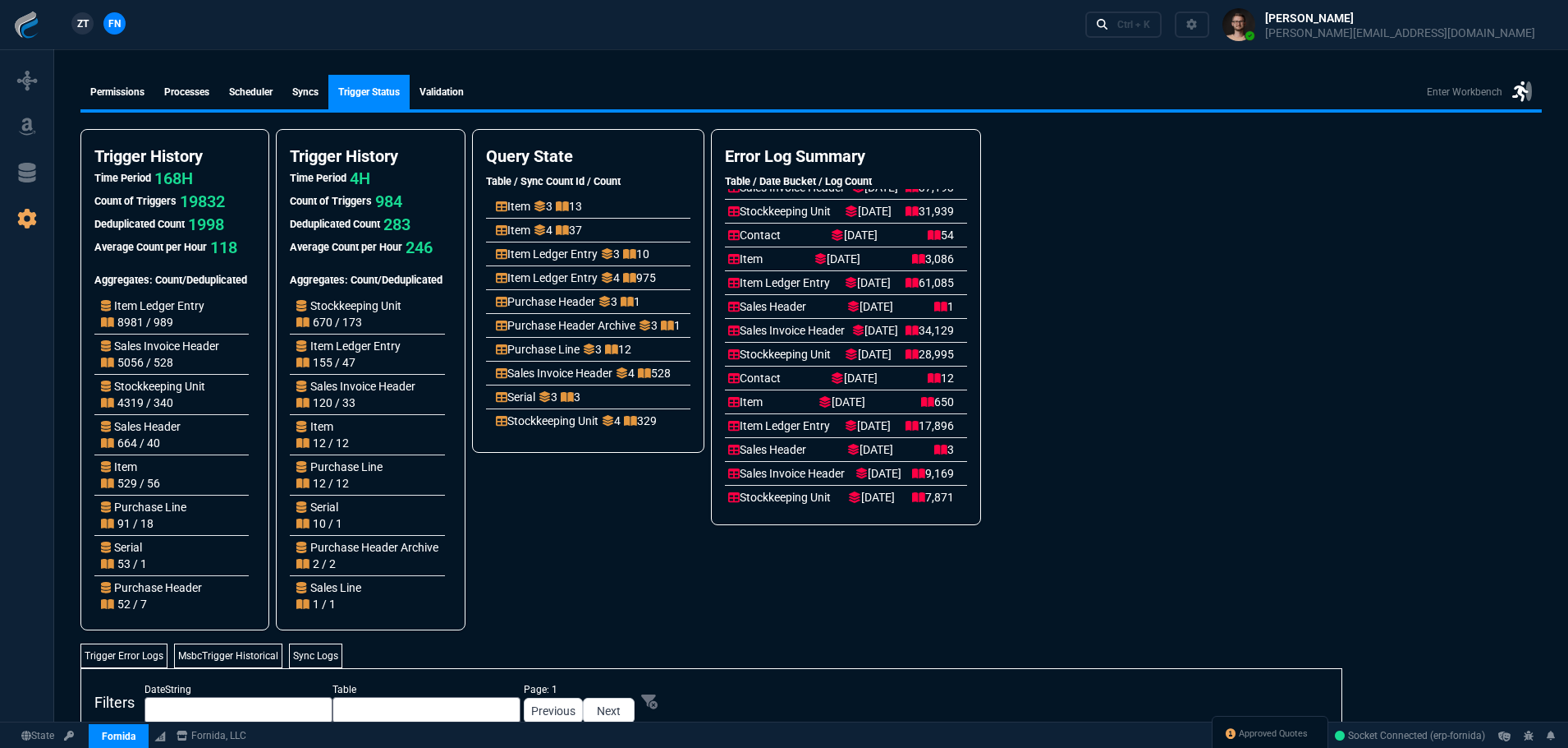
scroll to position [1924, 0]
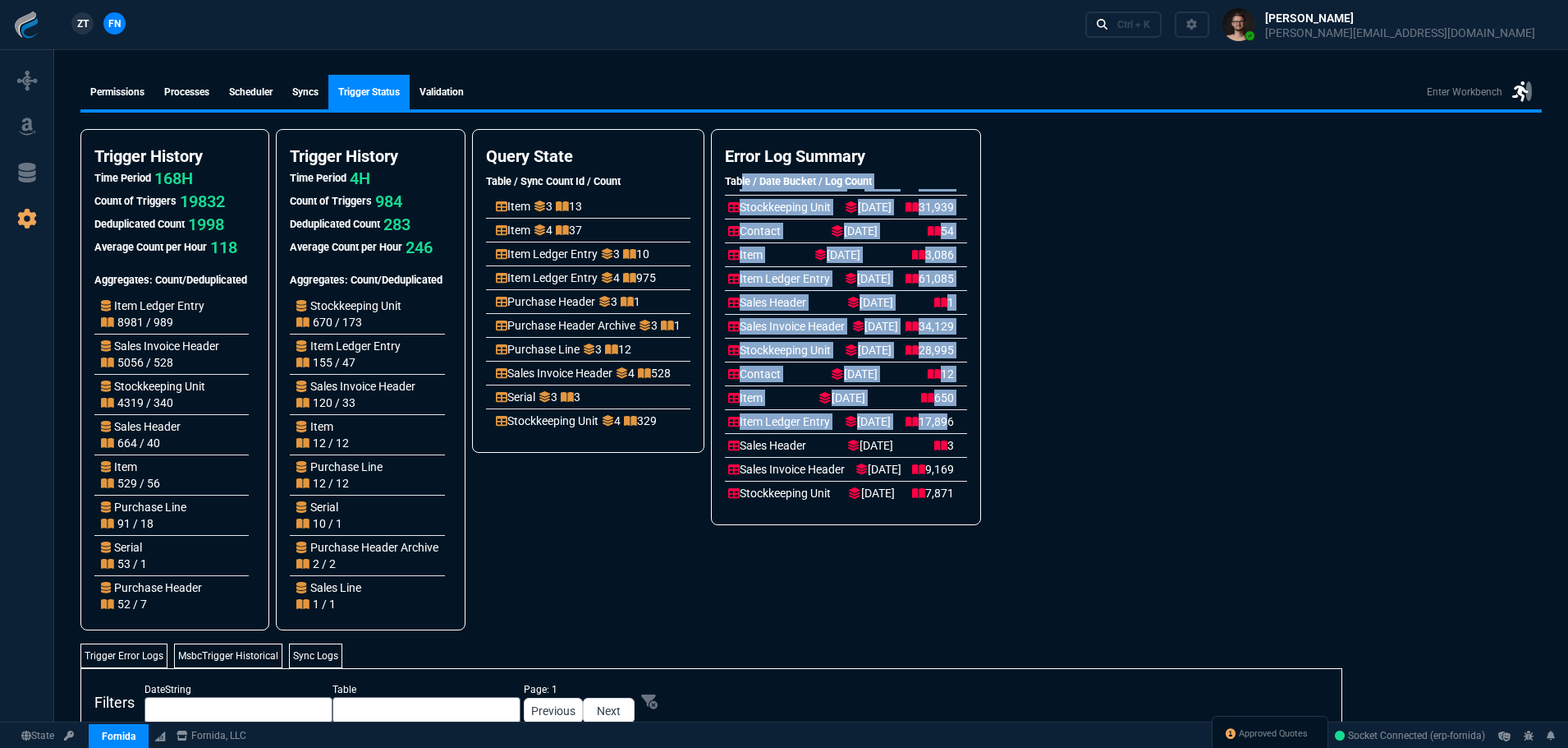
drag, startPoint x: 1015, startPoint y: 427, endPoint x: 756, endPoint y: 148, distance: 380.7
click at [762, 155] on div "Error Log Summary Table / Date Bucket / Log Count Contact [DATE] 26 Item [DATE]…" at bounding box center [846, 327] width 271 height 396
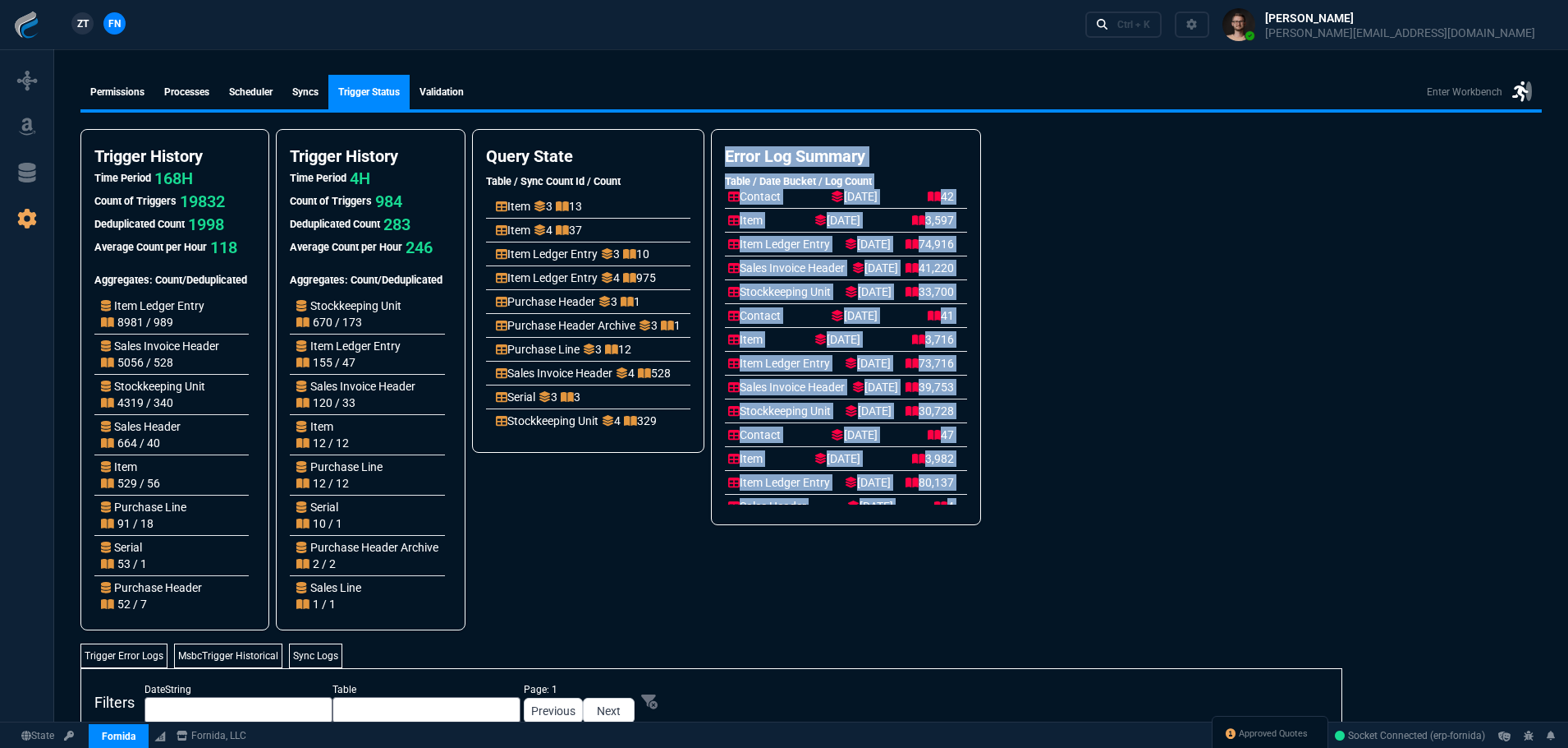
scroll to position [294, 0]
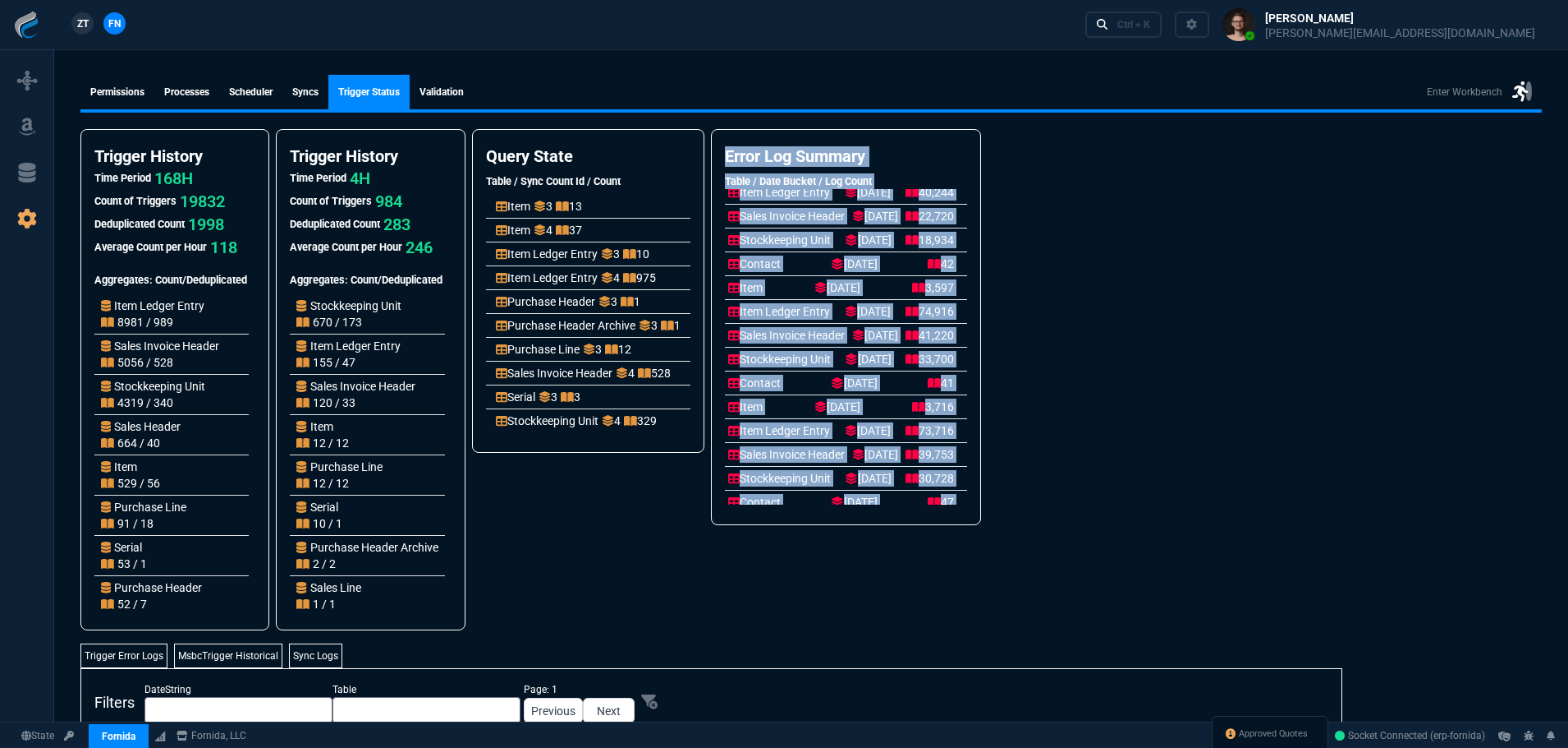
click at [956, 275] on li "Contact [DATE] 42" at bounding box center [845, 263] width 242 height 24
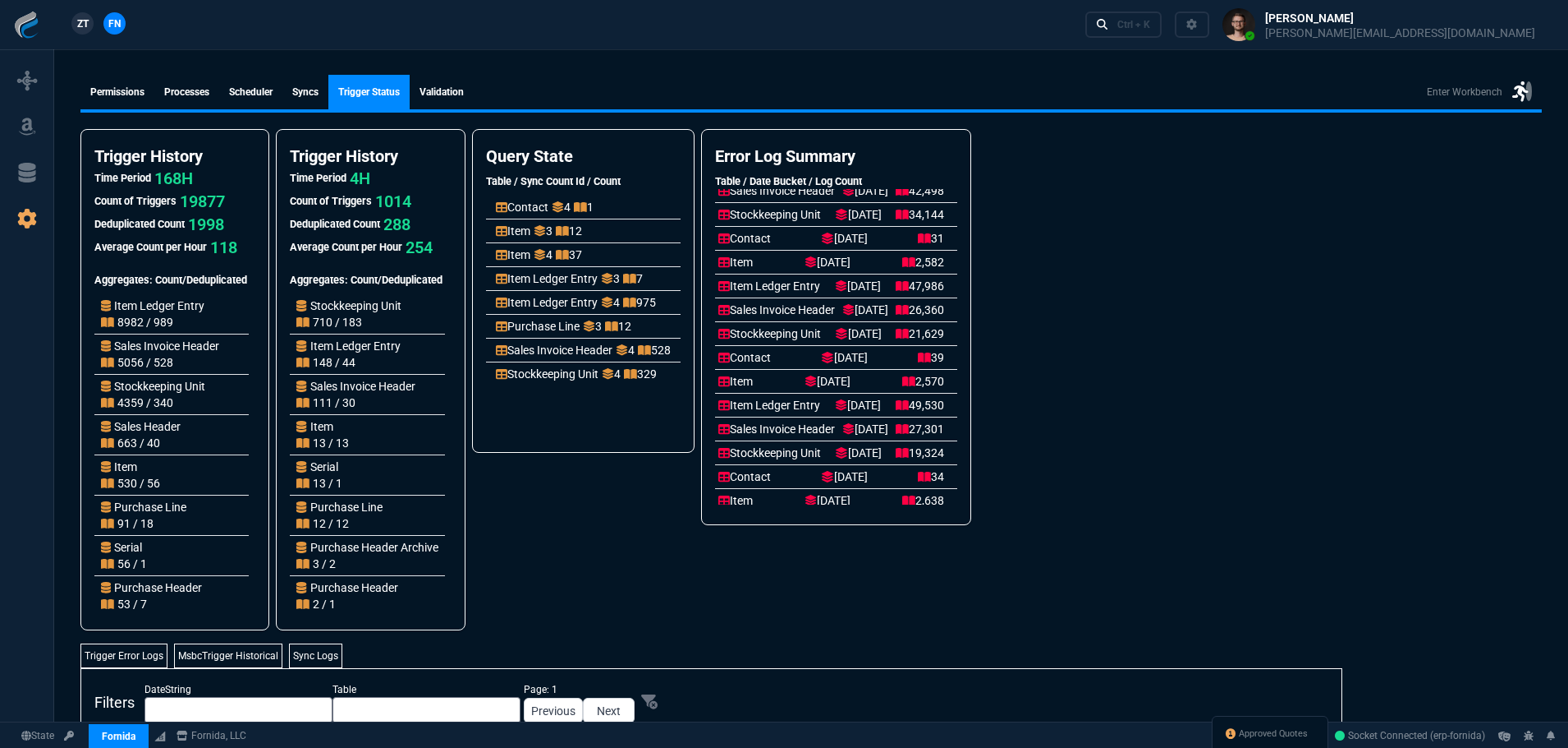
scroll to position [986, 0]
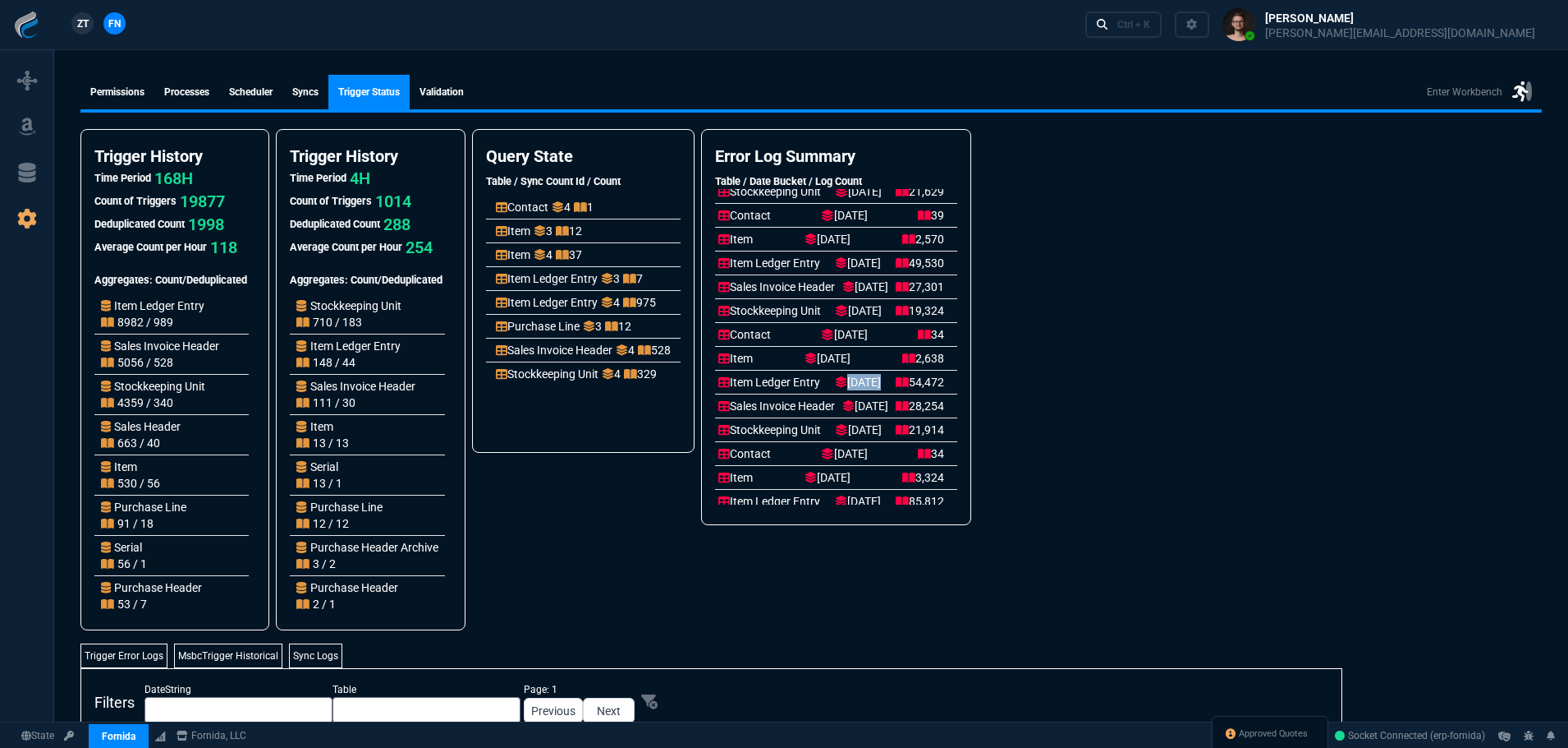
drag, startPoint x: 930, startPoint y: 373, endPoint x: 876, endPoint y: 372, distance: 54.0
click at [869, 372] on li "Item Ledger Entry [DATE] 54,472" at bounding box center [836, 381] width 242 height 24
drag, startPoint x: 947, startPoint y: 305, endPoint x: 886, endPoint y: 305, distance: 61.0
click at [886, 305] on div "Stockkeeping Unit [DATE] 19,324" at bounding box center [831, 310] width 226 height 16
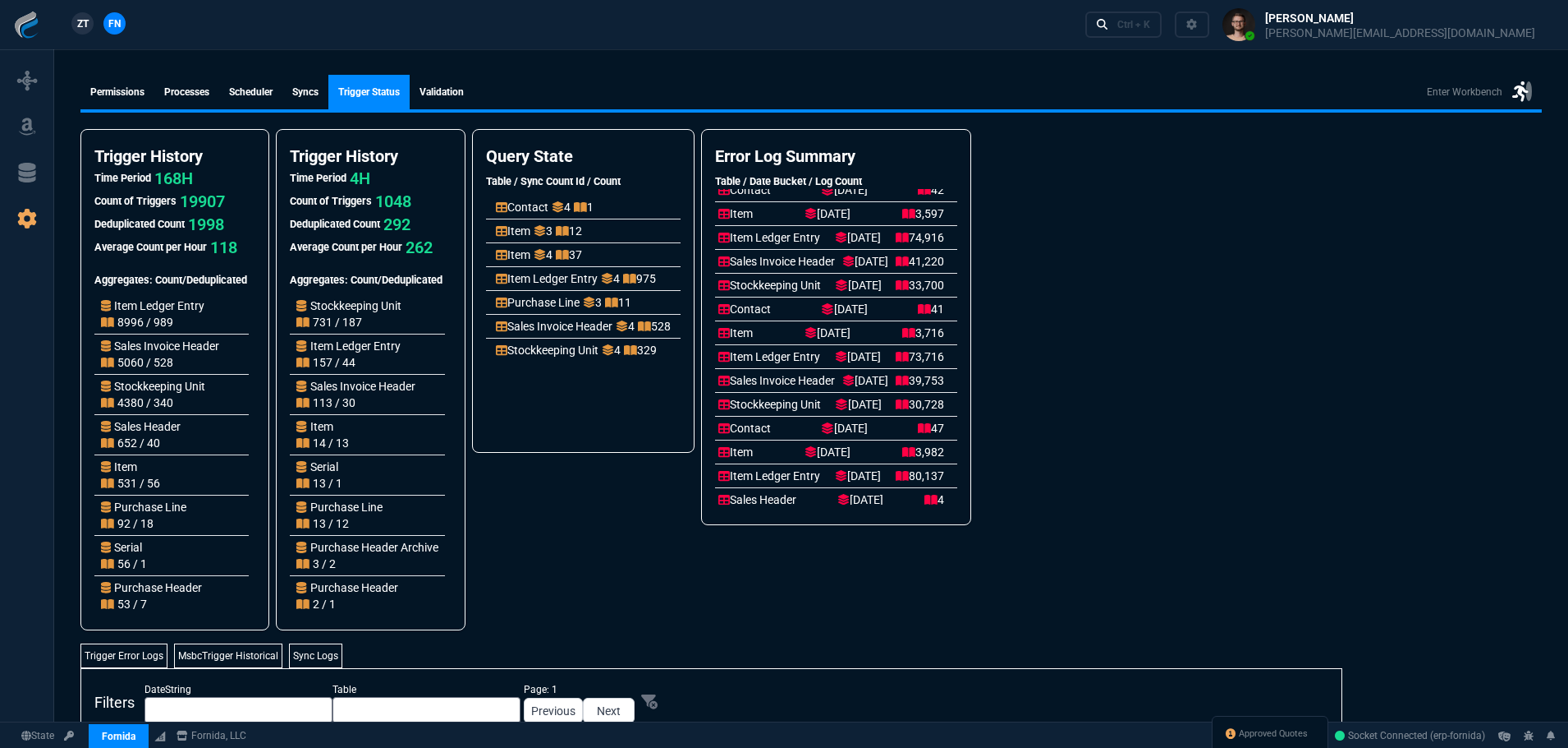
scroll to position [363, 0]
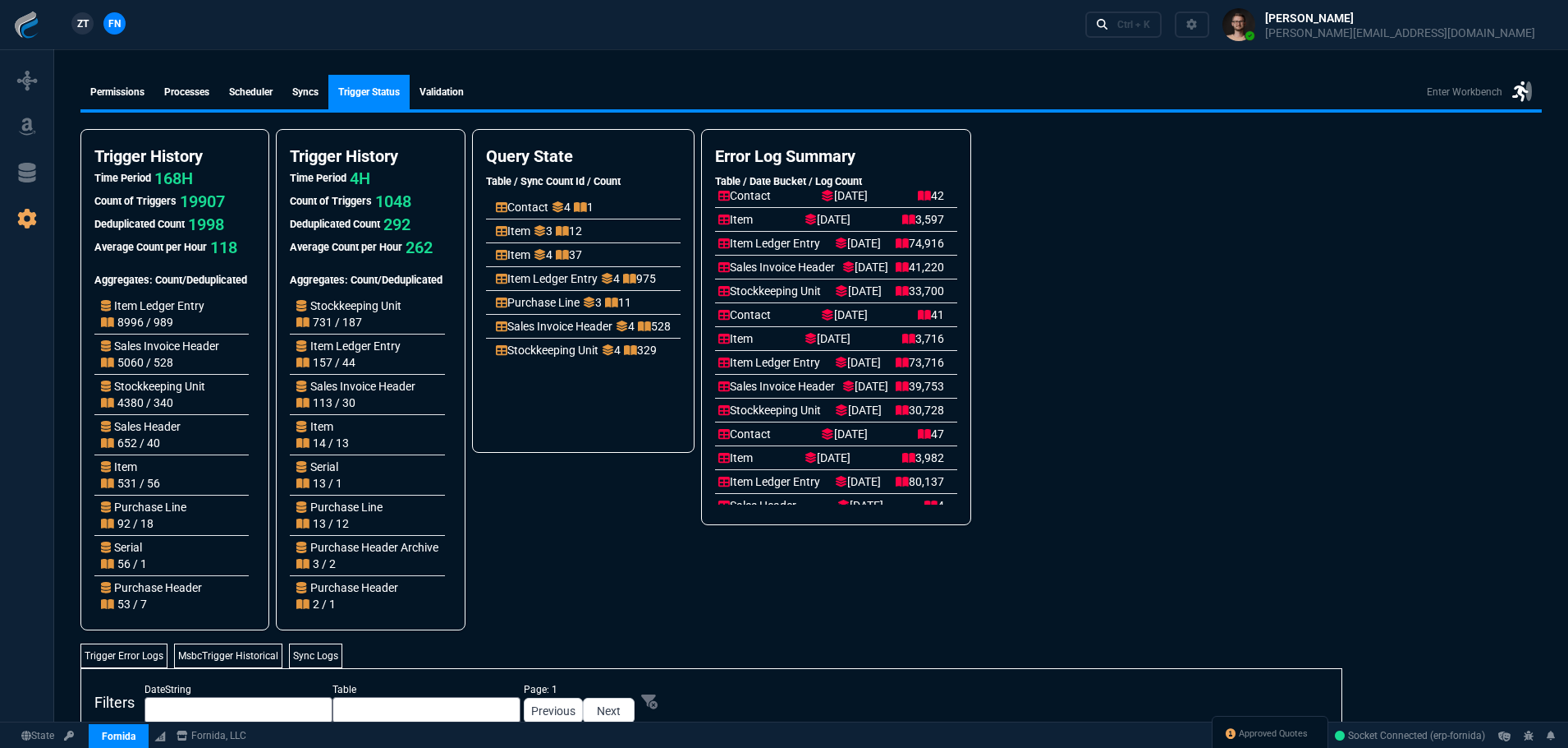
drag, startPoint x: 917, startPoint y: 335, endPoint x: 916, endPoint y: 363, distance: 28.0
click at [852, 331] on div "Item [DATE] 3,716" at bounding box center [831, 338] width 226 height 16
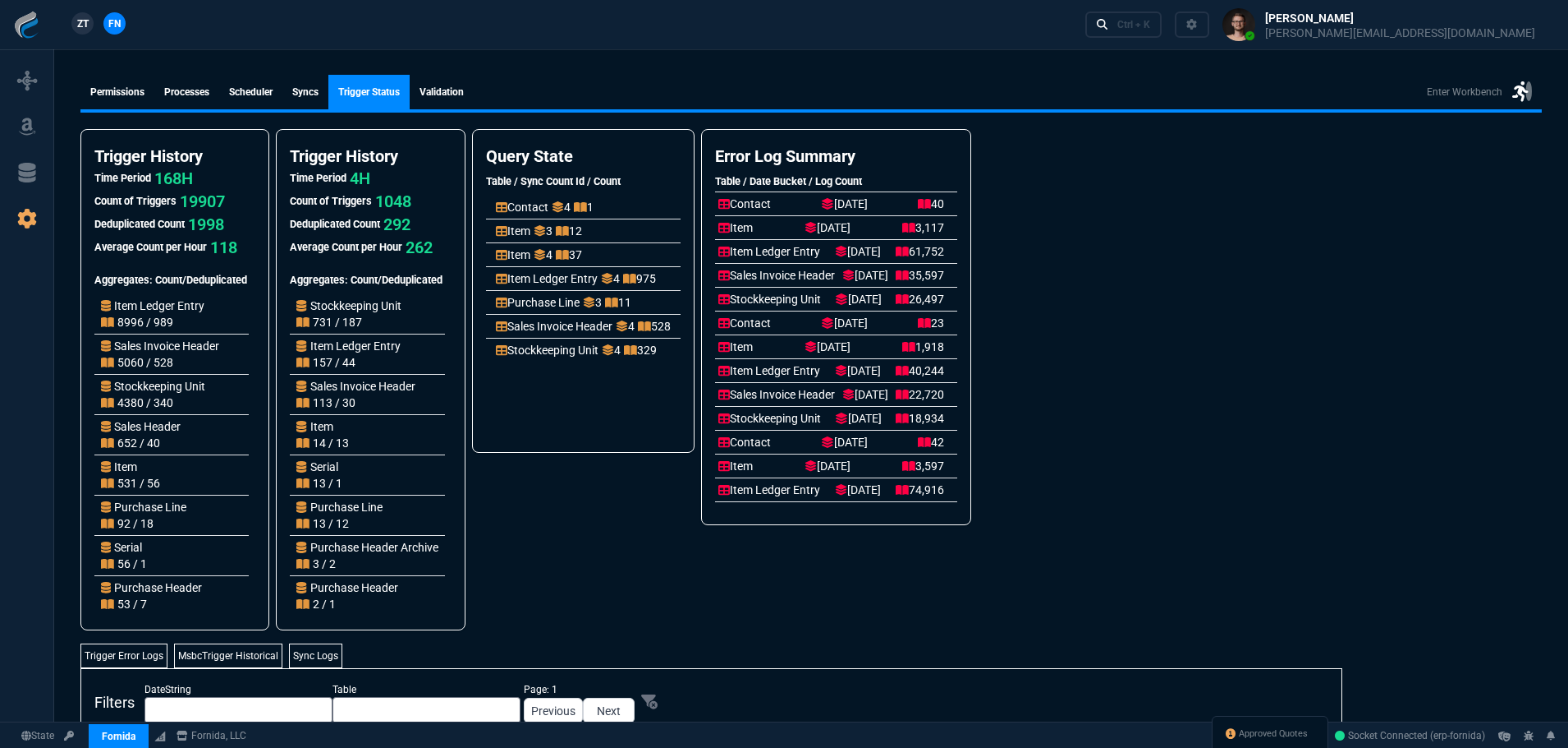
scroll to position [0, 0]
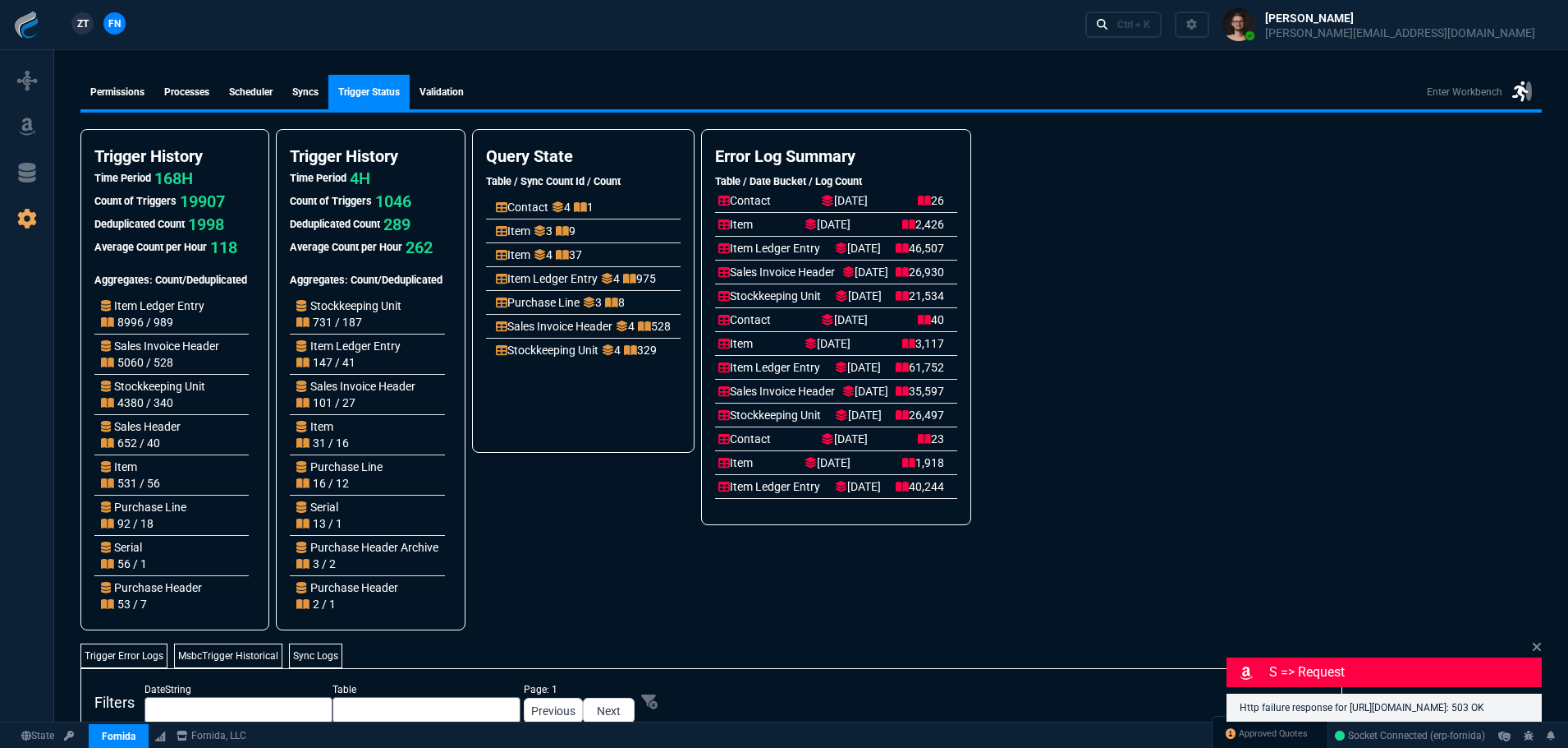
drag, startPoint x: 930, startPoint y: 205, endPoint x: 871, endPoint y: 209, distance: 59.1
click at [868, 209] on p "[DATE]" at bounding box center [844, 200] width 47 height 16
drag, startPoint x: 913, startPoint y: 226, endPoint x: 838, endPoint y: 224, distance: 75.0
click at [838, 224] on div "Item [DATE] 2,426" at bounding box center [831, 224] width 226 height 16
drag, startPoint x: 1019, startPoint y: 254, endPoint x: 754, endPoint y: 248, distance: 265.1
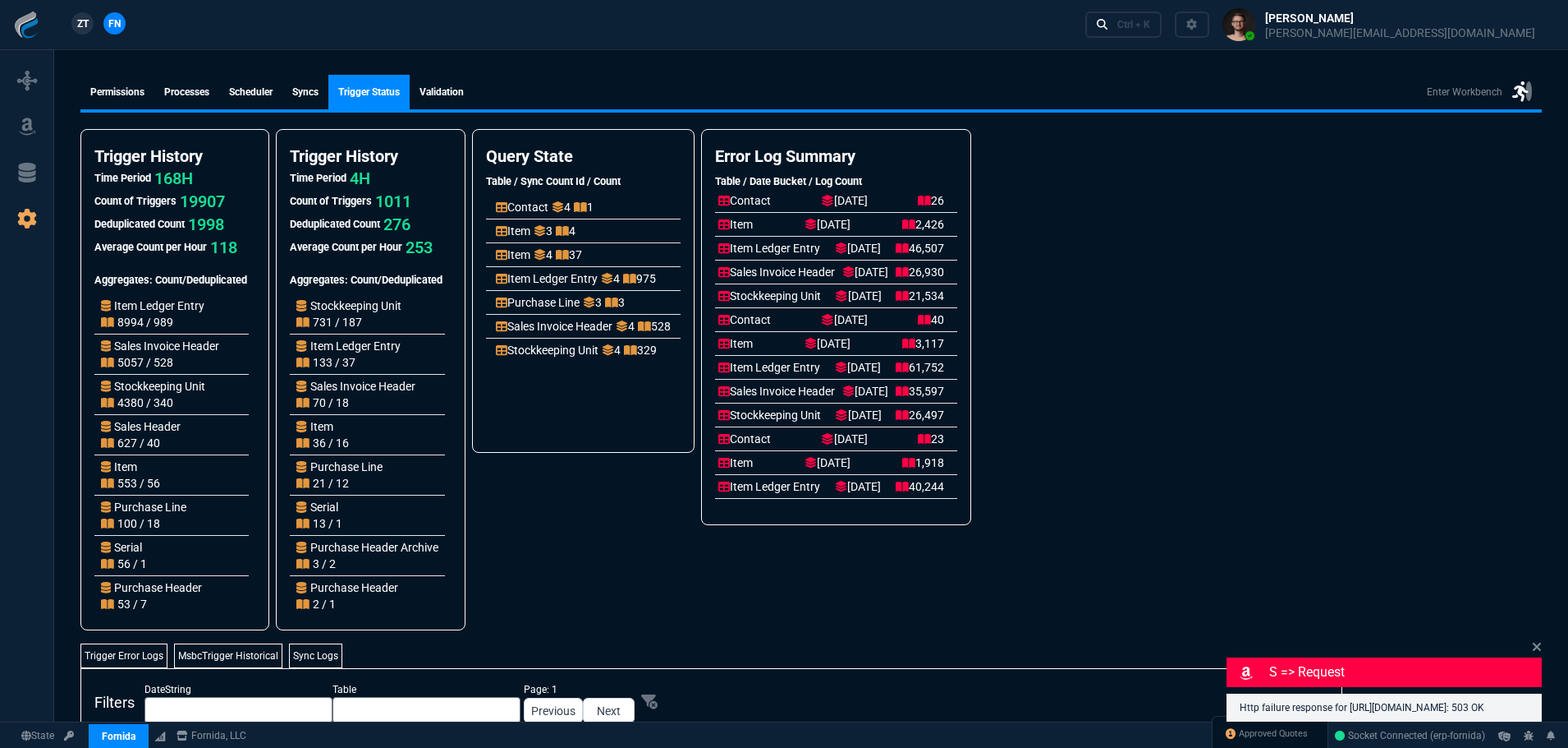
click at [754, 248] on div "Item Ledger Entry [DATE] 46,507" at bounding box center [836, 248] width 242 height 16
click at [945, 250] on p "46,507" at bounding box center [920, 248] width 49 height 16
drag, startPoint x: 1011, startPoint y: 250, endPoint x: 763, endPoint y: 242, distance: 248.1
click at [749, 241] on div "Item Ledger Entry [DATE] 46,507" at bounding box center [836, 248] width 242 height 16
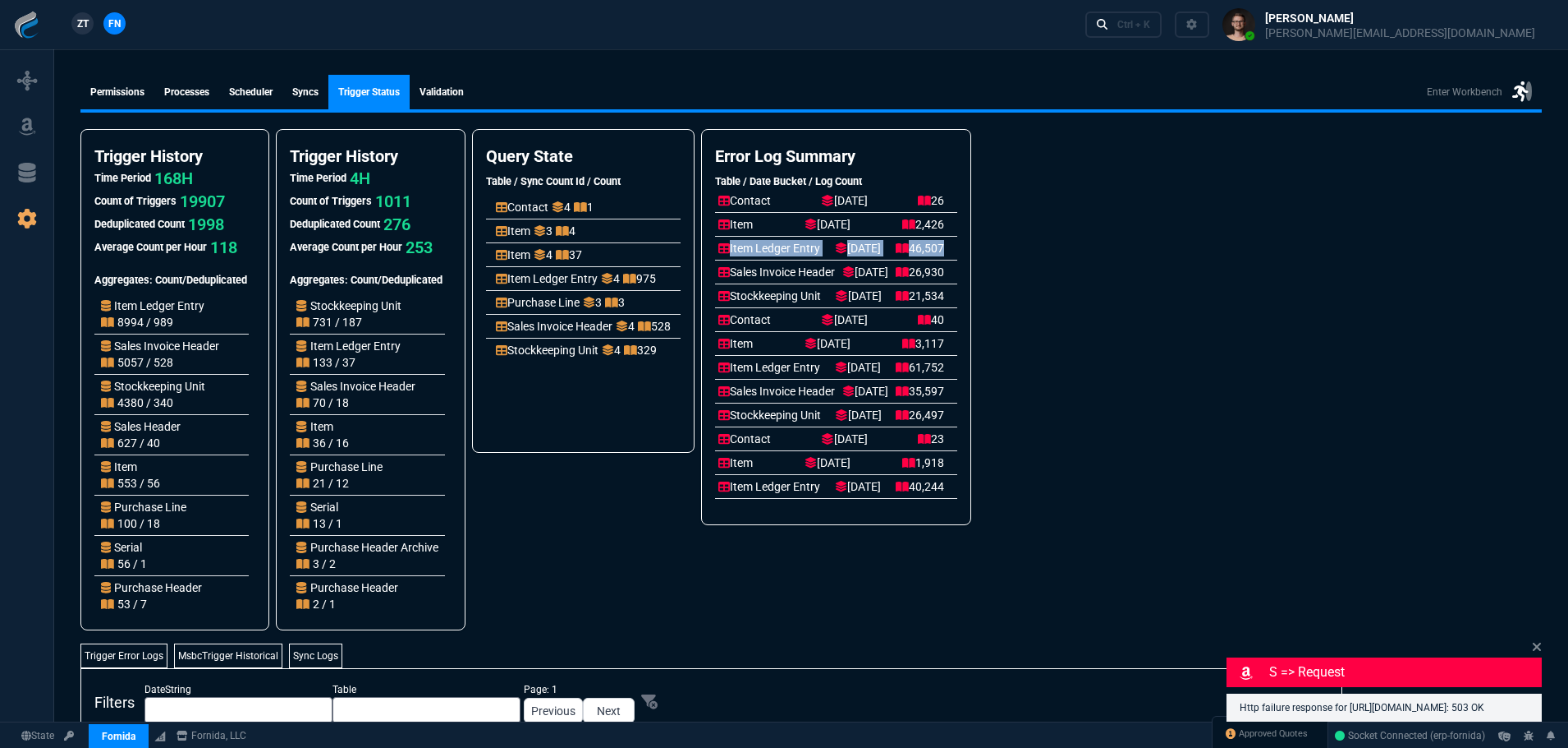
click at [794, 251] on p "Item Ledger Entry" at bounding box center [769, 248] width 101 height 16
click at [730, 248] on icon at bounding box center [724, 248] width 11 height 10
drag, startPoint x: 763, startPoint y: 248, endPoint x: 1050, endPoint y: 293, distance: 290.5
click at [945, 253] on div "Item Ledger Entry [DATE] 46,507" at bounding box center [831, 248] width 226 height 16
